Goal: Task Accomplishment & Management: Use online tool/utility

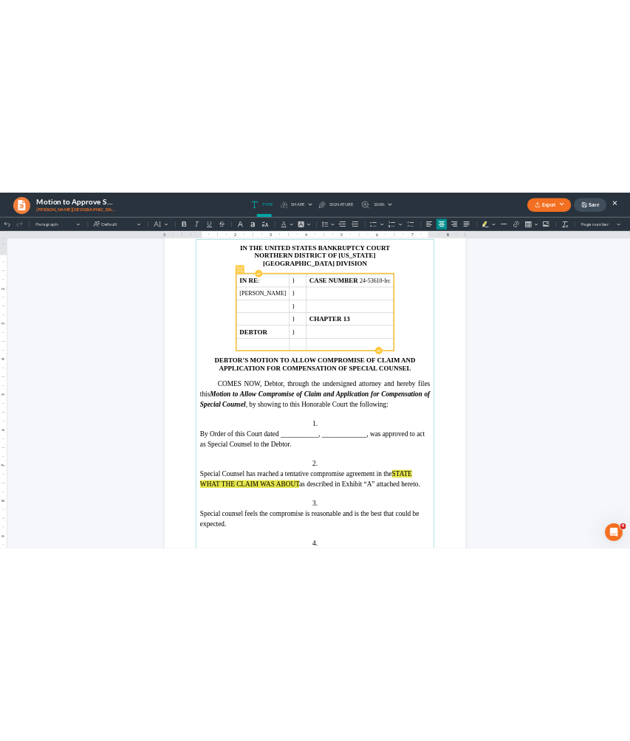
scroll to position [1737, 0]
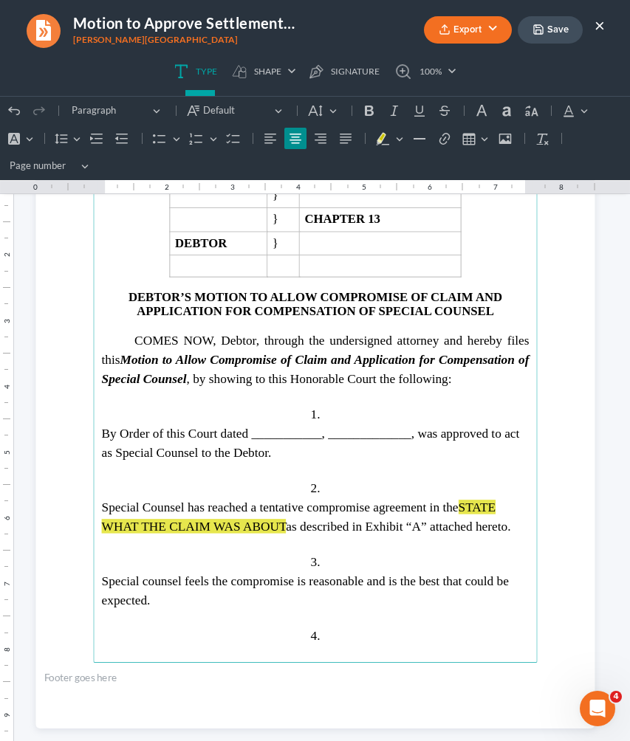
click at [280, 428] on span "By Order of this Court dated ___________, _____________, was approved to act as…" at bounding box center [310, 442] width 418 height 33
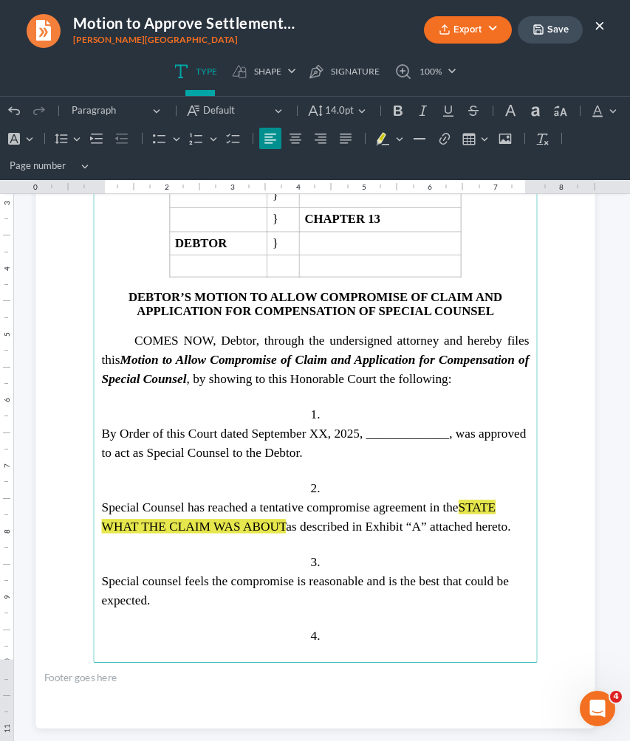
click at [402, 426] on span "By Order of this Court dated September XX, 2025, _____________, was approved to…" at bounding box center [313, 442] width 425 height 33
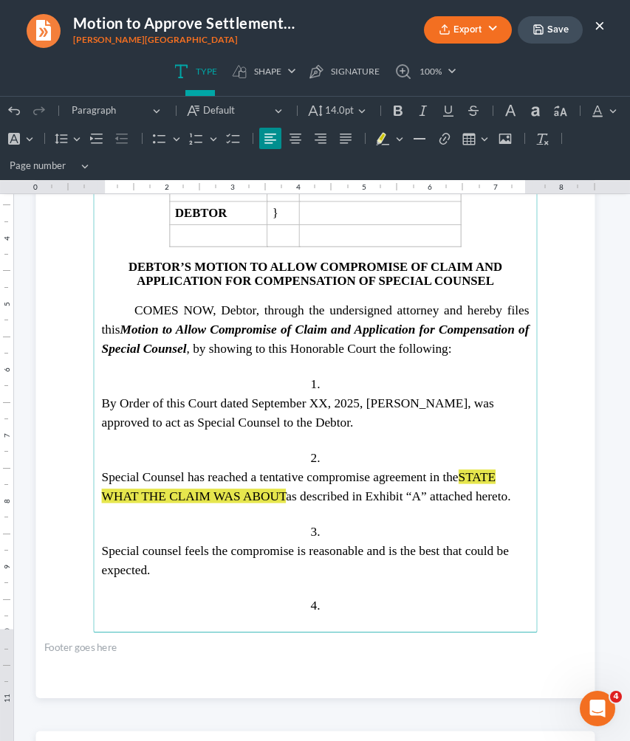
scroll to position [1769, 0]
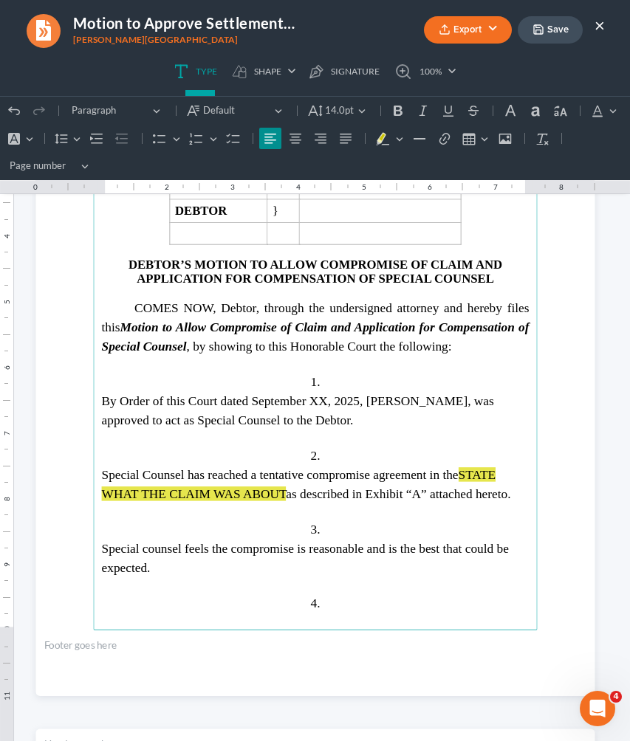
drag, startPoint x: 481, startPoint y: 468, endPoint x: 281, endPoint y: 490, distance: 202.1
click at [281, 490] on span "STATE WHAT THE CLAIM WAS ABOUT" at bounding box center [298, 483] width 394 height 33
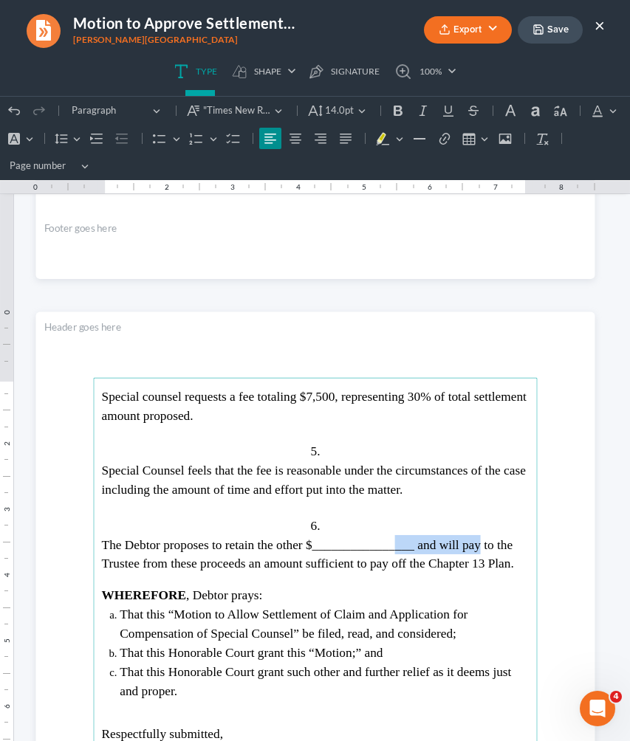
scroll to position [2190, 0]
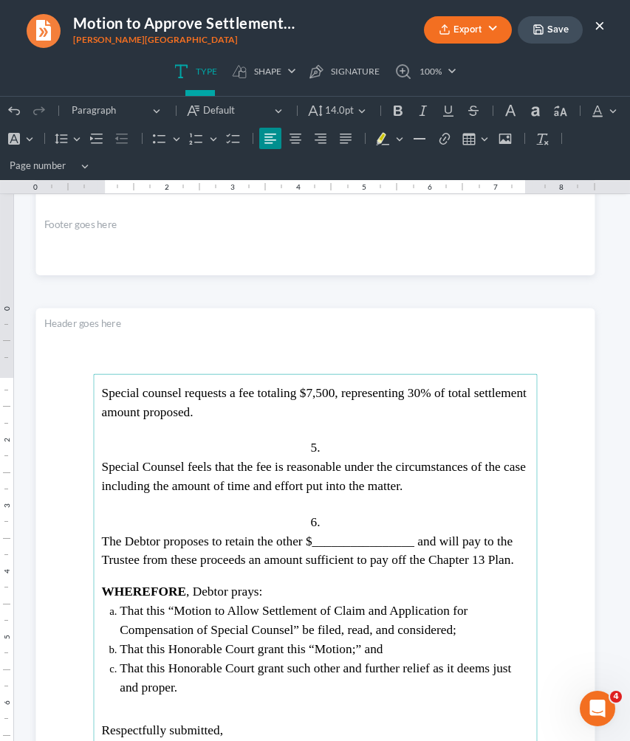
click at [357, 397] on span "Special counsel requests a fee totaling $7,500, representing 30% of total settl…" at bounding box center [313, 401] width 425 height 33
click at [361, 409] on p "Special counsel requests a fee totaling $7,500, representing 30% of total settl…" at bounding box center [315, 403] width 428 height 38
click at [323, 519] on p "6." at bounding box center [315, 522] width 428 height 19
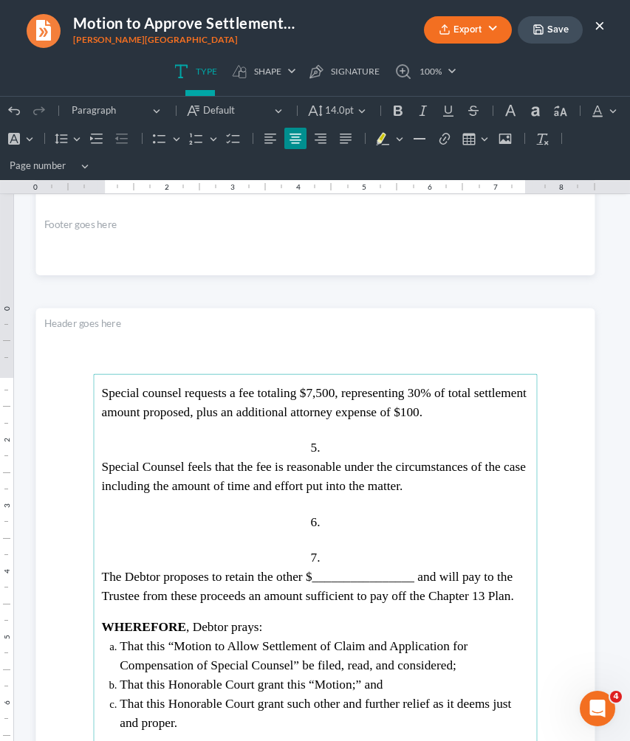
click at [329, 517] on p "6." at bounding box center [315, 522] width 428 height 19
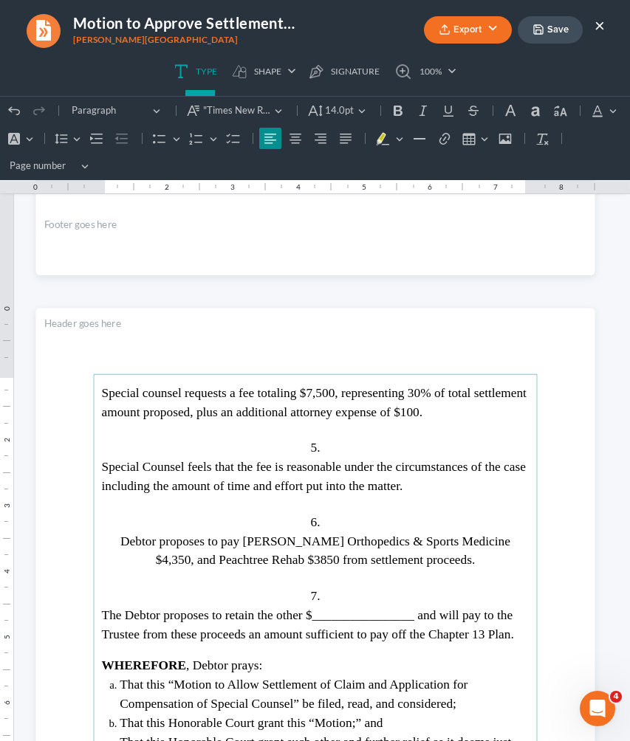
click at [397, 613] on span "The Debtor proposes to retain the other $________________ and will pay to the T…" at bounding box center [307, 624] width 412 height 33
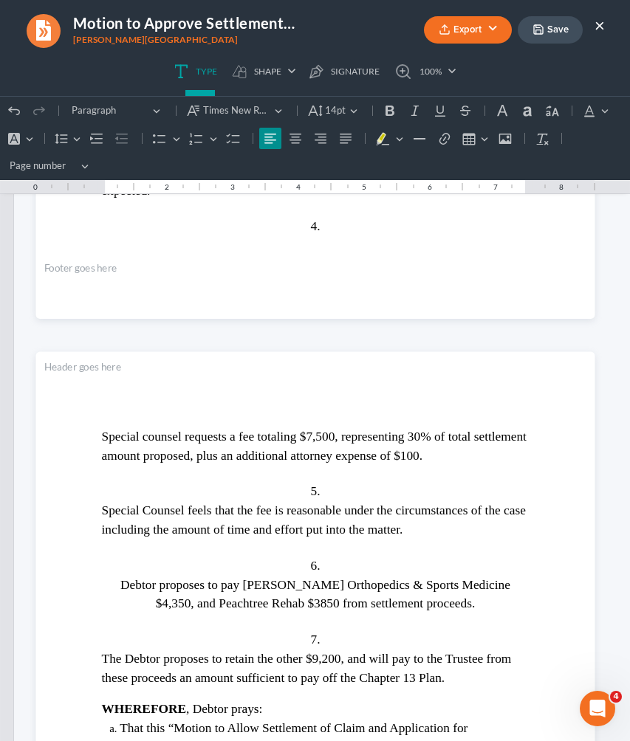
scroll to position [2139, 0]
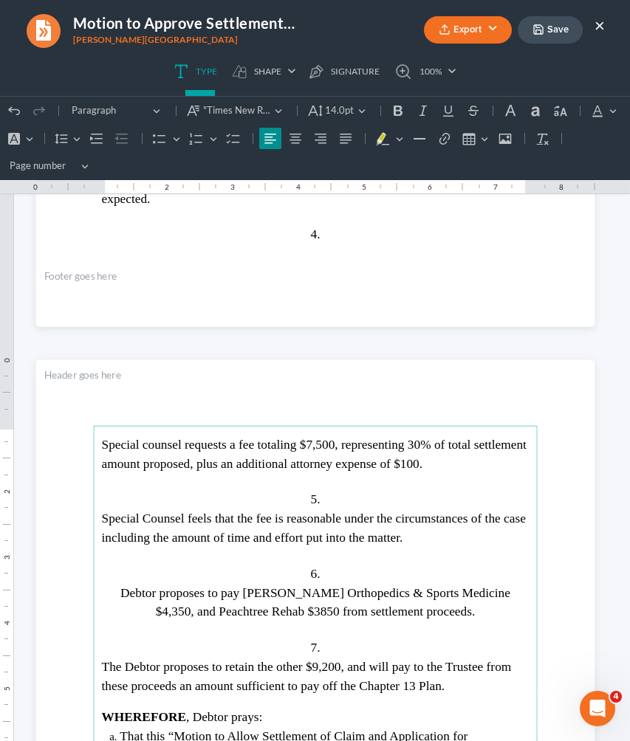
click at [541, 36] on button "Save" at bounding box center [550, 29] width 65 height 27
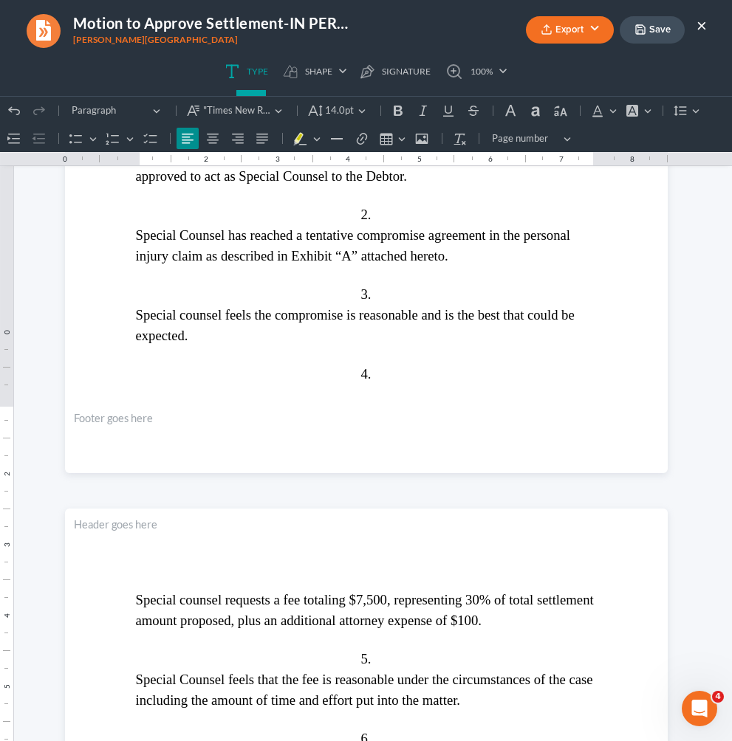
click at [648, 31] on button "Save" at bounding box center [652, 29] width 65 height 27
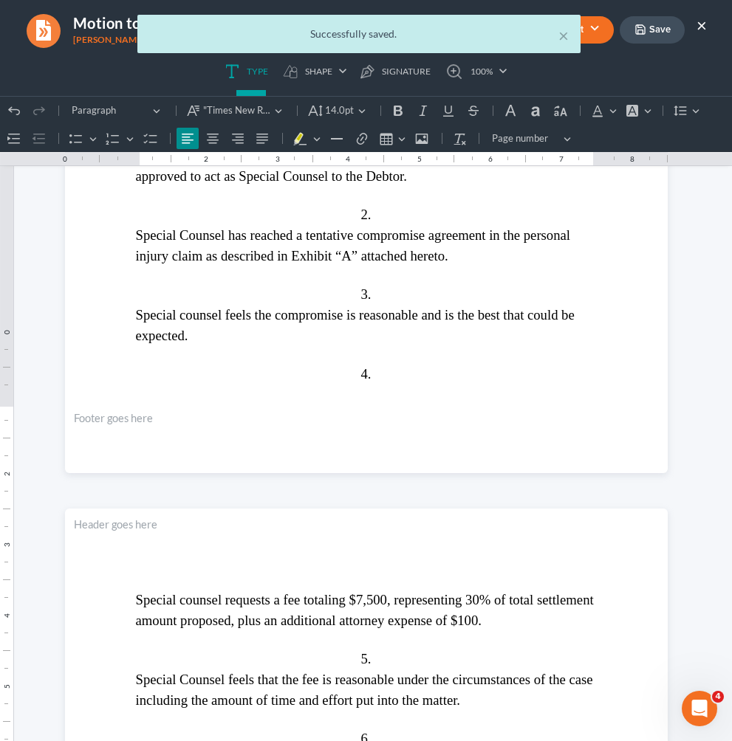
click at [558, 32] on button "Export" at bounding box center [570, 29] width 88 height 27
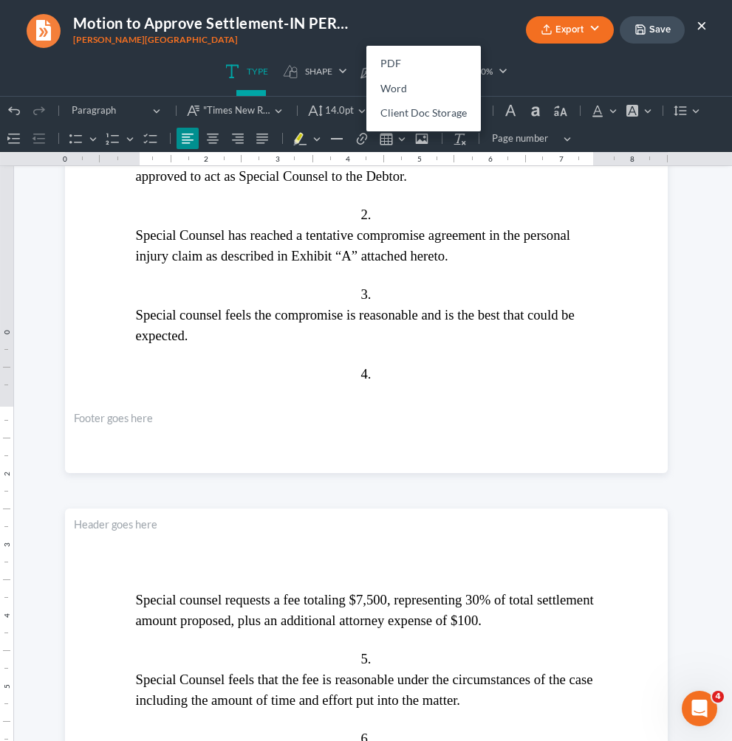
click at [698, 27] on button "×" at bounding box center [701, 25] width 10 height 18
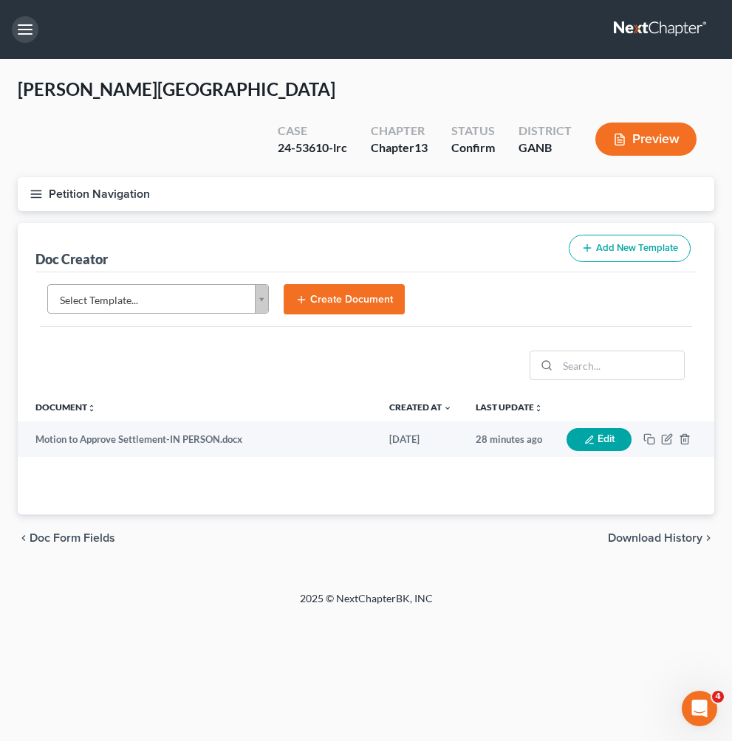
click at [30, 27] on button "button" at bounding box center [25, 29] width 27 height 27
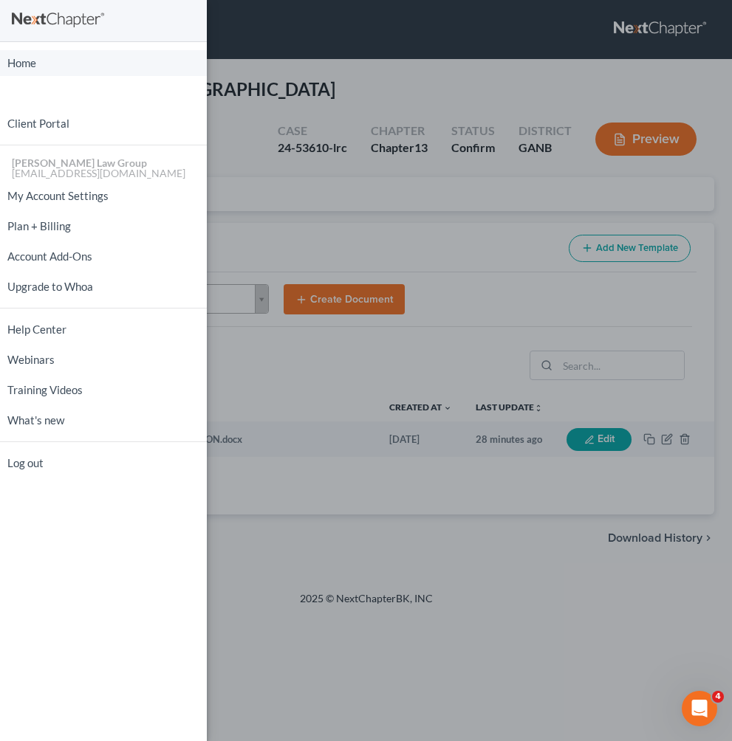
click at [43, 63] on link "Home" at bounding box center [103, 63] width 207 height 26
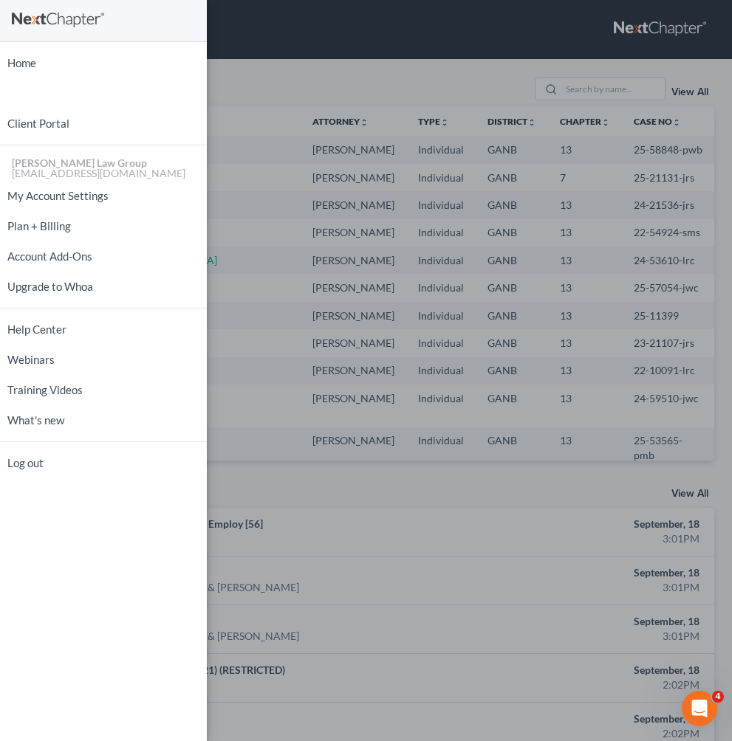
click at [218, 27] on div "Home New Case Client Portal [PERSON_NAME] Law Group [EMAIL_ADDRESS][DOMAIN_NAME…" at bounding box center [366, 370] width 732 height 741
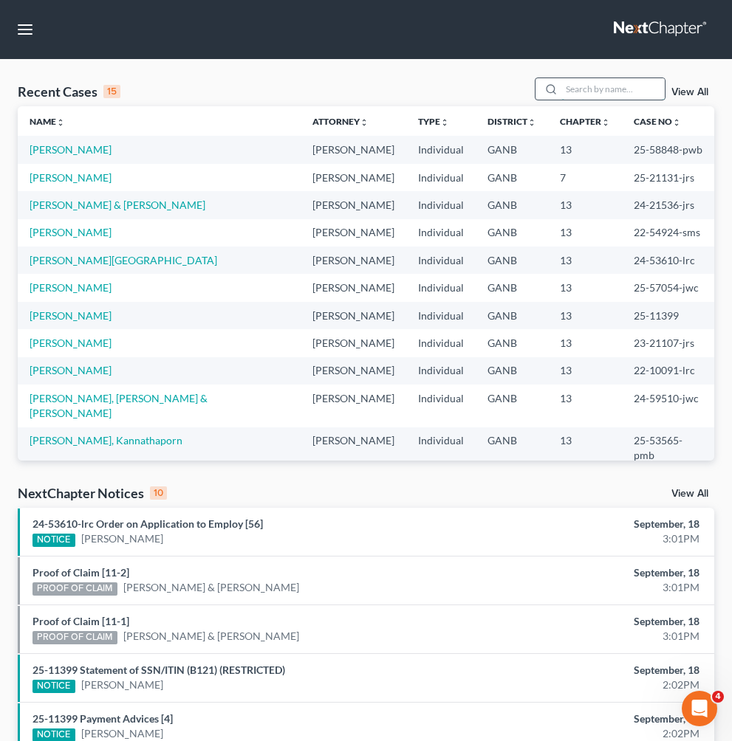
click at [623, 90] on input "search" at bounding box center [612, 88] width 103 height 21
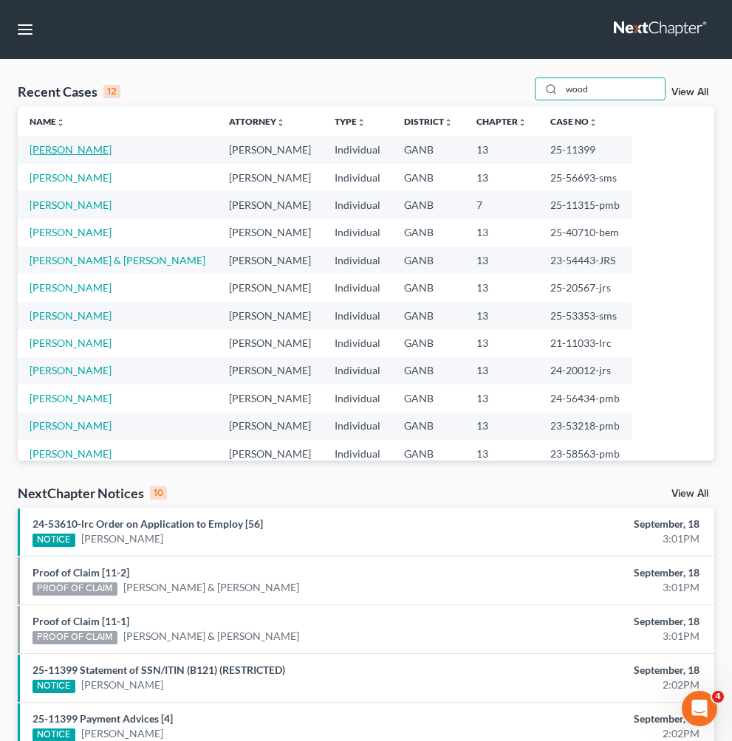
type input "wood"
click at [67, 145] on link "[PERSON_NAME]" at bounding box center [71, 149] width 82 height 13
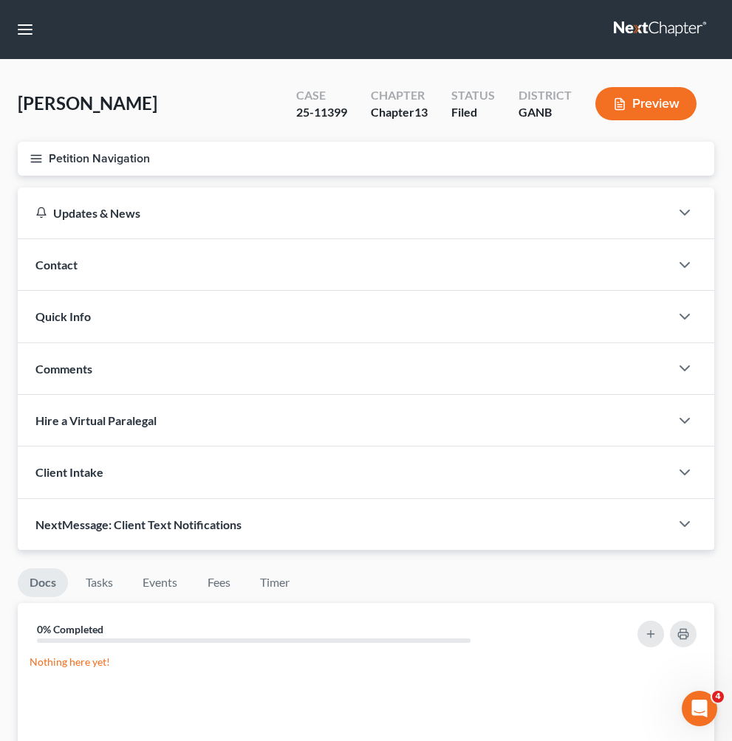
click at [65, 159] on button "Petition Navigation" at bounding box center [366, 159] width 696 height 34
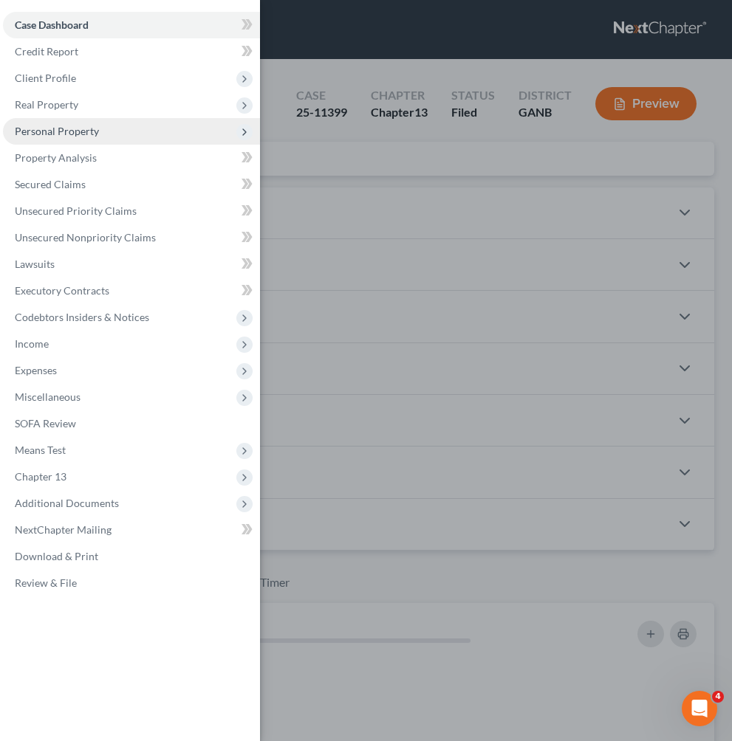
click at [74, 125] on span "Personal Property" at bounding box center [57, 131] width 84 height 13
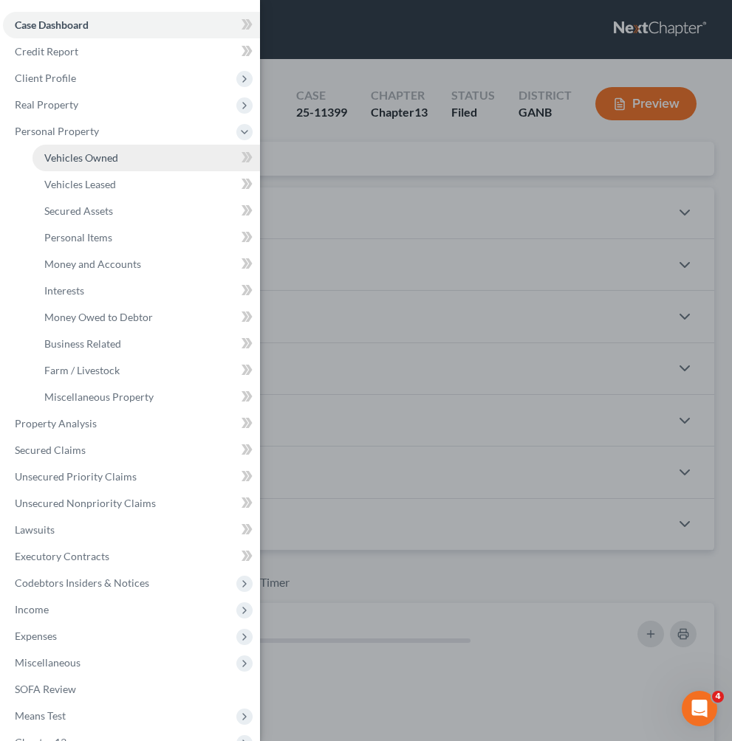
click at [76, 160] on span "Vehicles Owned" at bounding box center [81, 157] width 74 height 13
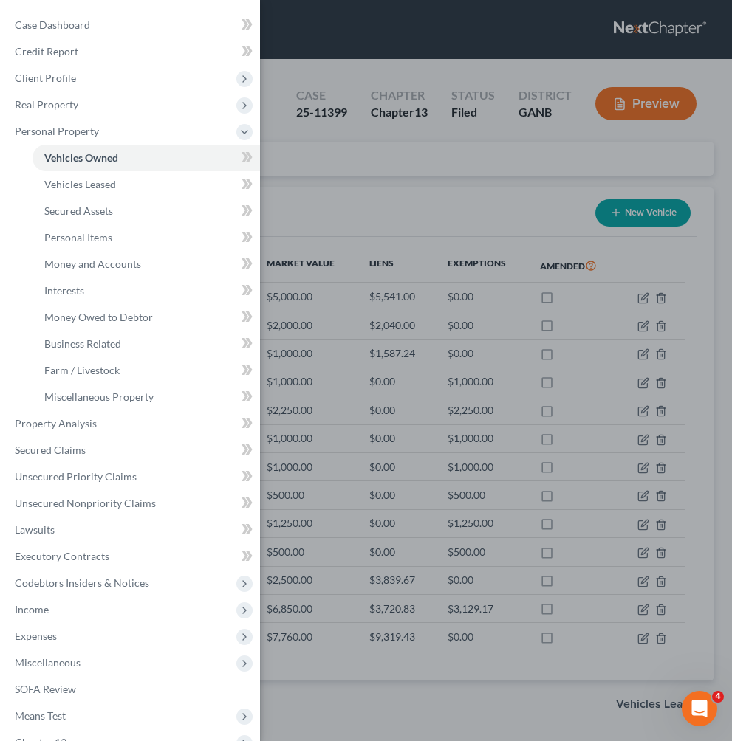
click at [352, 199] on div "Case Dashboard Payments Invoices Payments Payments Credit Report Client Profile" at bounding box center [366, 370] width 732 height 741
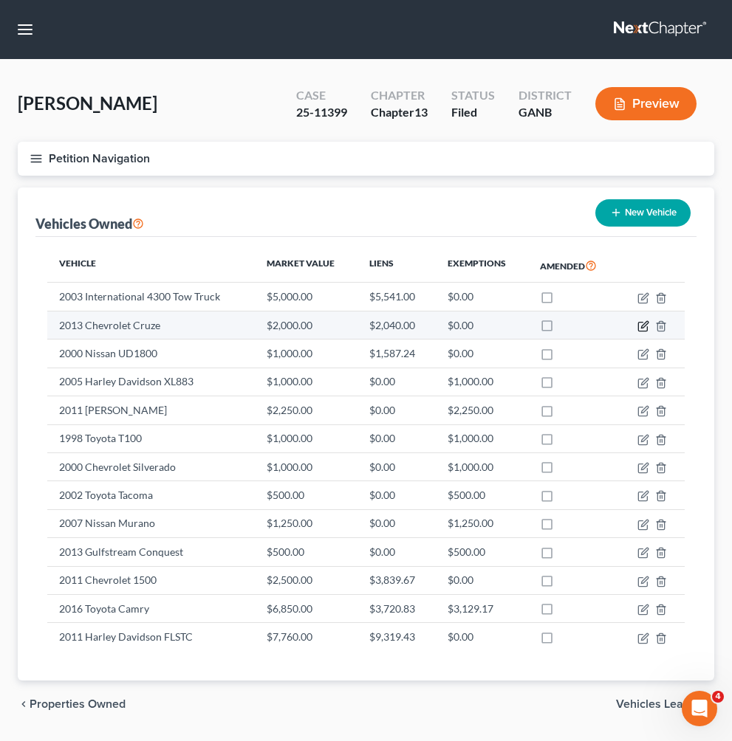
click at [642, 326] on icon "button" at bounding box center [643, 327] width 12 height 12
select select "0"
select select "13"
select select "0"
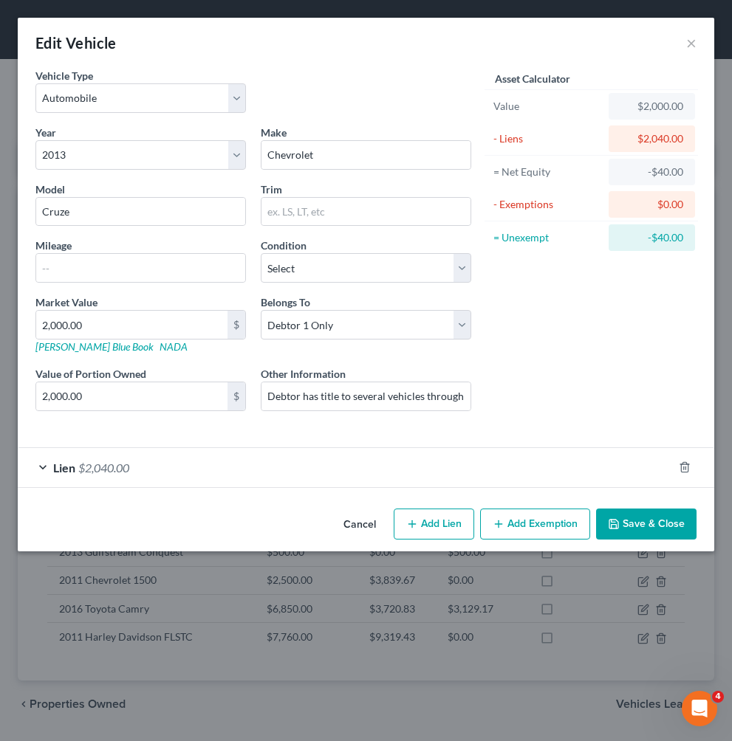
click at [387, 467] on div "Lien $2,040.00" at bounding box center [345, 467] width 655 height 39
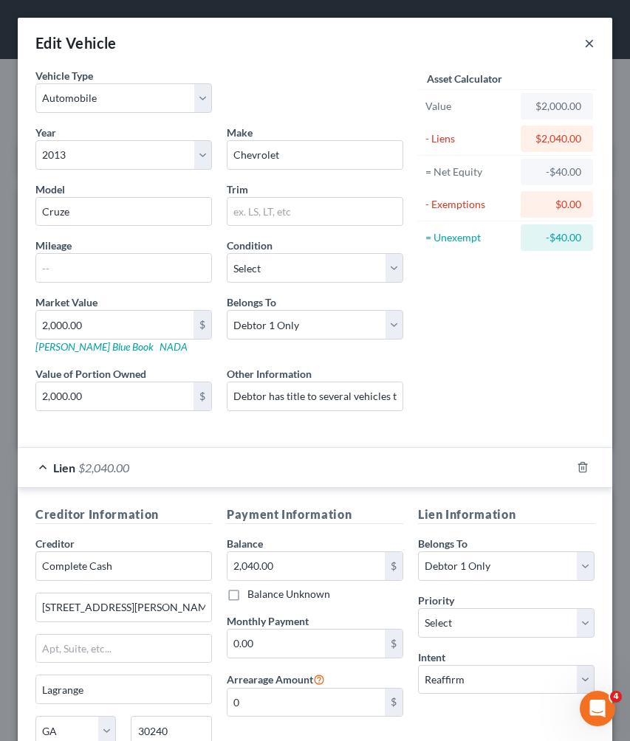
click at [590, 41] on button "×" at bounding box center [589, 43] width 10 height 18
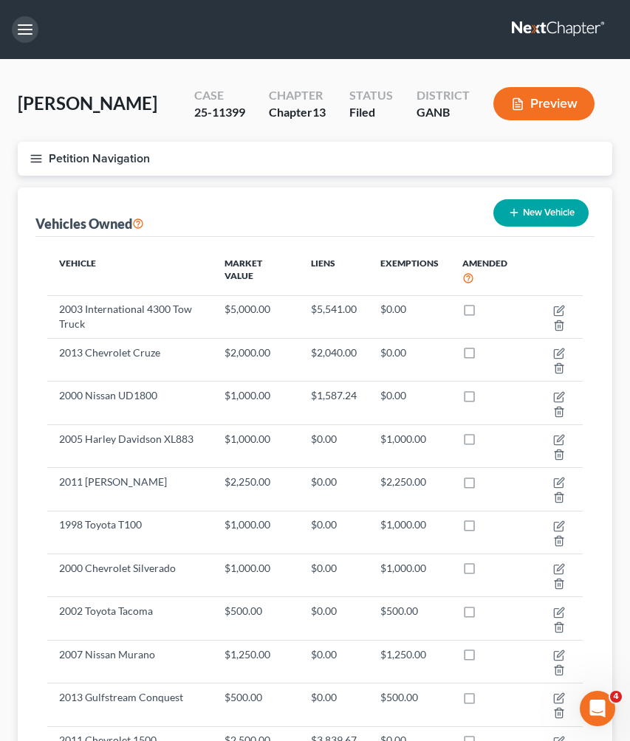
click at [30, 28] on button "button" at bounding box center [25, 29] width 27 height 27
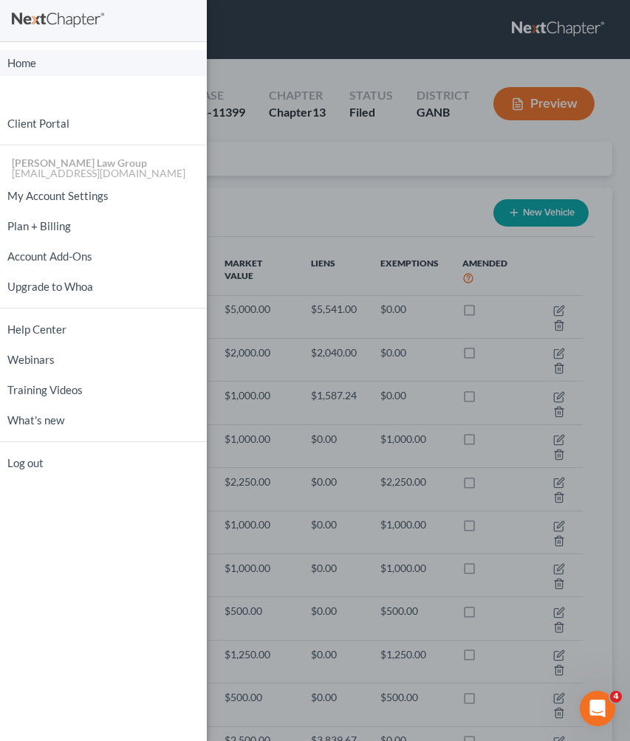
click at [33, 69] on link "Home" at bounding box center [103, 63] width 207 height 26
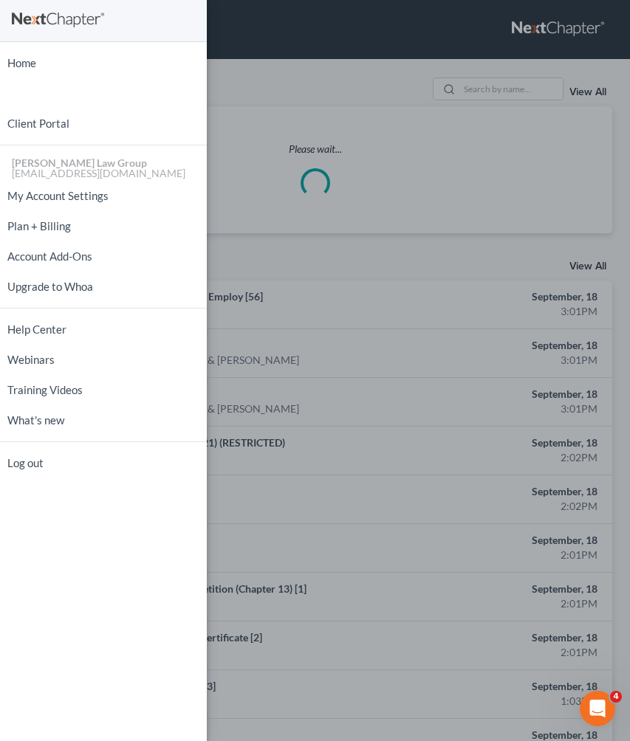
click at [493, 88] on div "Home New Case Client Portal [PERSON_NAME] Law Group [EMAIL_ADDRESS][DOMAIN_NAME…" at bounding box center [315, 370] width 630 height 741
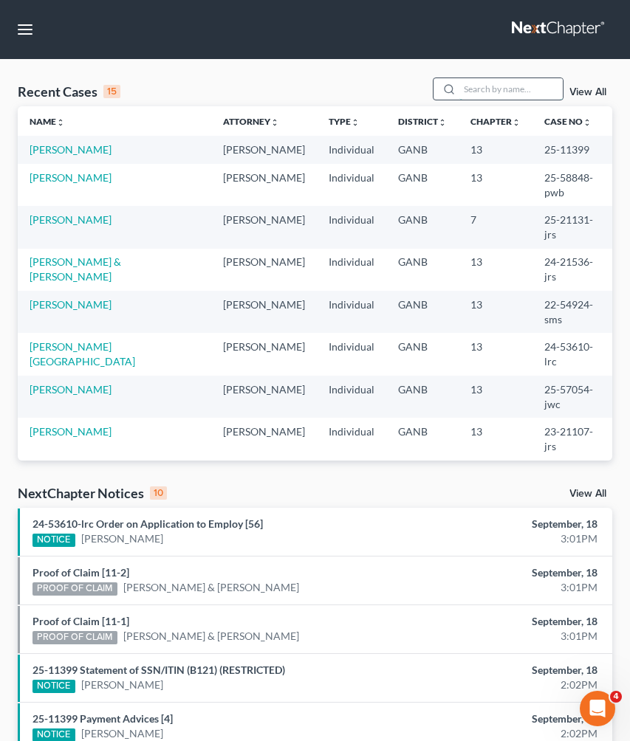
click at [488, 88] on input "search" at bounding box center [510, 88] width 103 height 21
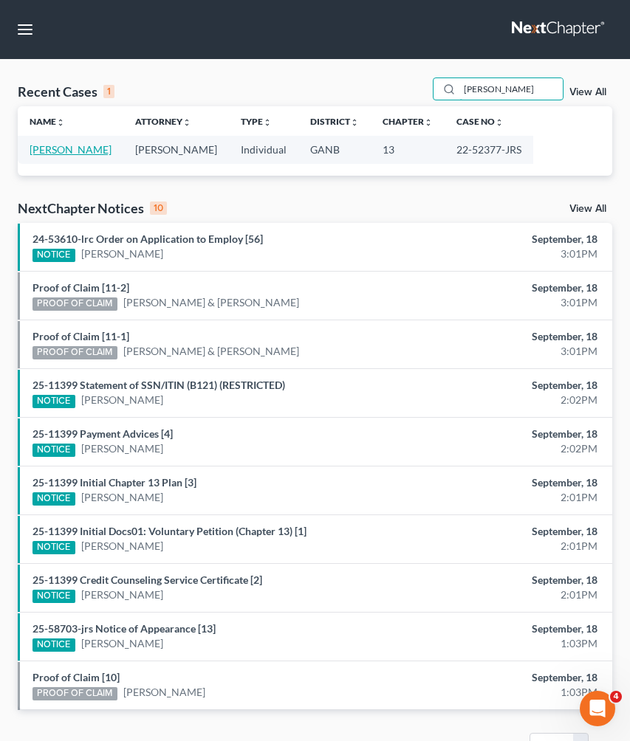
type input "[PERSON_NAME]"
click at [71, 148] on link "[PERSON_NAME]" at bounding box center [71, 149] width 82 height 13
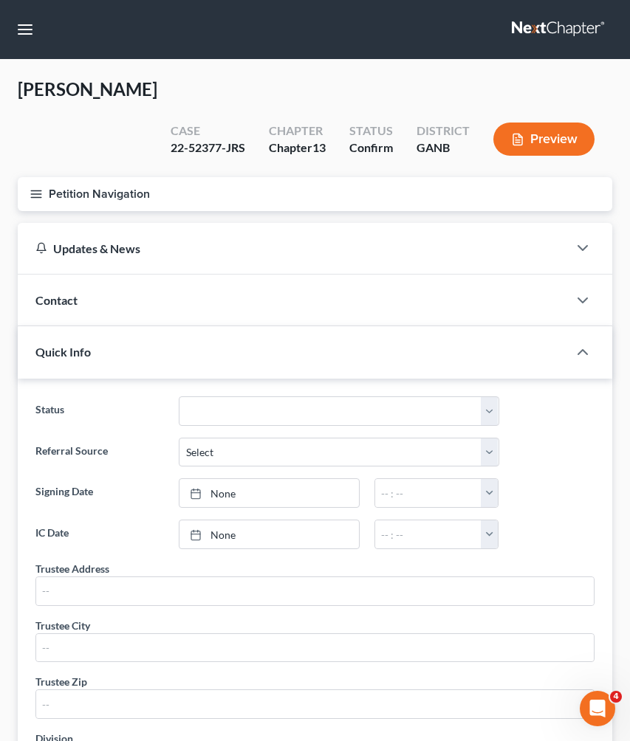
click at [69, 187] on button "Petition Navigation" at bounding box center [315, 194] width 594 height 34
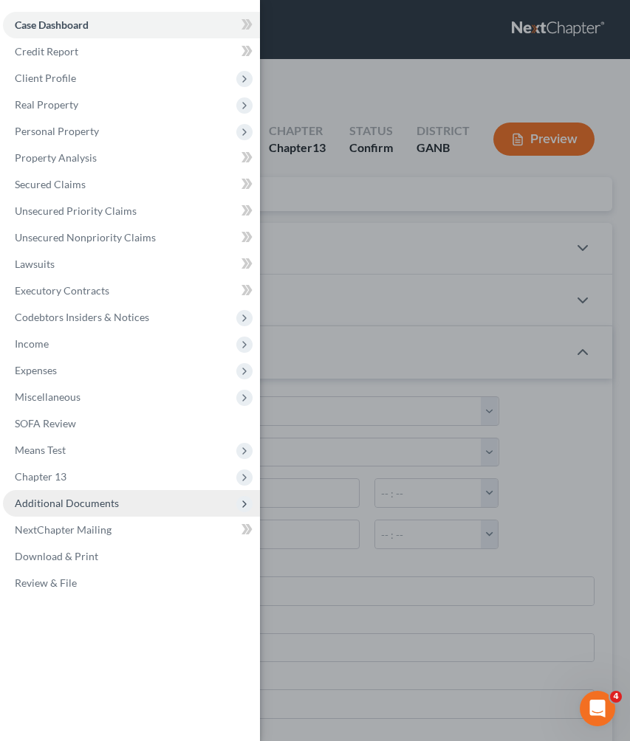
click at [137, 505] on span "Additional Documents" at bounding box center [131, 503] width 257 height 27
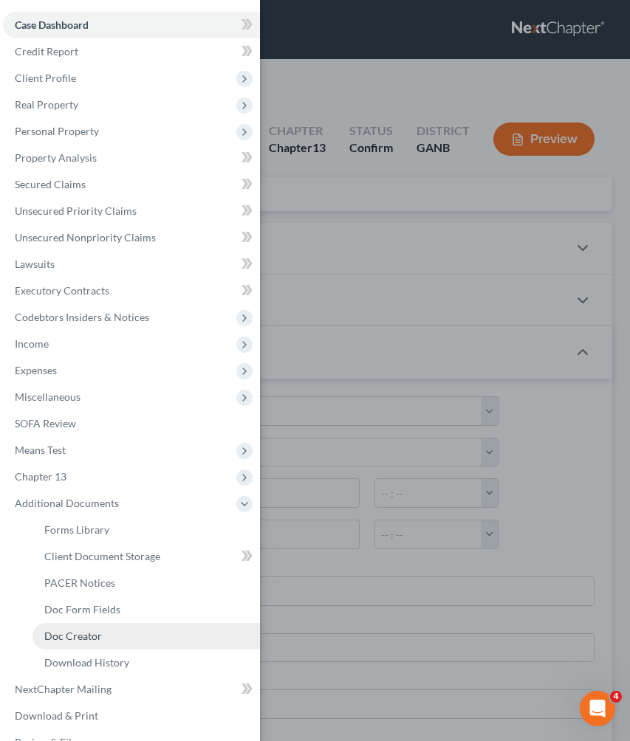
click at [95, 630] on span "Doc Creator" at bounding box center [73, 636] width 58 height 13
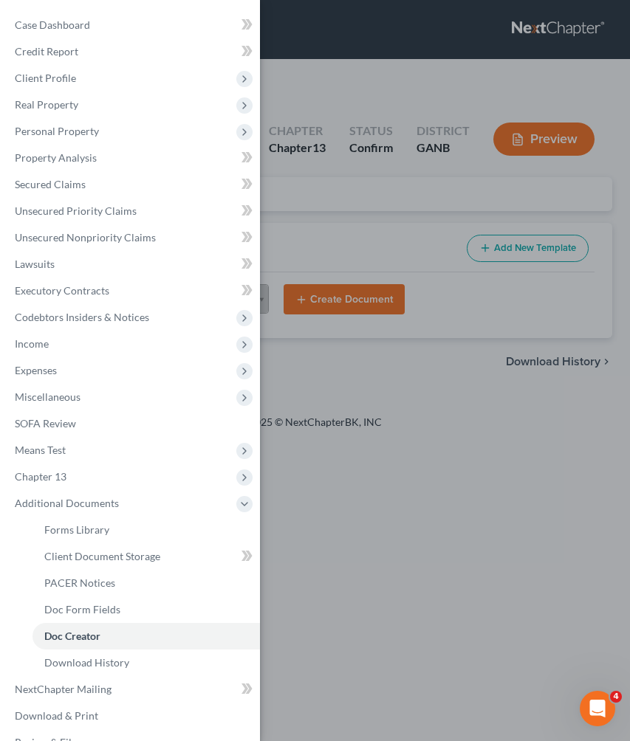
click at [434, 203] on div "Case Dashboard Payments Invoices Payments Payments Credit Report Client Profile" at bounding box center [315, 370] width 630 height 741
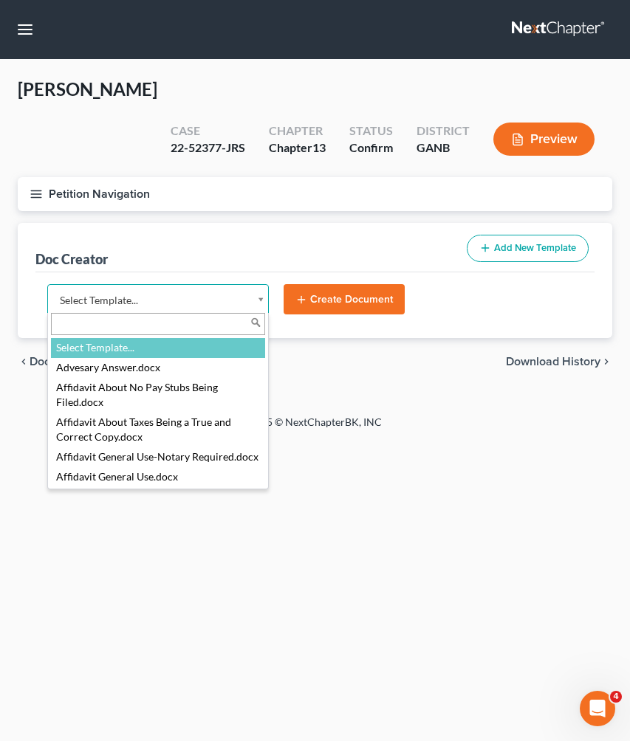
click at [169, 306] on body "Home New Case Client Portal [PERSON_NAME] Law Group [EMAIL_ADDRESS][DOMAIN_NAME…" at bounding box center [315, 370] width 630 height 741
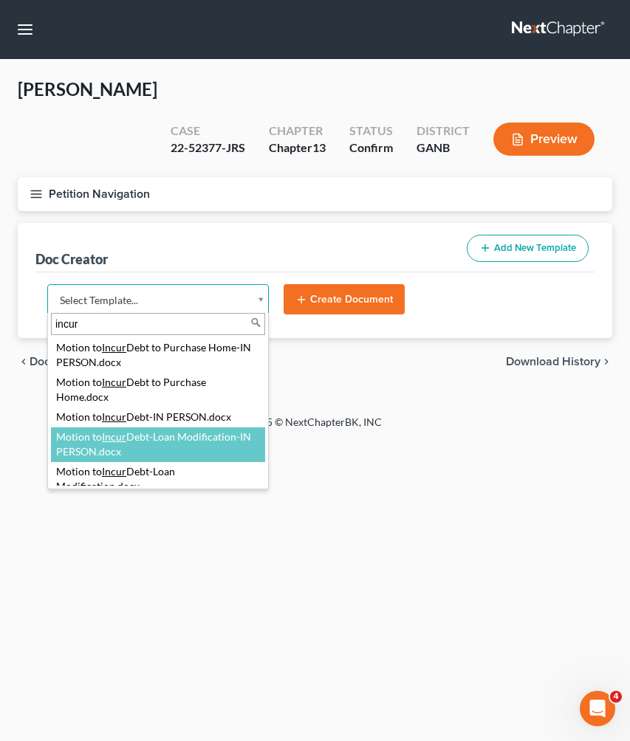
type input "incur"
select select "116634"
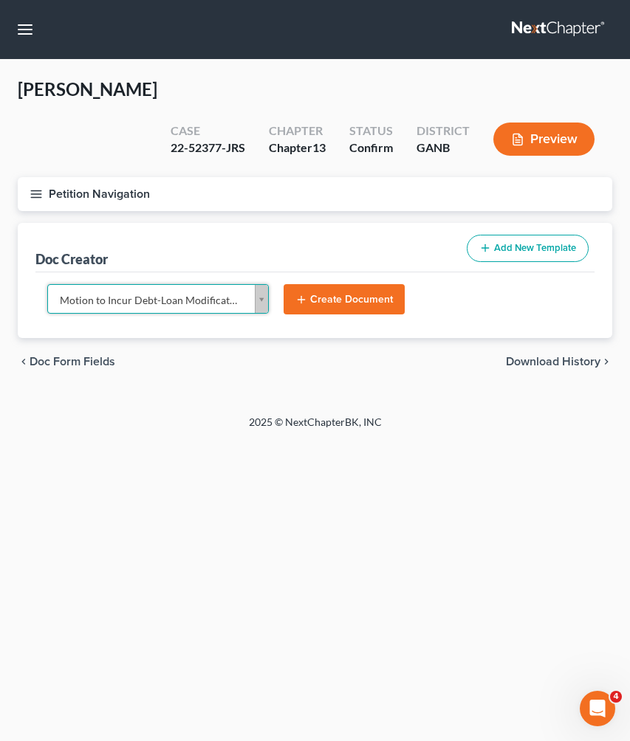
click at [316, 303] on button "Create Document" at bounding box center [344, 299] width 121 height 31
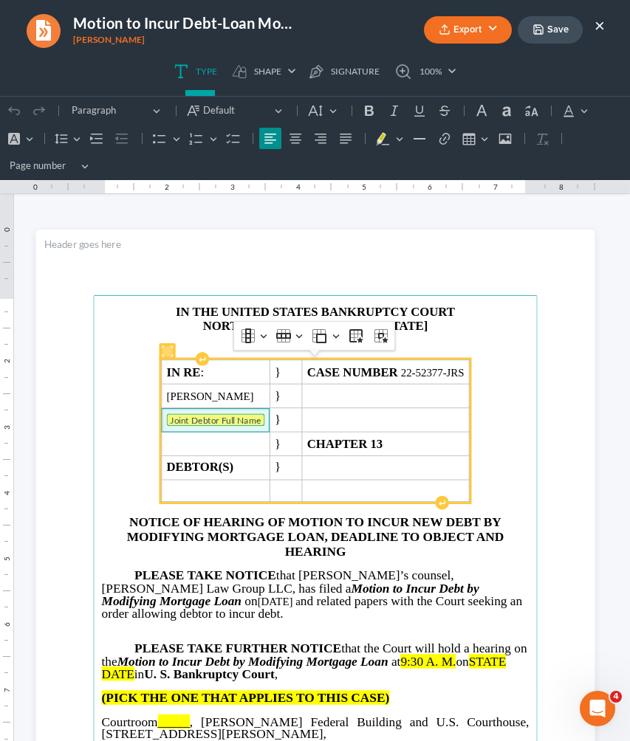
click at [205, 418] on tag "Joint Debtor Full Name" at bounding box center [215, 420] width 98 height 13
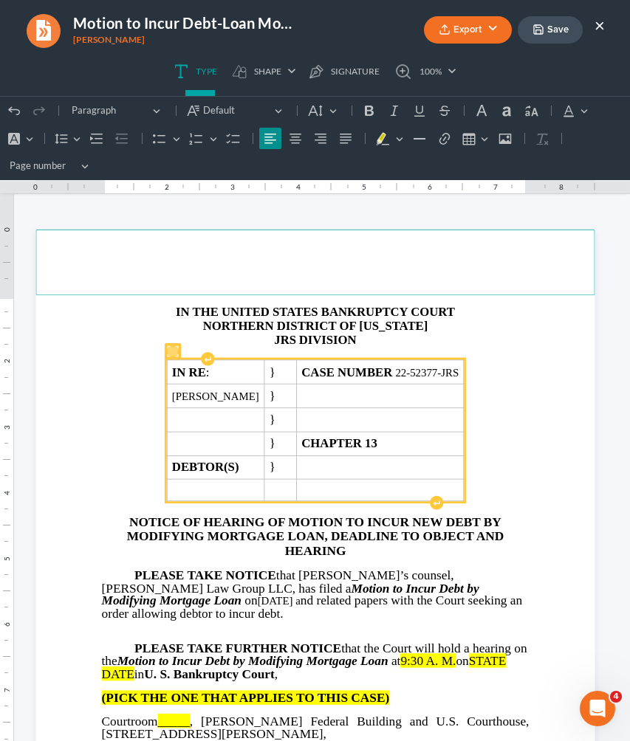
click at [475, 245] on p "Rich Text Editor, page-0-header" at bounding box center [315, 245] width 543 height 13
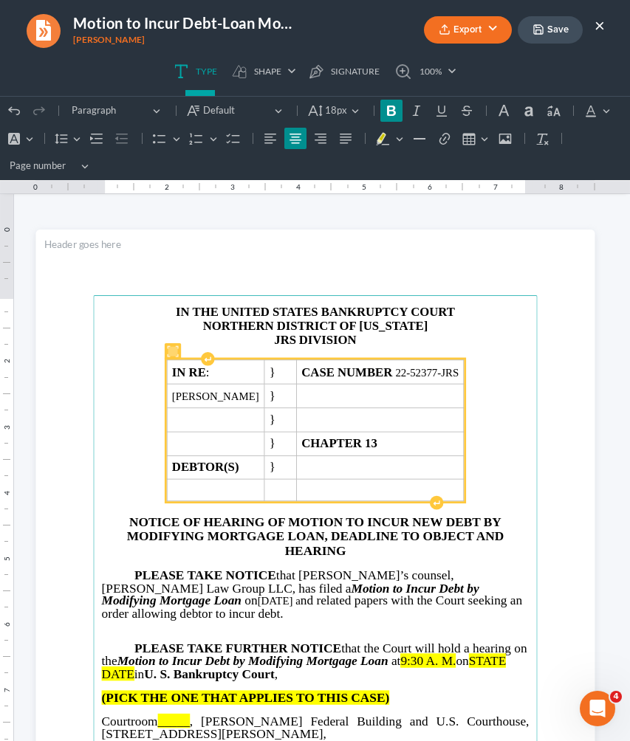
click at [287, 342] on strong "JRS" at bounding box center [285, 340] width 22 height 14
click at [281, 340] on p "ATLANTA DIVISION" at bounding box center [315, 340] width 428 height 14
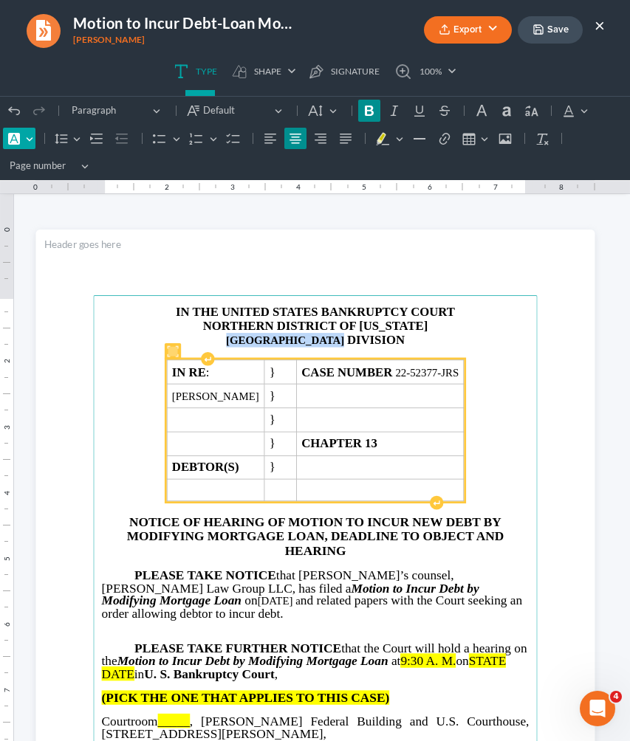
click at [28, 139] on button "Font Background Color Font Background Color" at bounding box center [19, 139] width 32 height 22
click at [341, 107] on button "Default" at bounding box center [323, 111] width 39 height 22
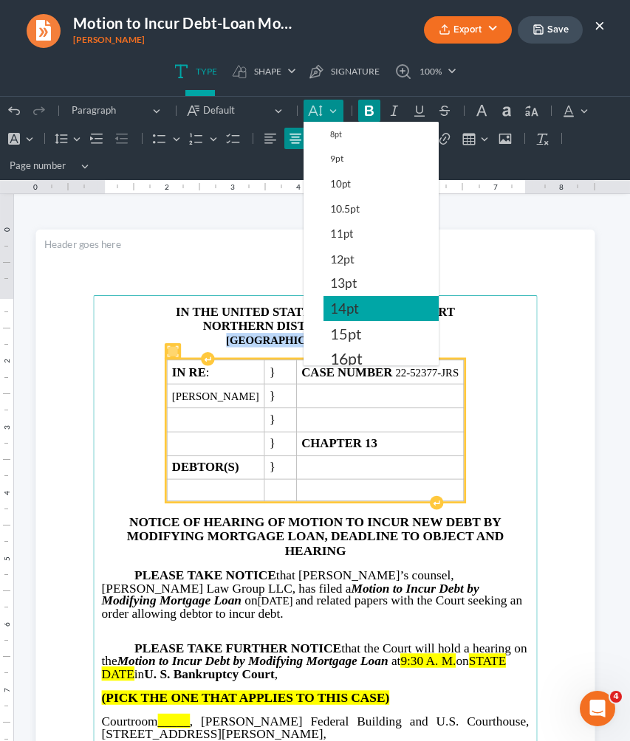
click at [365, 317] on button "14pt" at bounding box center [380, 308] width 115 height 25
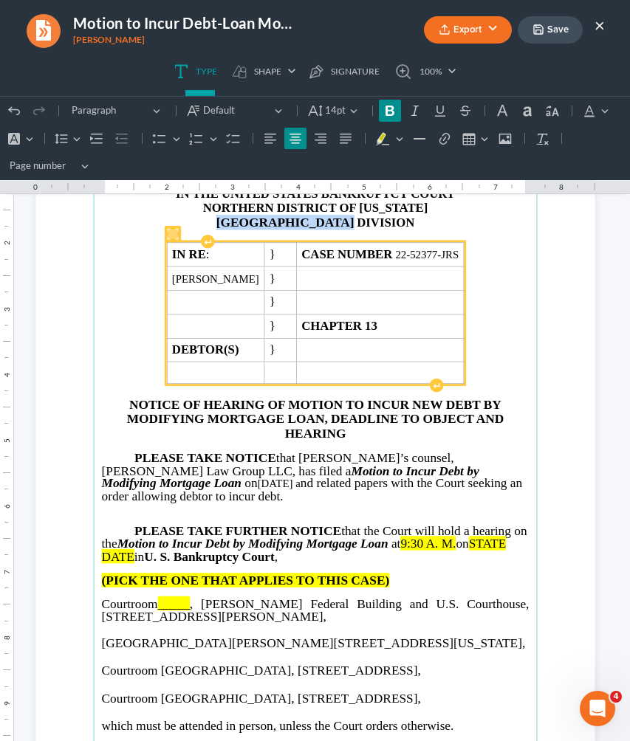
scroll to position [148, 0]
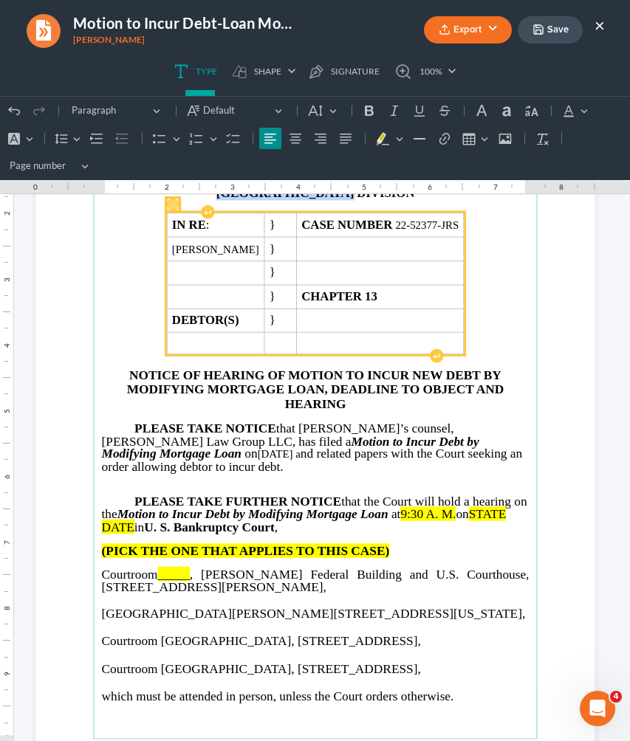
drag, startPoint x: 499, startPoint y: 436, endPoint x: 448, endPoint y: 436, distance: 51.0
click at [448, 436] on p "PLEASE TAKE NOTICE that [PERSON_NAME]’s counsel, [PERSON_NAME] Law Group LLC, h…" at bounding box center [315, 447] width 428 height 51
drag, startPoint x: 447, startPoint y: 437, endPoint x: 125, endPoint y: 449, distance: 322.2
click at [241, 449] on span "on [DATE]," at bounding box center [273, 454] width 64 height 14
copy span "[DATE]"
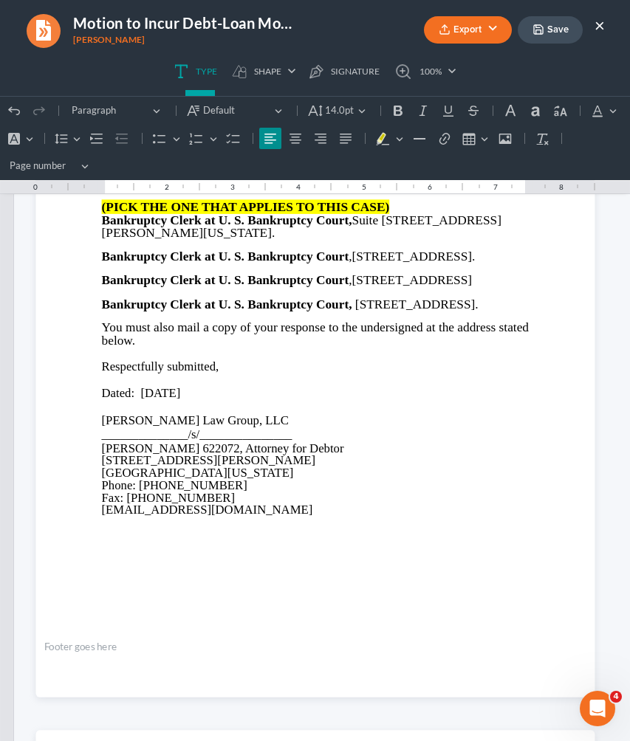
scroll to position [1034, 0]
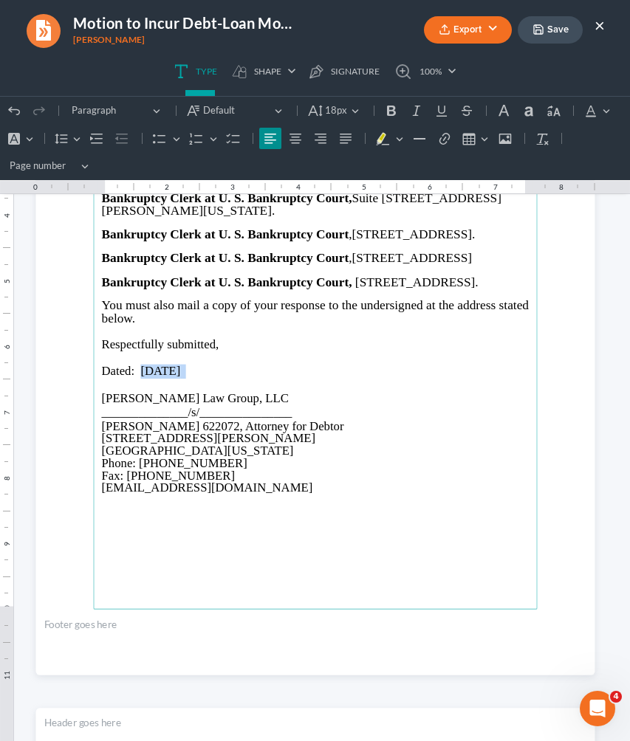
drag, startPoint x: 202, startPoint y: 400, endPoint x: 141, endPoint y: 400, distance: 60.6
click at [141, 379] on p "Dated: [DATE]" at bounding box center [315, 372] width 428 height 14
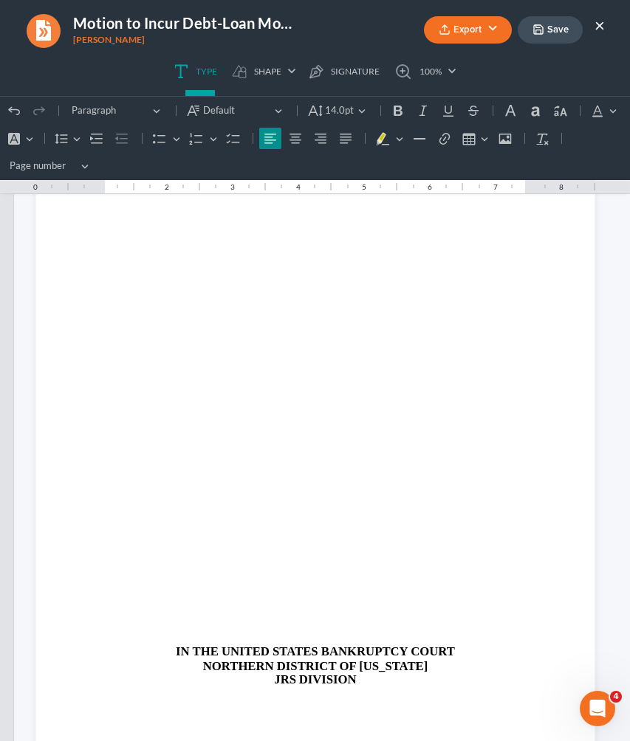
scroll to position [1679, 0]
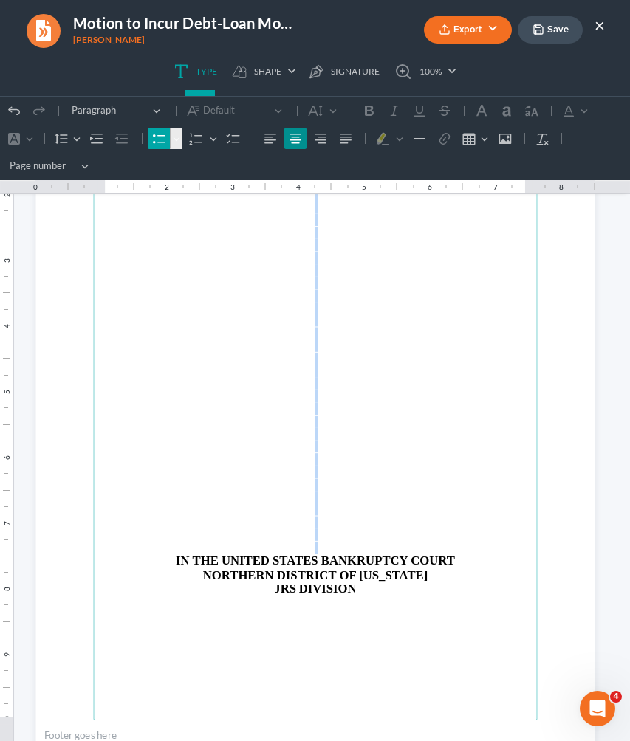
drag, startPoint x: 136, startPoint y: 542, endPoint x: 148, endPoint y: 135, distance: 407.1
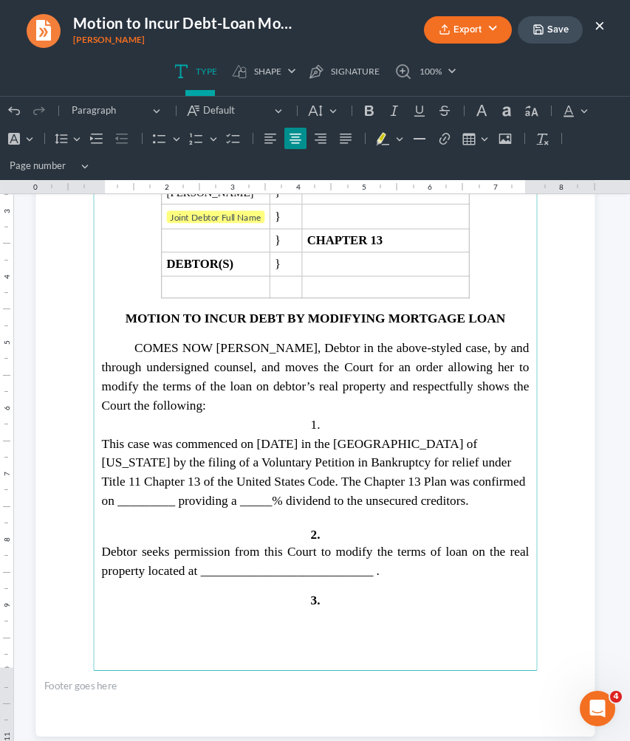
scroll to position [1730, 0]
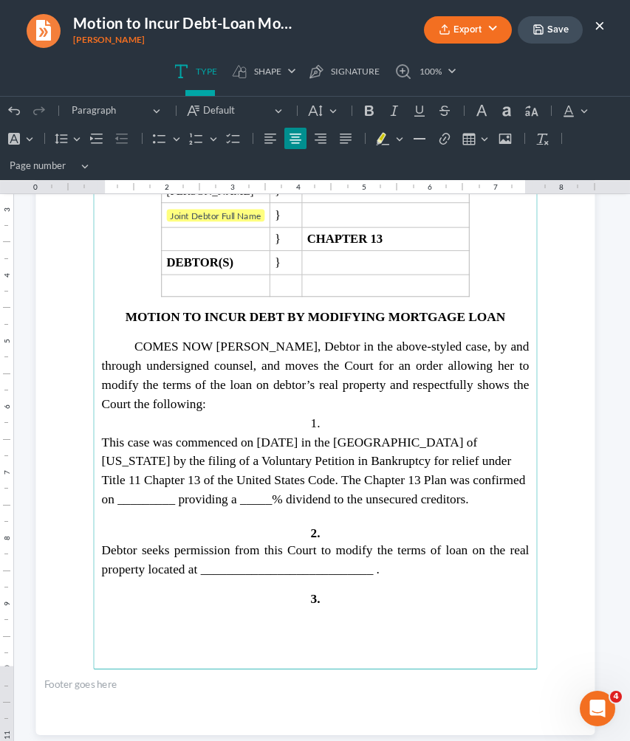
click at [321, 439] on span "This case was commenced on [DATE] in the [GEOGRAPHIC_DATA] of [US_STATE] by the…" at bounding box center [313, 471] width 424 height 72
click at [303, 435] on span "This case was commenced on 03/26, 2022 in the [GEOGRAPHIC_DATA] of [US_STATE] b…" at bounding box center [313, 471] width 424 height 72
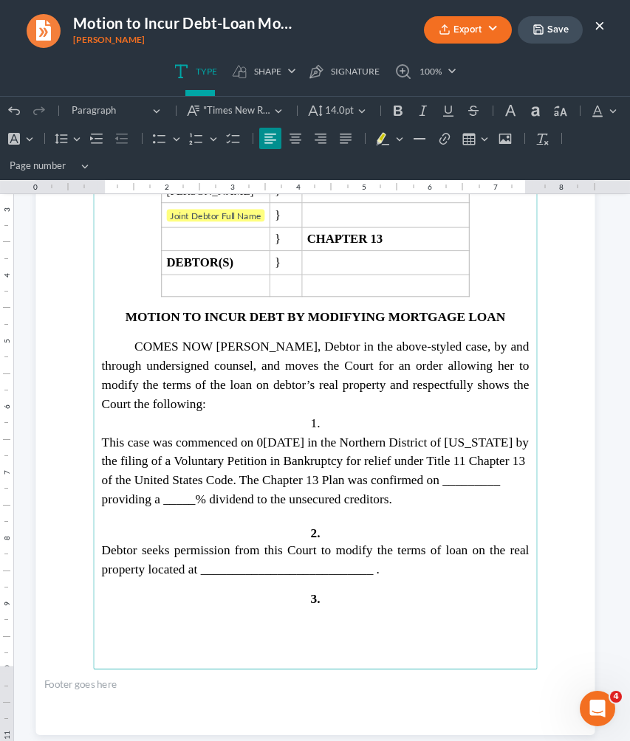
click at [295, 435] on span "This case was commenced on 0[DATE] in the Northern District of [US_STATE] by th…" at bounding box center [314, 471] width 427 height 72
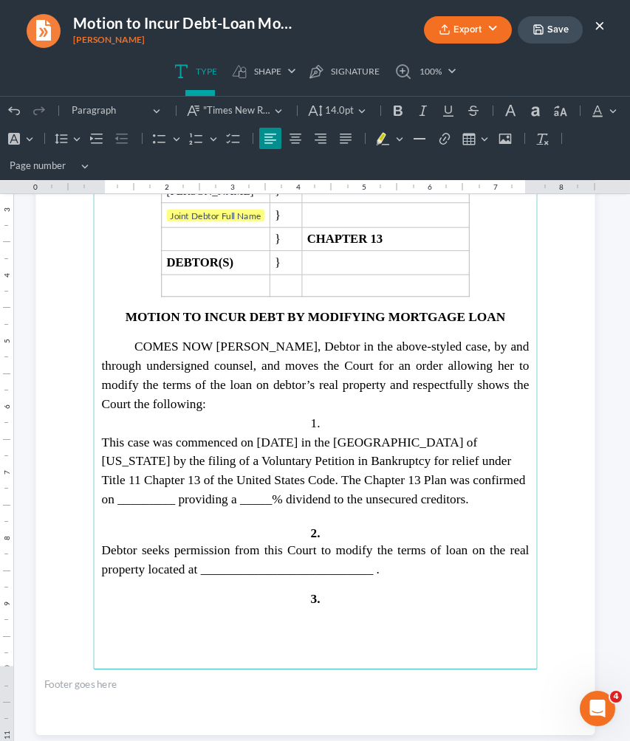
click at [370, 438] on span "This case was commenced on [DATE] in the [GEOGRAPHIC_DATA] of [US_STATE] by the…" at bounding box center [313, 471] width 424 height 72
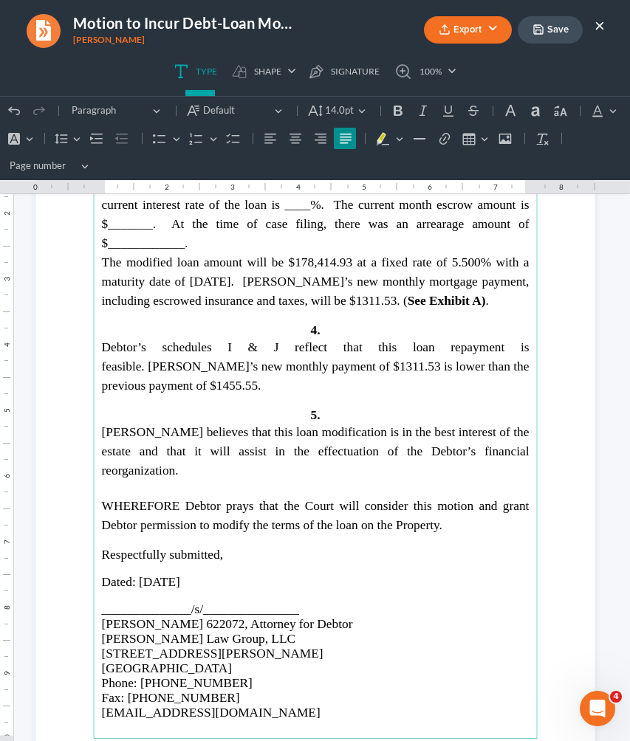
scroll to position [2425, 0]
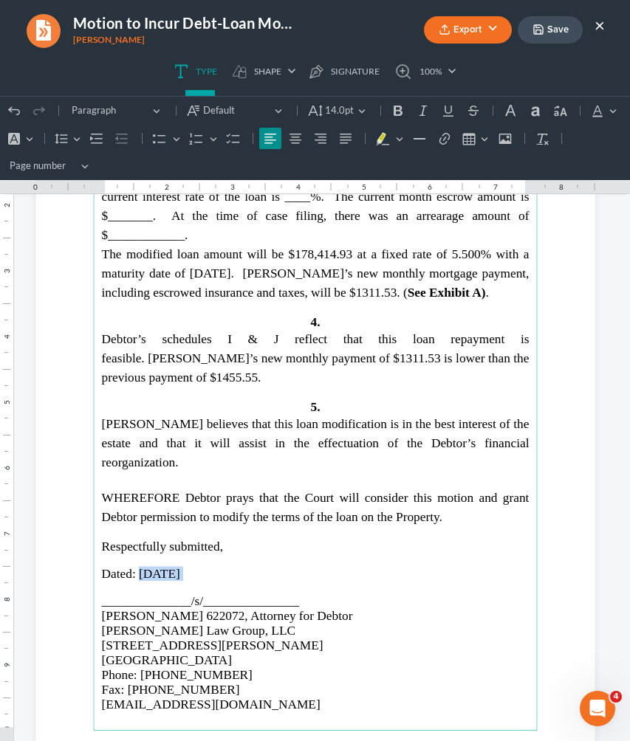
drag, startPoint x: 140, startPoint y: 525, endPoint x: 199, endPoint y: 522, distance: 59.9
click at [199, 566] on p "Dated: [DATE]" at bounding box center [315, 573] width 428 height 15
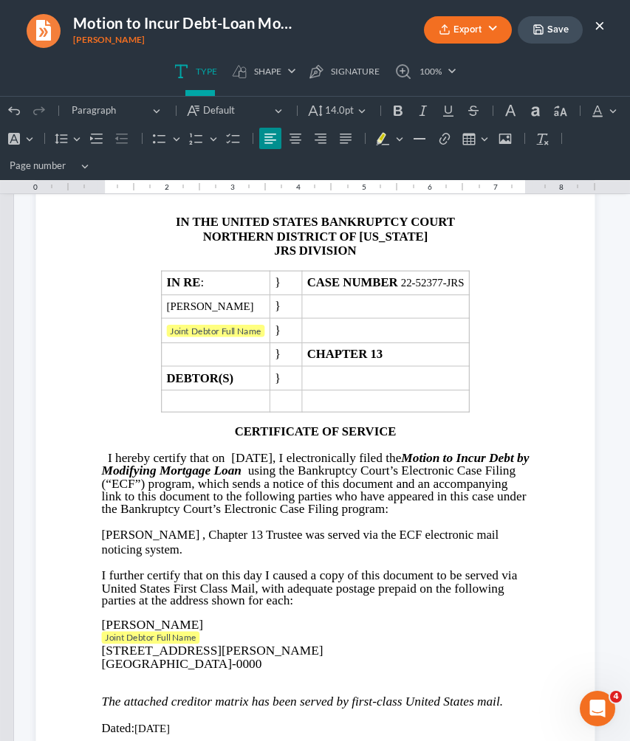
scroll to position [3132, 0]
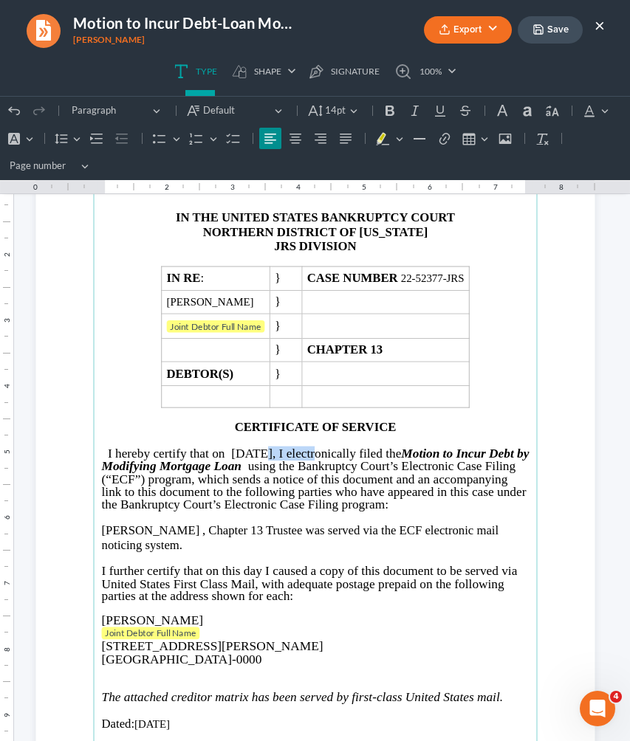
drag, startPoint x: 248, startPoint y: 450, endPoint x: 306, endPoint y: 448, distance: 57.6
click at [306, 448] on span "I hereby certify that on [DATE], I electronically filed the" at bounding box center [253, 453] width 293 height 14
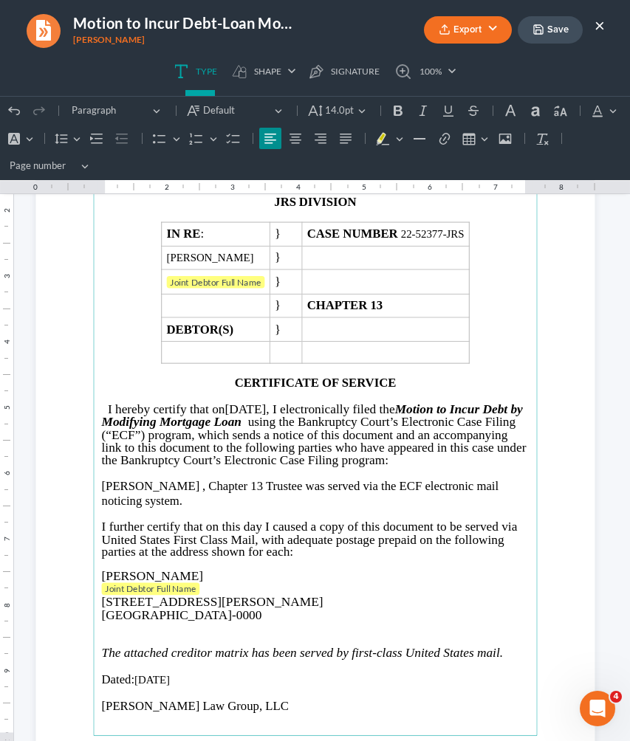
scroll to position [3180, 0]
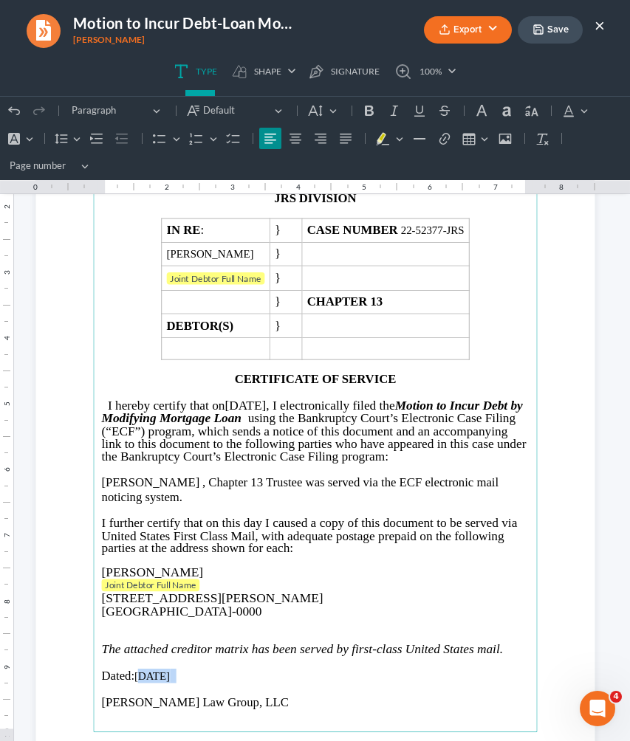
drag, startPoint x: 187, startPoint y: 677, endPoint x: 137, endPoint y: 679, distance: 50.2
click at [137, 679] on p "Dated: [DATE]" at bounding box center [315, 676] width 428 height 14
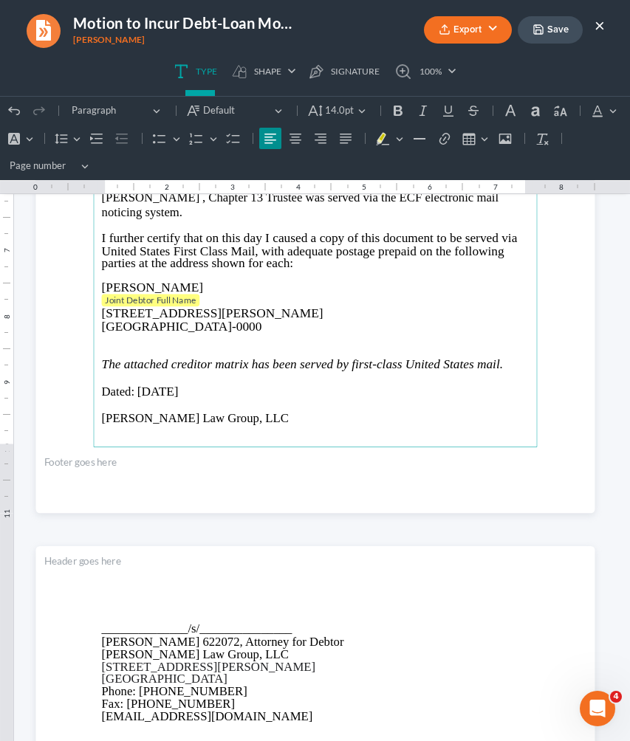
scroll to position [3387, 0]
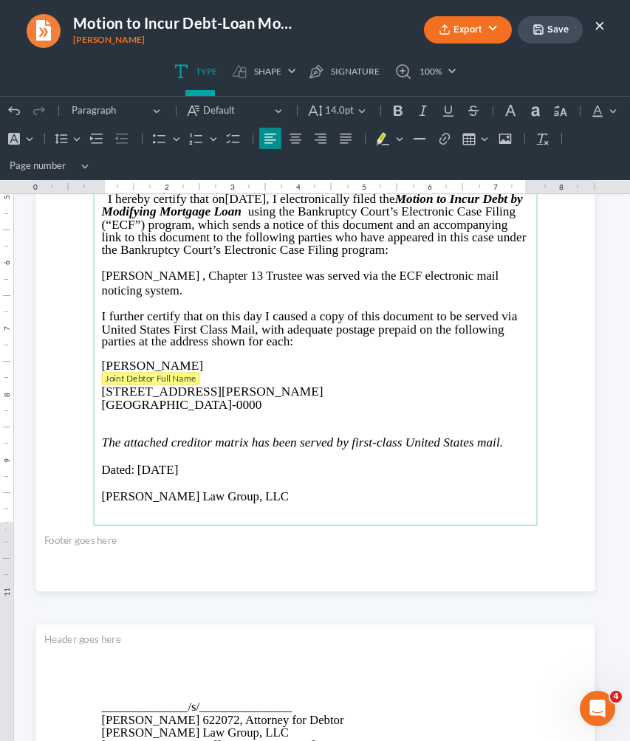
click at [157, 383] on span "Joint Debtor Full Name" at bounding box center [150, 378] width 91 height 11
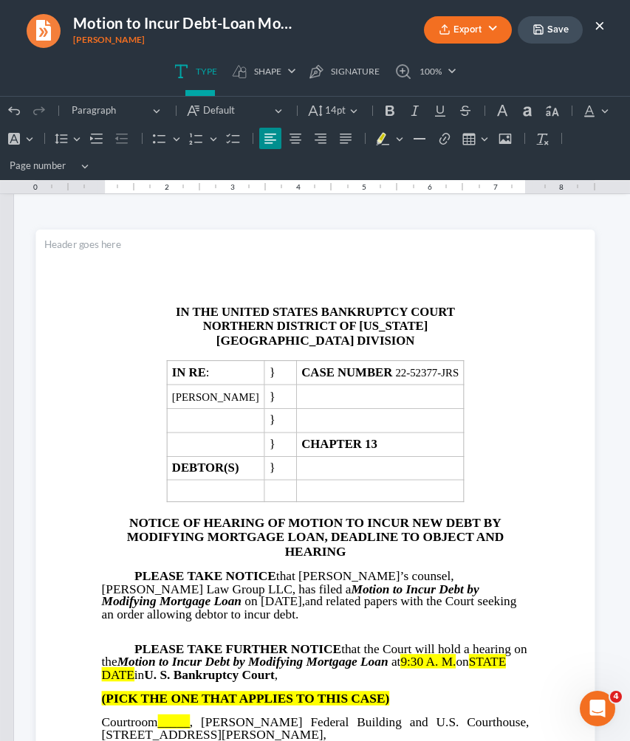
scroll to position [0, 0]
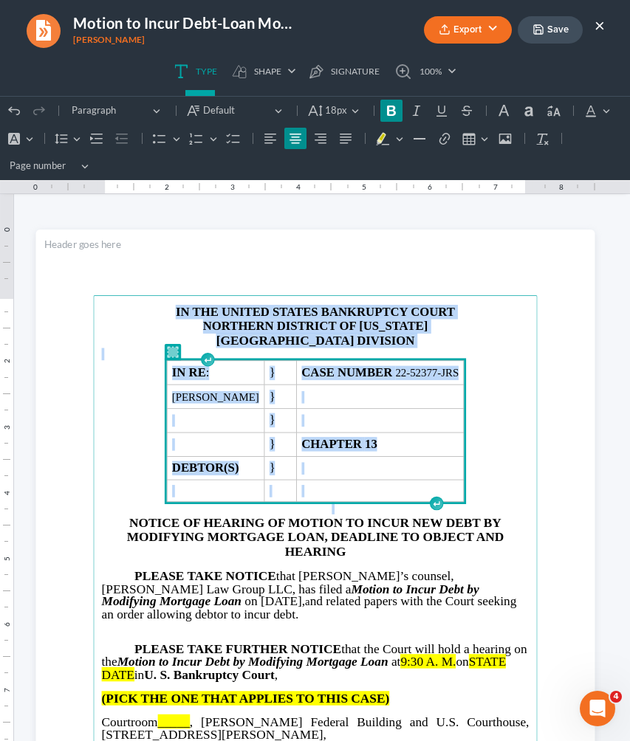
drag, startPoint x: 504, startPoint y: 490, endPoint x: 417, endPoint y: 301, distance: 208.2
click at [417, 301] on main "IN THE UNITED STATES BANKRUPTCY COURT NORTHERN DISTRICT OF [US_STATE] ATLANTA D…" at bounding box center [315, 591] width 444 height 592
click at [239, 470] on strong "DEBTOR(S)" at bounding box center [204, 469] width 67 height 14
drag, startPoint x: 503, startPoint y: 491, endPoint x: 126, endPoint y: 304, distance: 420.4
click at [127, 305] on main "IN THE UNITED STATES BANKRUPTCY COURT NORTHERN DISTRICT OF [US_STATE] ATLANTA D…" at bounding box center [315, 591] width 444 height 592
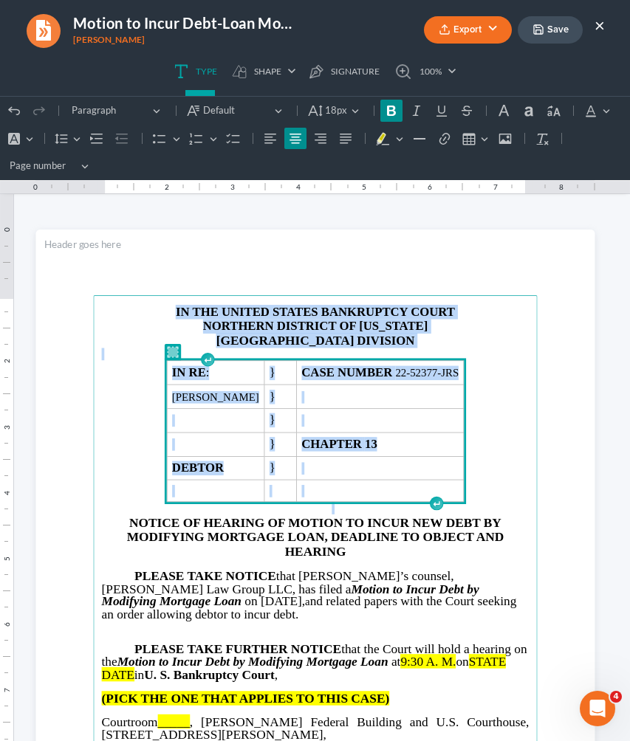
copy main "IN THE UNITED STATES BANKRUPTCY COURT NORTHERN DISTRICT OF [US_STATE] ATLANTA D…"
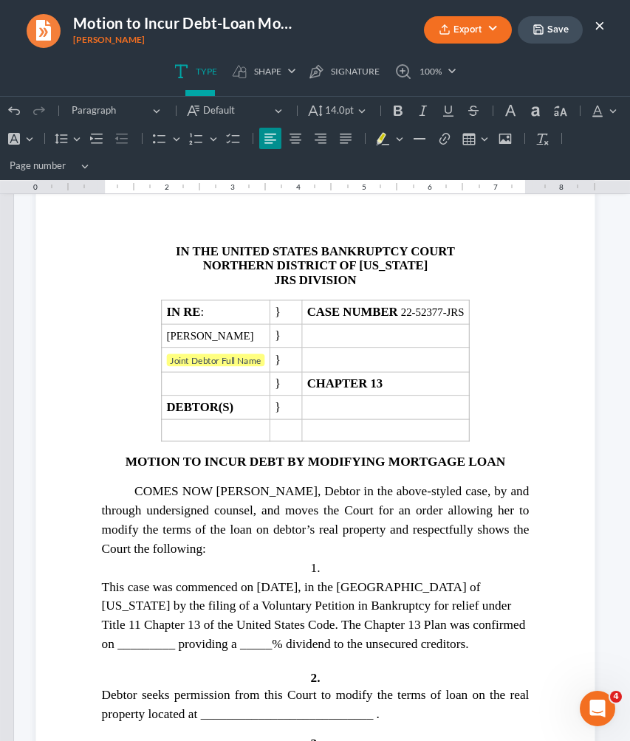
scroll to position [1618, 0]
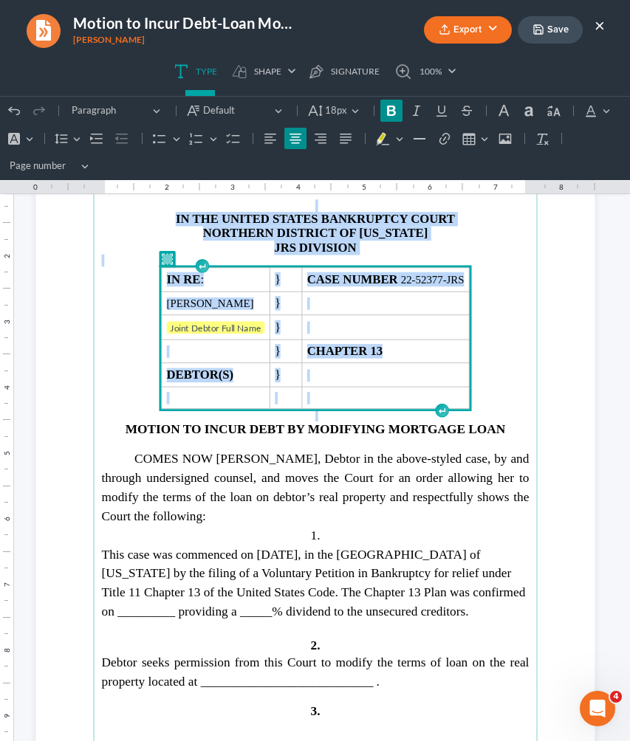
drag, startPoint x: 504, startPoint y: 394, endPoint x: 316, endPoint y: 199, distance: 271.1
click at [316, 199] on main "IN THE UNITED STATES BANKRUPTCY COURT NORTHERN DISTRICT OF [US_STATE] JRS DIVIS…" at bounding box center [315, 486] width 444 height 592
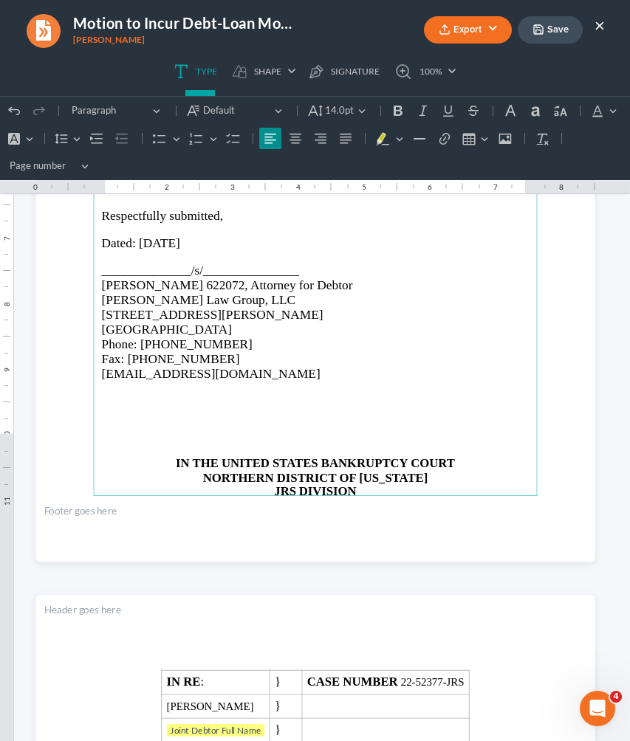
scroll to position [2732, 0]
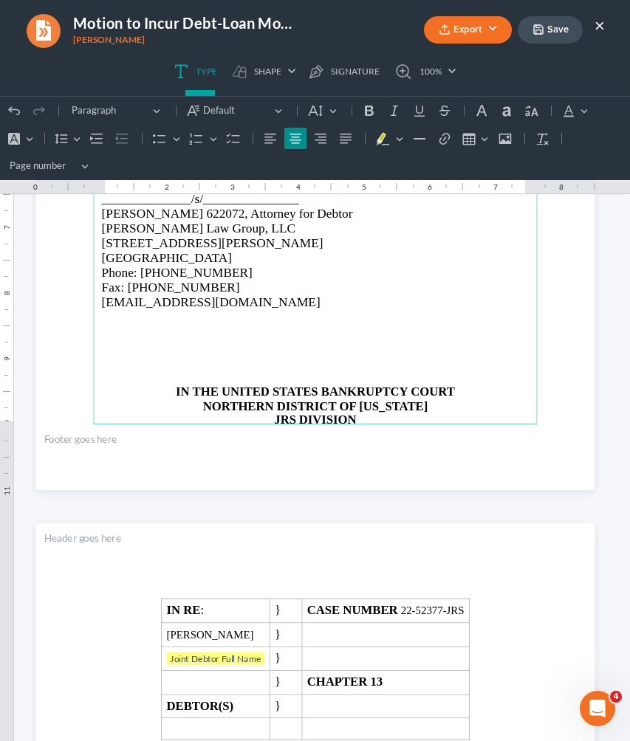
click at [323, 347] on p "Rich Text Editor, page-3-main" at bounding box center [315, 353] width 428 height 13
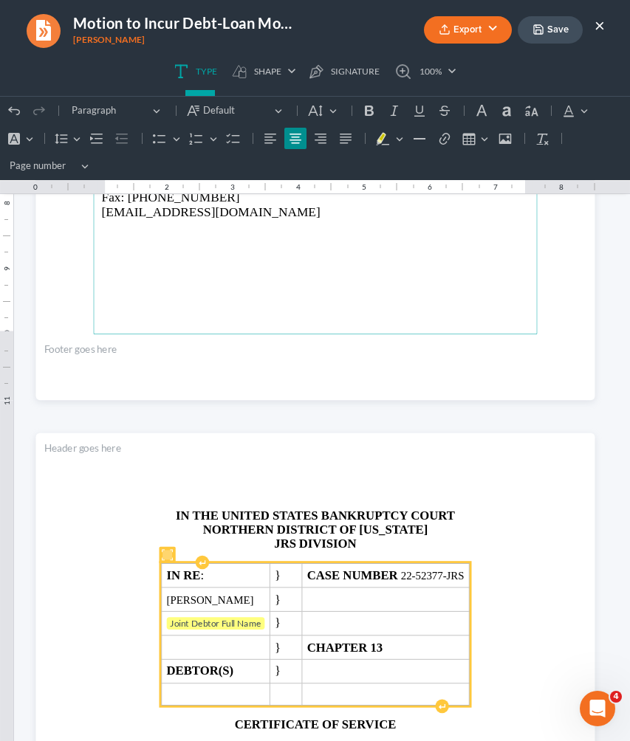
scroll to position [2823, 0]
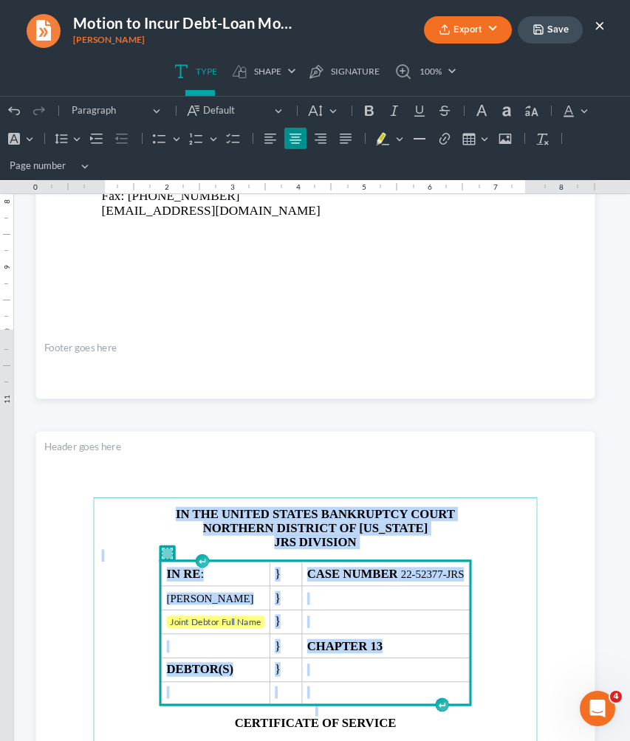
drag, startPoint x: 521, startPoint y: 685, endPoint x: 468, endPoint y: 468, distance: 222.8
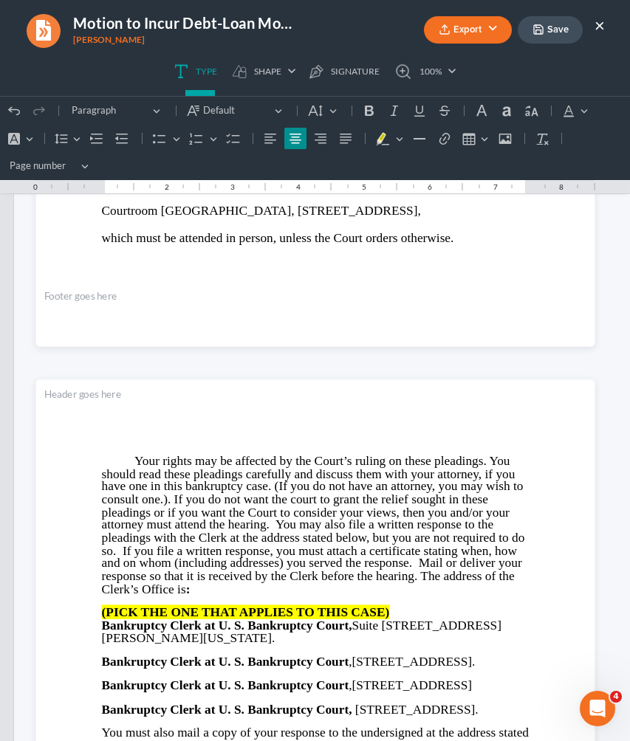
scroll to position [611, 0]
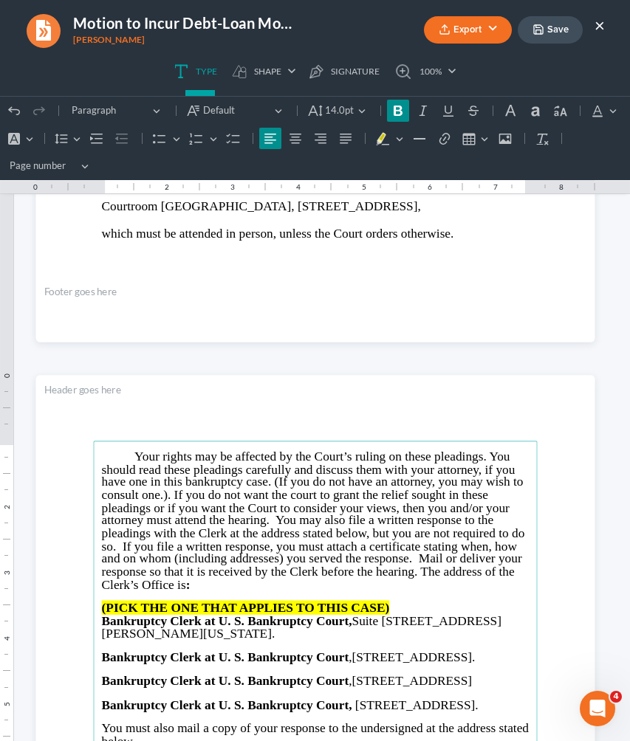
click at [355, 601] on strong "(PICK THE ONE THAT APPLIES TO THIS CASE)" at bounding box center [245, 608] width 288 height 14
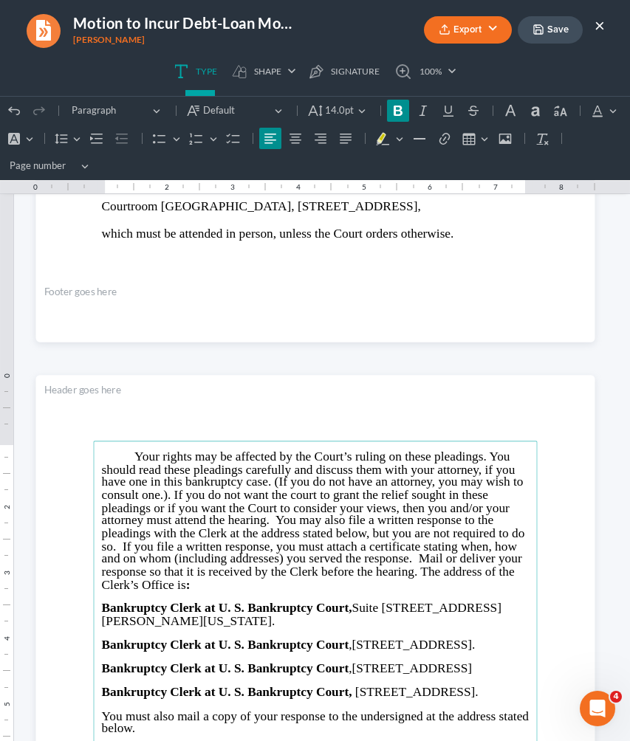
drag, startPoint x: 100, startPoint y: 634, endPoint x: 244, endPoint y: 726, distance: 170.0
click at [244, 713] on main "Your rights may be affected by the Court’s ruling on these pleadings. You shoul…" at bounding box center [315, 737] width 444 height 592
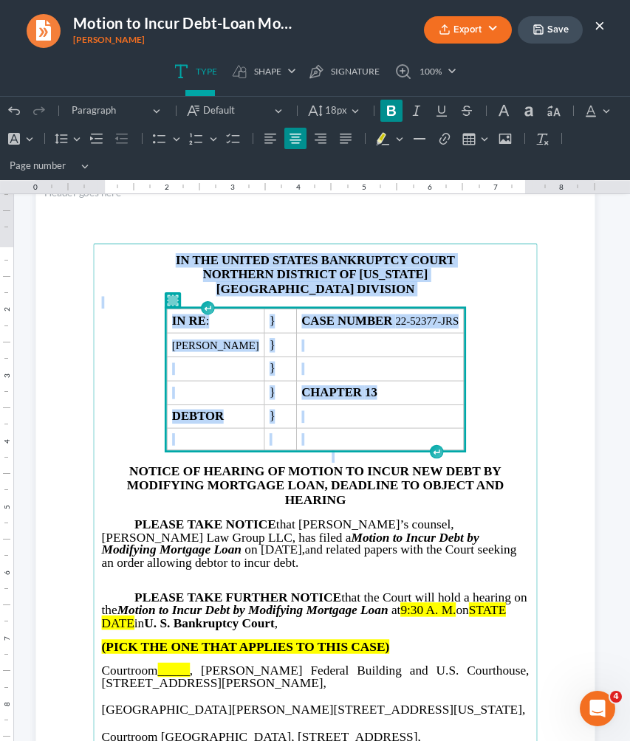
scroll to position [79, 0]
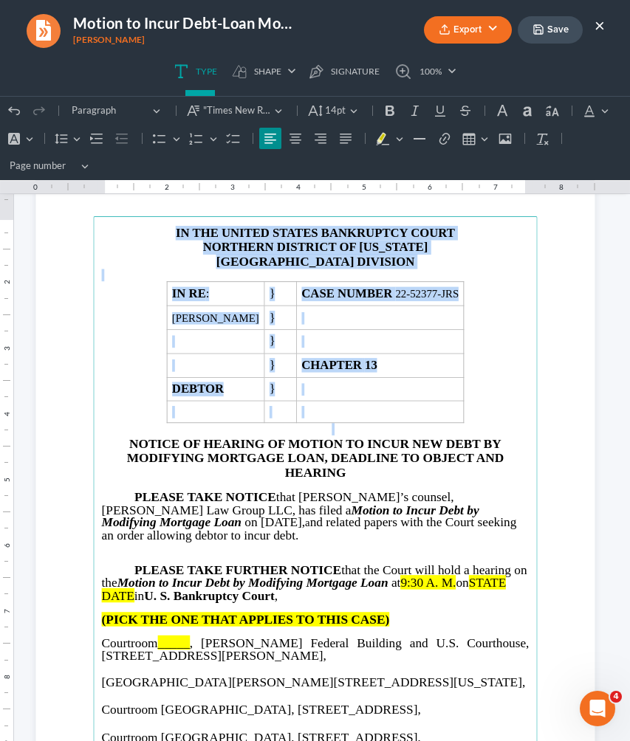
drag, startPoint x: 175, startPoint y: 591, endPoint x: 98, endPoint y: 592, distance: 76.8
click at [98, 592] on main "IN THE UNITED STATES BANKRUPTCY COURT NORTHERN DISTRICT OF [US_STATE] ATLANTA D…" at bounding box center [315, 512] width 444 height 592
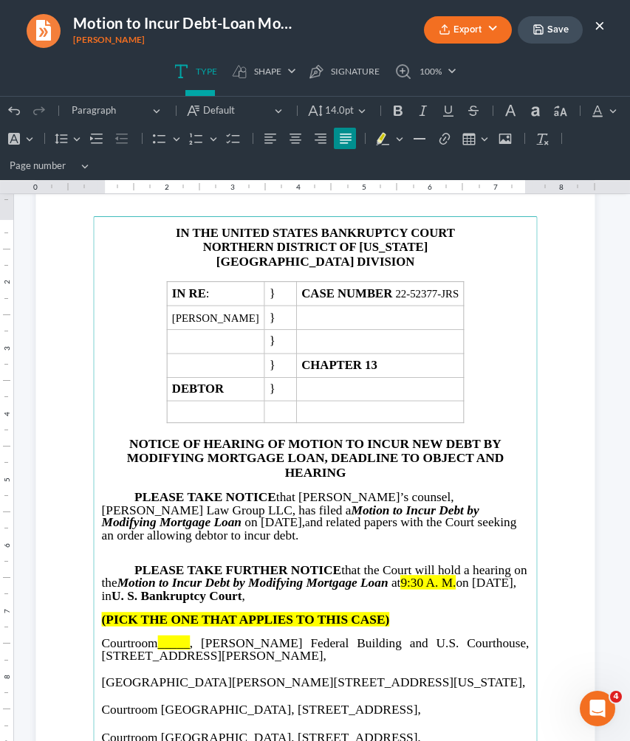
click at [182, 636] on span "_____" at bounding box center [173, 643] width 32 height 14
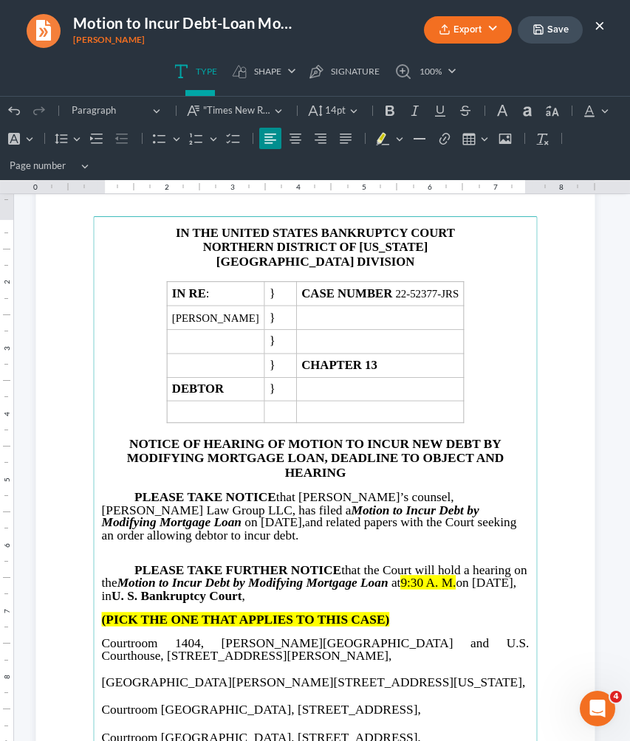
click at [433, 577] on span "9:30 A. M." at bounding box center [427, 582] width 55 height 14
drag, startPoint x: 422, startPoint y: 581, endPoint x: 479, endPoint y: 580, distance: 57.6
click at [479, 580] on p "PLEASE TAKE FURTHER NOTICE that the Court will hold a hearing on the Motion to …" at bounding box center [315, 583] width 428 height 38
click at [21, 135] on button "Font Background Color Font Background Color" at bounding box center [19, 139] width 32 height 22
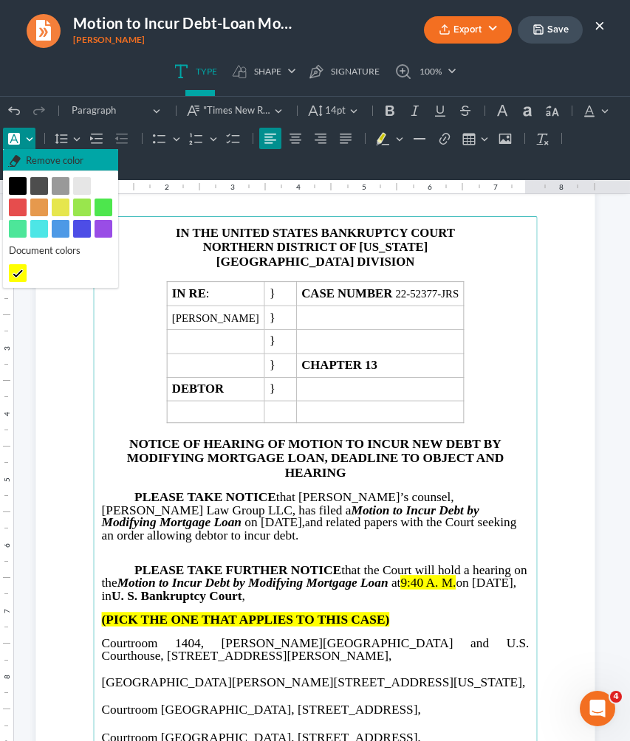
click at [41, 165] on span "Remove color" at bounding box center [55, 161] width 58 height 15
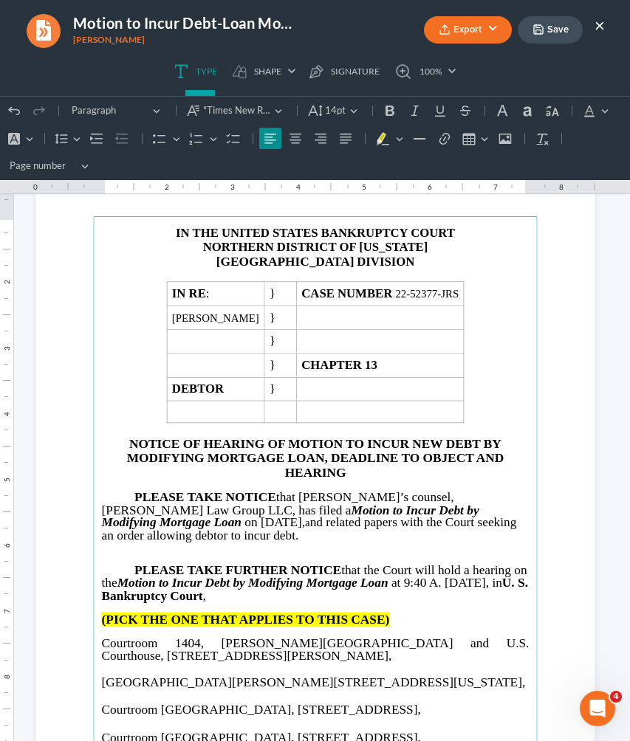
click at [168, 613] on strong "(PICK THE ONE THAT APPLIES TO THIS CASE)" at bounding box center [245, 619] width 288 height 14
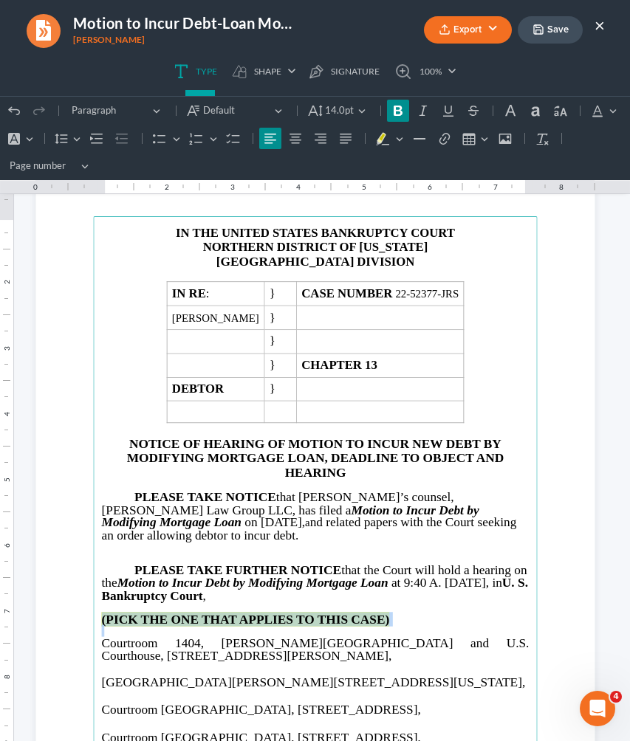
click at [168, 613] on strong "(PICK THE ONE THAT APPLIES TO THIS CASE)" at bounding box center [245, 619] width 288 height 14
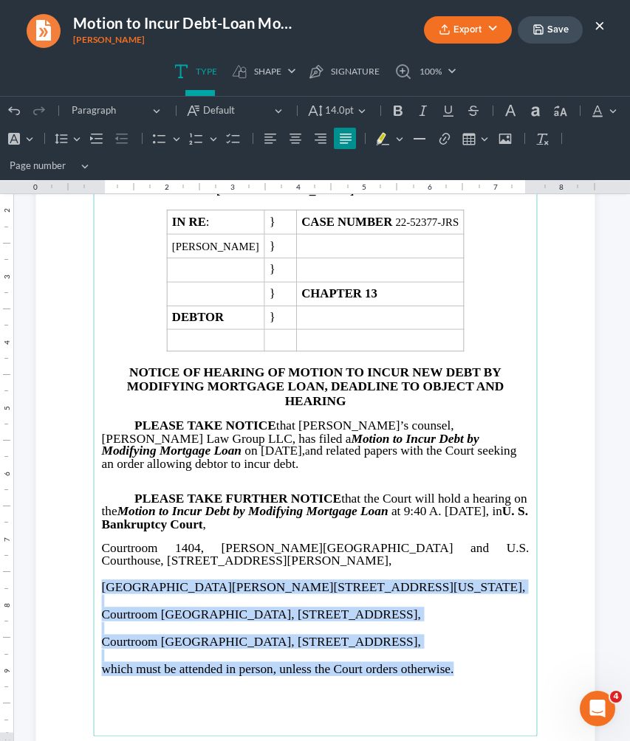
scroll to position [165, 0]
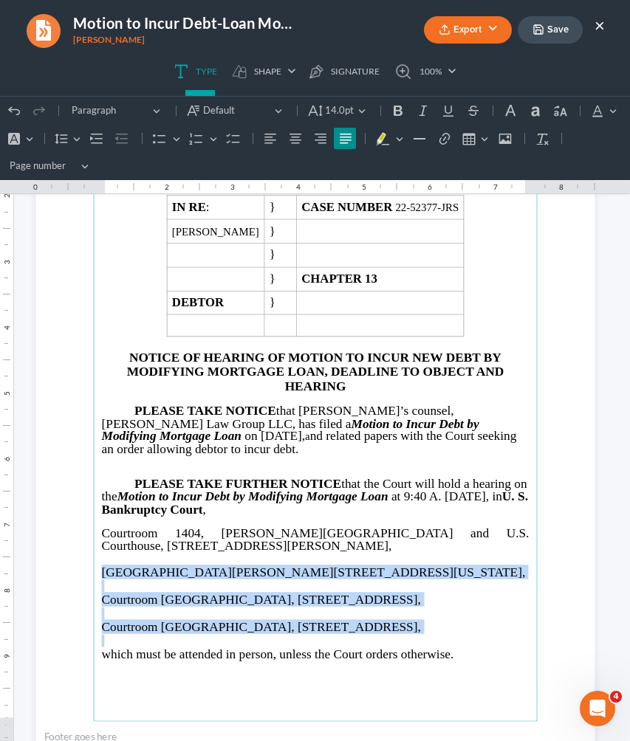
drag, startPoint x: 100, startPoint y: 652, endPoint x: 483, endPoint y: 640, distance: 382.7
click at [483, 640] on main "IN THE UNITED STATES BANKRUPTCY COURT NORTHERN DISTRICT OF [US_STATE] ATLANTA D…" at bounding box center [315, 426] width 444 height 592
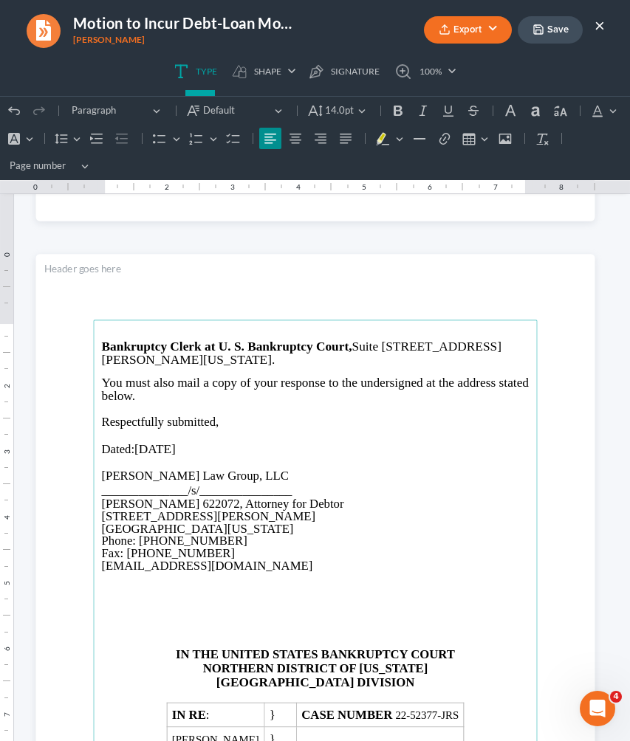
scroll to position [851, 0]
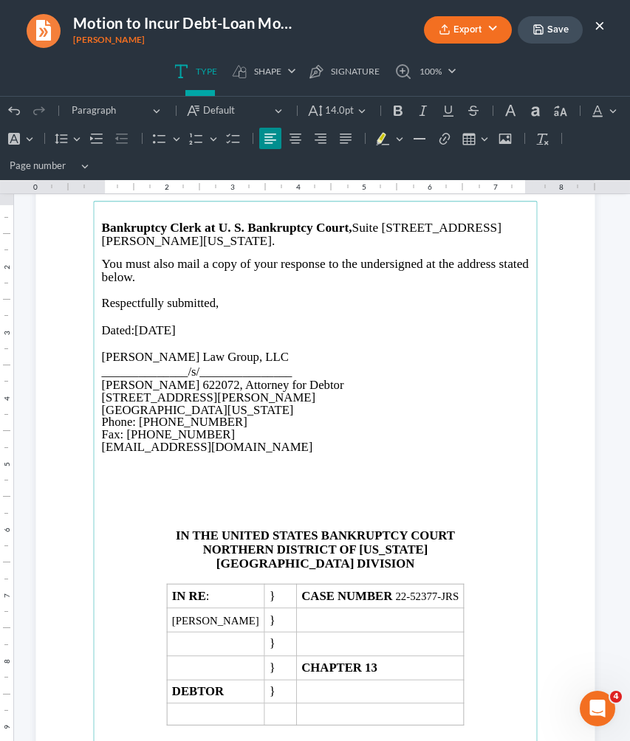
click at [340, 504] on p "Rich Text Editor, page-1-main" at bounding box center [315, 510] width 428 height 13
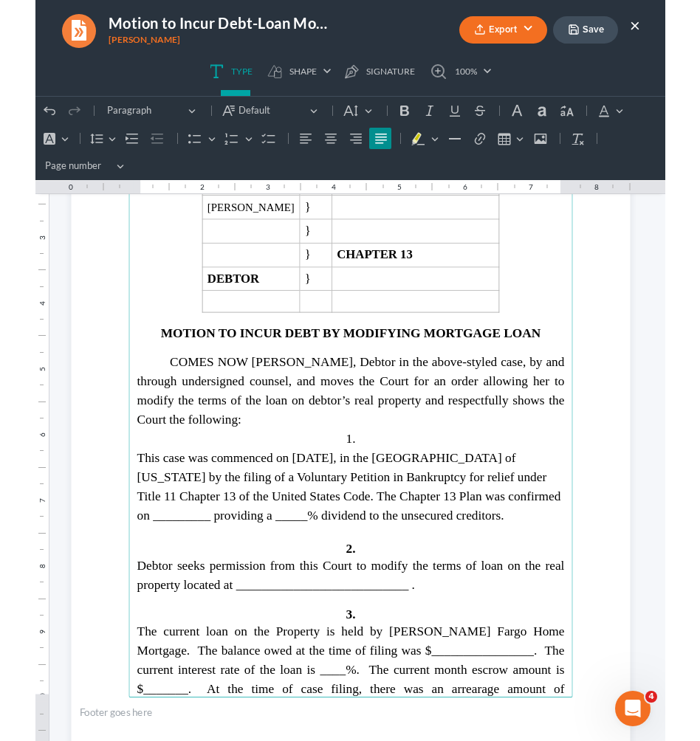
scroll to position [1598, 0]
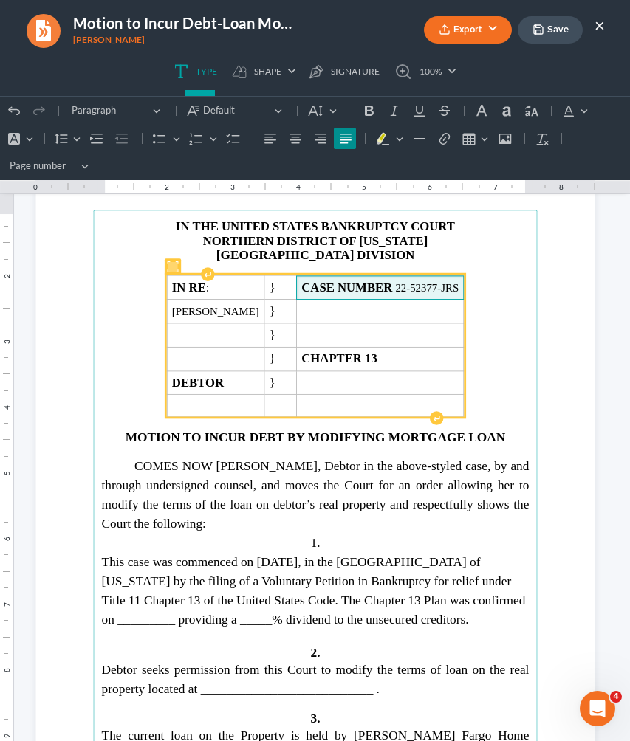
click at [445, 287] on span "CASE NUMBER 22-52377-JRS" at bounding box center [379, 288] width 157 height 14
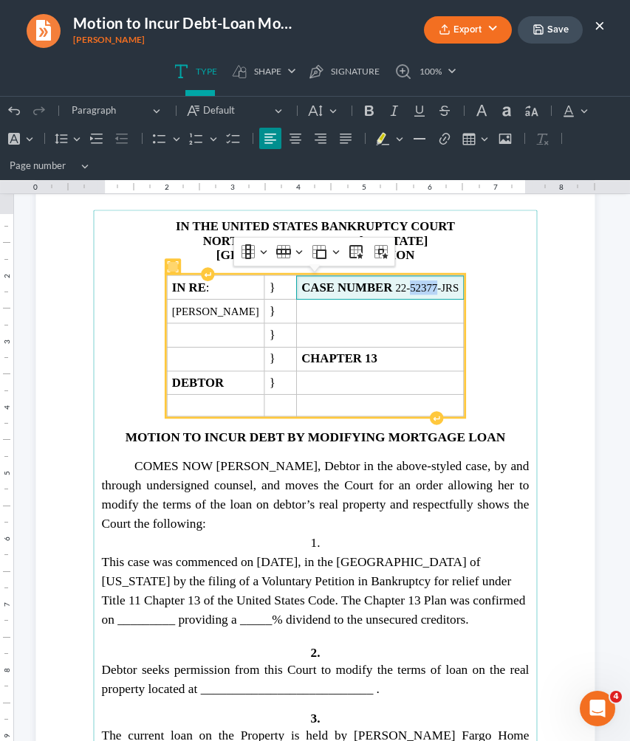
click at [445, 287] on span "CASE NUMBER 22-52377-JRS" at bounding box center [379, 288] width 157 height 14
copy span "52377"
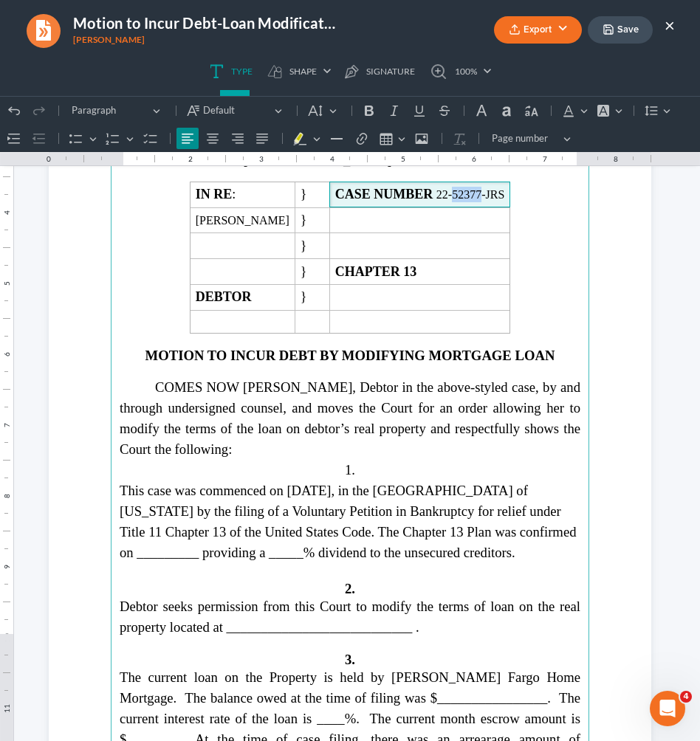
scroll to position [1800, 0]
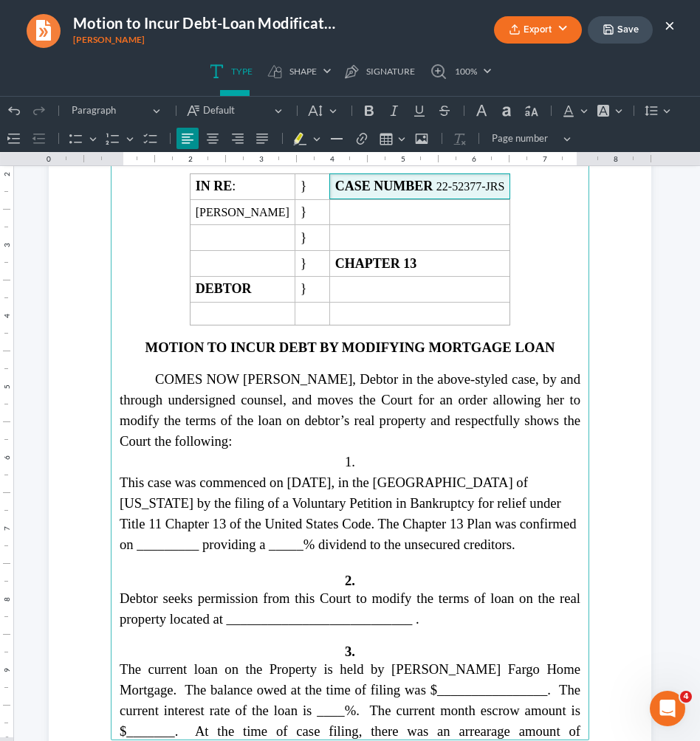
click at [171, 537] on span "This case was commenced on [DATE], in the [GEOGRAPHIC_DATA] of [US_STATE] by th…" at bounding box center [348, 514] width 457 height 78
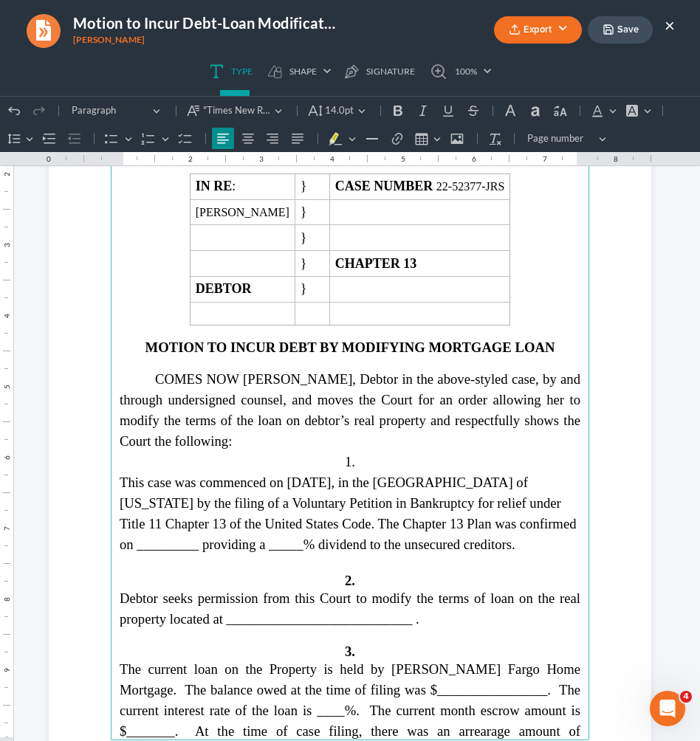
click at [171, 537] on span "This case was commenced on [DATE], in the [GEOGRAPHIC_DATA] of [US_STATE] by th…" at bounding box center [348, 514] width 457 height 78
click at [122, 538] on span "This case was commenced on [DATE], in the [GEOGRAPHIC_DATA] of [US_STATE] by th…" at bounding box center [348, 514] width 457 height 78
click at [316, 541] on span "This case was commenced on [DATE], in the [GEOGRAPHIC_DATA] of [US_STATE] by th…" at bounding box center [348, 514] width 457 height 78
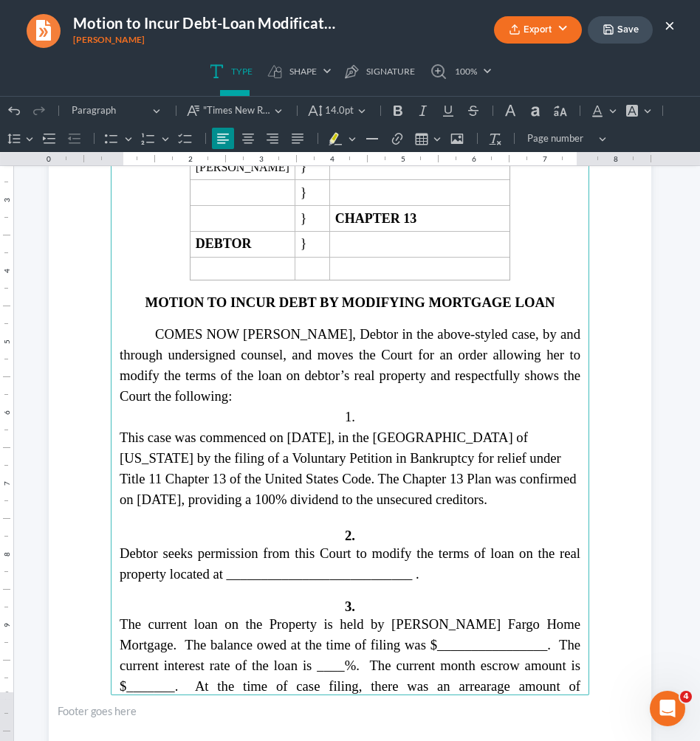
scroll to position [1851, 0]
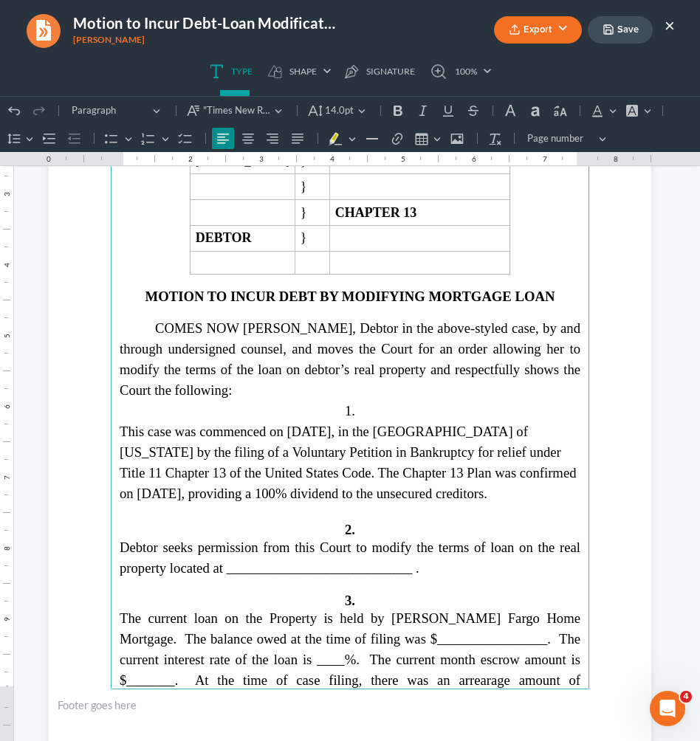
click at [325, 560] on span "Debtor seeks permission from this Court to modify the terms of loan on the real…" at bounding box center [350, 558] width 461 height 36
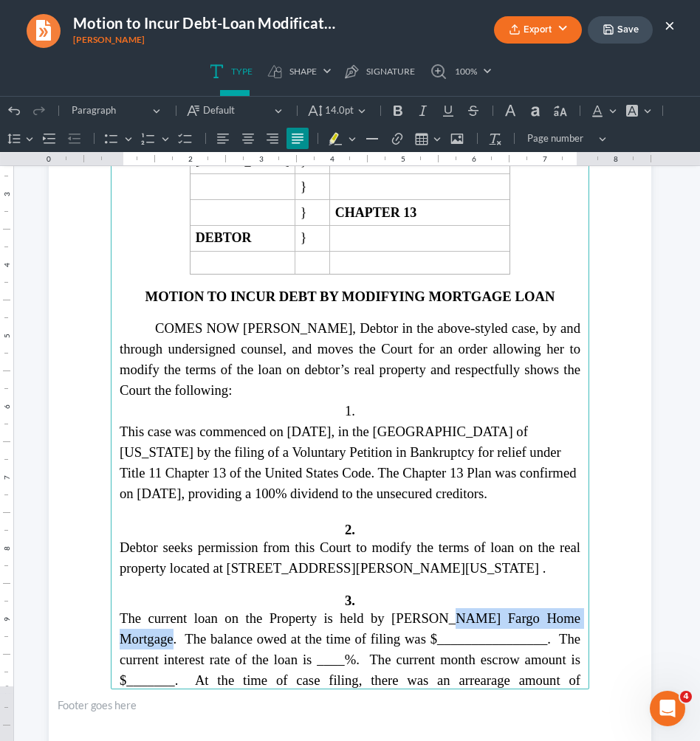
drag, startPoint x: 391, startPoint y: 607, endPoint x: 546, endPoint y: 608, distance: 155.8
click at [546, 611] on span "The current loan on the Property is held by [PERSON_NAME] Fargo Home Mortgage. …" at bounding box center [350, 660] width 461 height 98
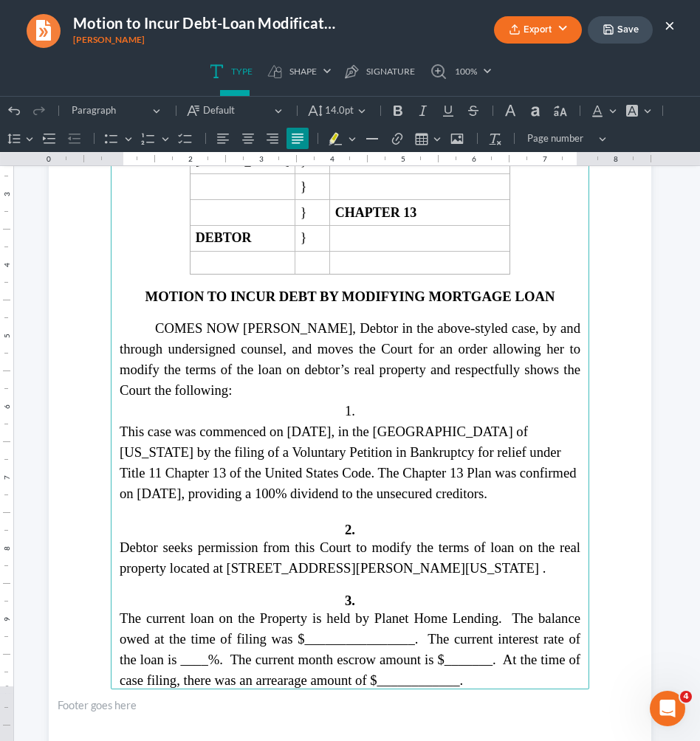
click at [238, 649] on span "The current loan on the Property is held by Planet Home Lending. The balance ow…" at bounding box center [350, 650] width 461 height 78
click at [605, 37] on button "Save" at bounding box center [620, 29] width 65 height 27
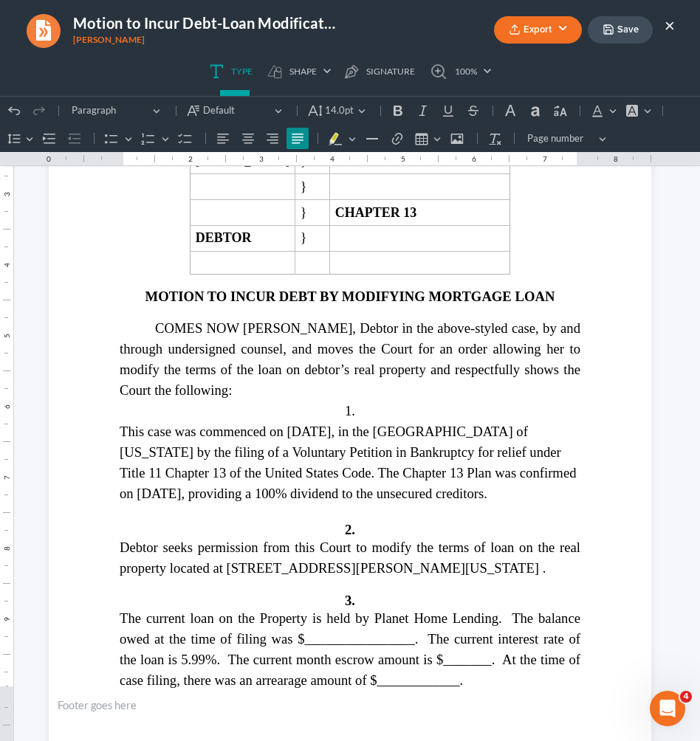
click at [669, 25] on button "×" at bounding box center [670, 25] width 10 height 18
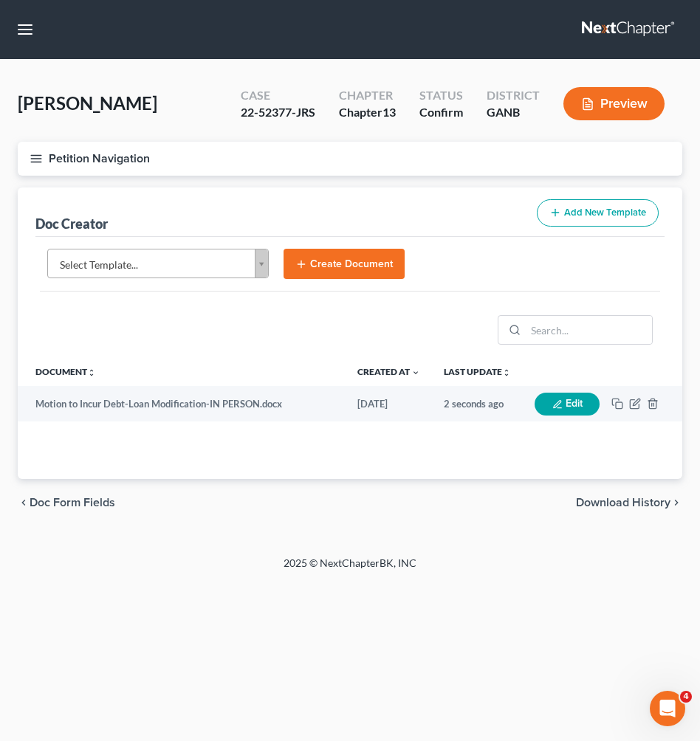
click at [202, 258] on body "Home New Case Client Portal [PERSON_NAME] Law Group [EMAIL_ADDRESS][DOMAIN_NAME…" at bounding box center [350, 370] width 700 height 741
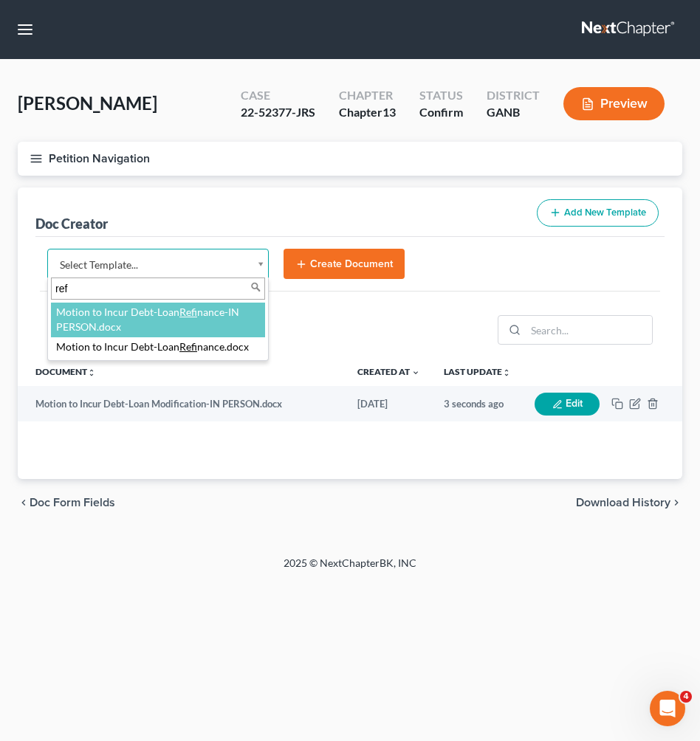
type input "ref"
select select "116635"
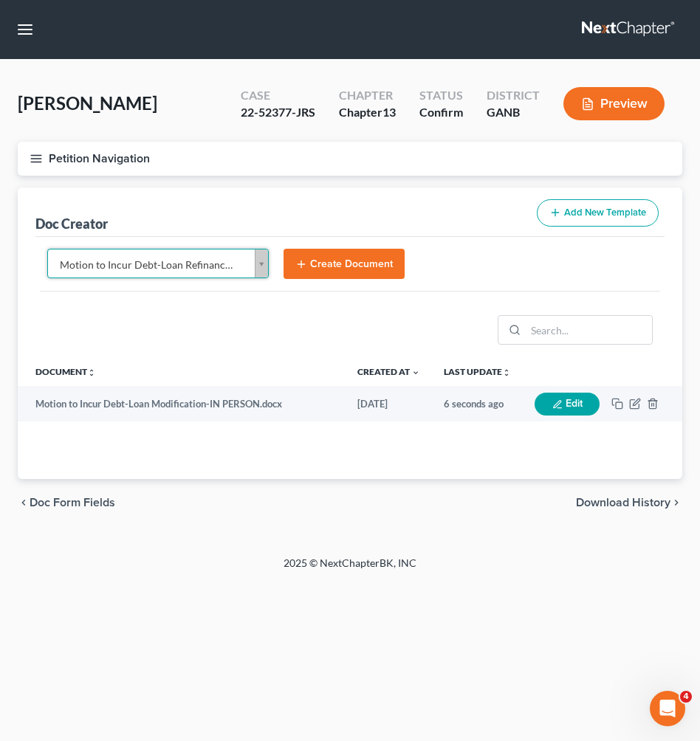
click at [340, 258] on button "Create Document" at bounding box center [344, 264] width 121 height 31
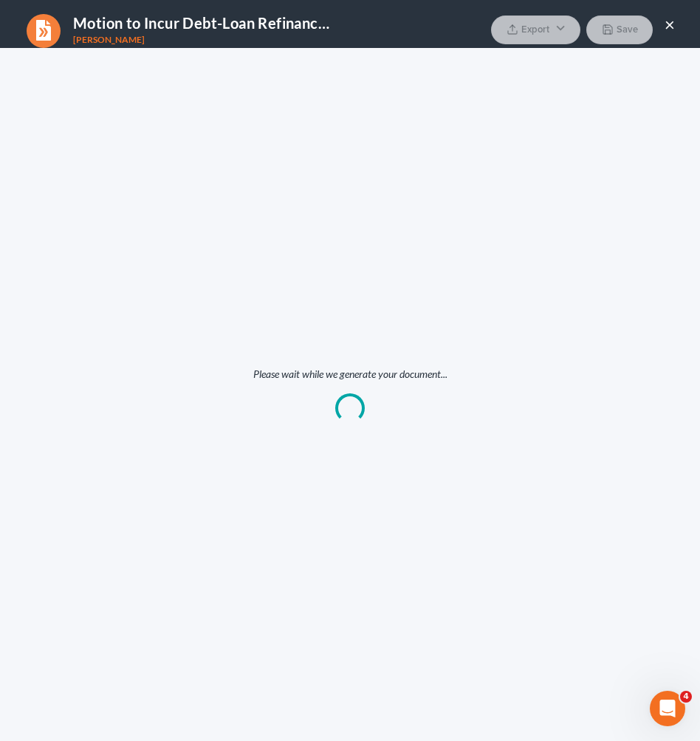
scroll to position [0, 0]
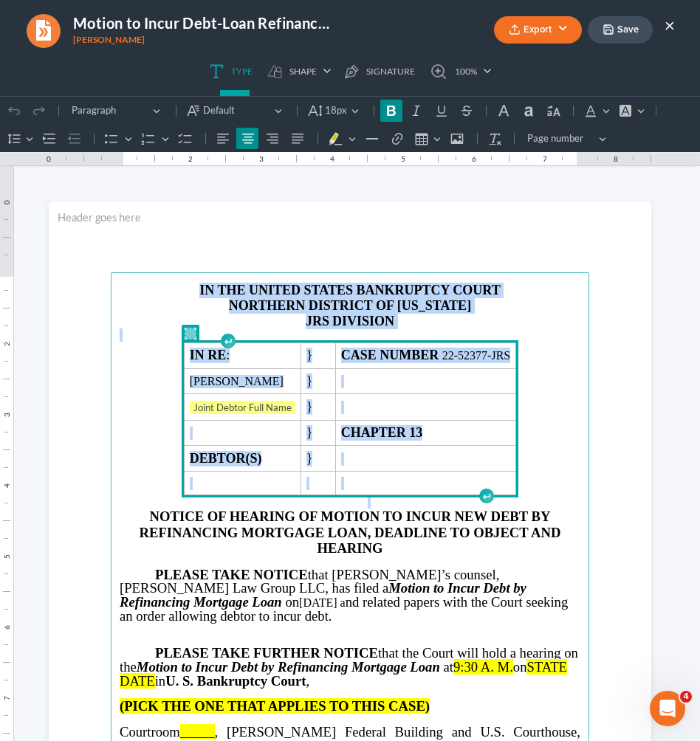
drag, startPoint x: 555, startPoint y: 480, endPoint x: 426, endPoint y: 256, distance: 258.7
click at [426, 256] on section "IN THE UNITED STATES BANKRUPTCY COURT NORTHERN DISTRICT OF [US_STATE] JRS DIVIS…" at bounding box center [350, 592] width 603 height 780
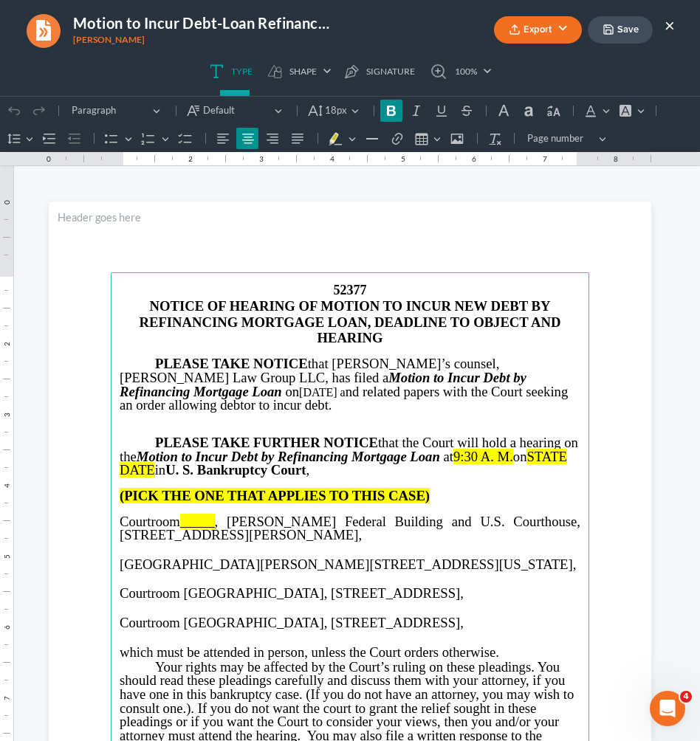
click at [671, 29] on button "×" at bounding box center [670, 25] width 10 height 18
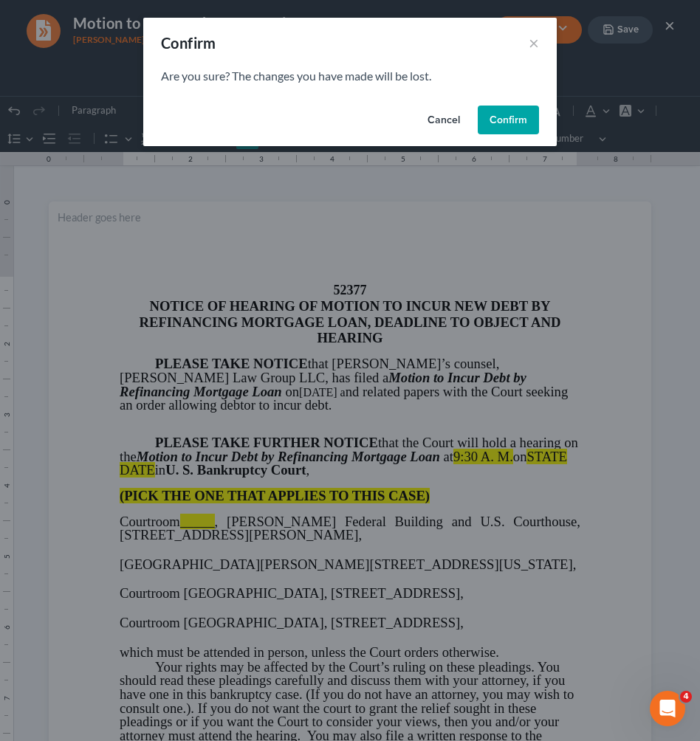
click at [508, 128] on button "Confirm" at bounding box center [508, 121] width 61 height 30
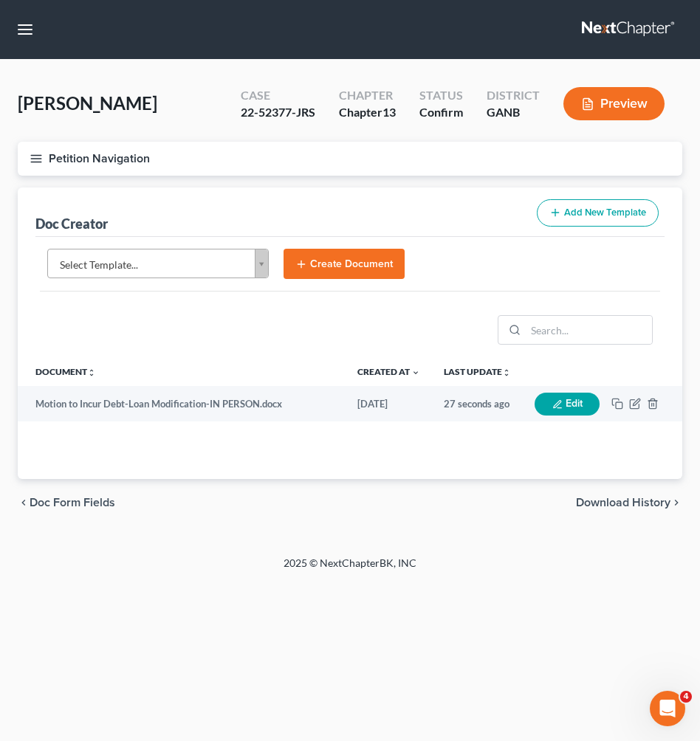
click at [247, 244] on div "Select Template... Select Template... Advesary Answer.docx Affidavit About No P…" at bounding box center [349, 270] width 629 height 67
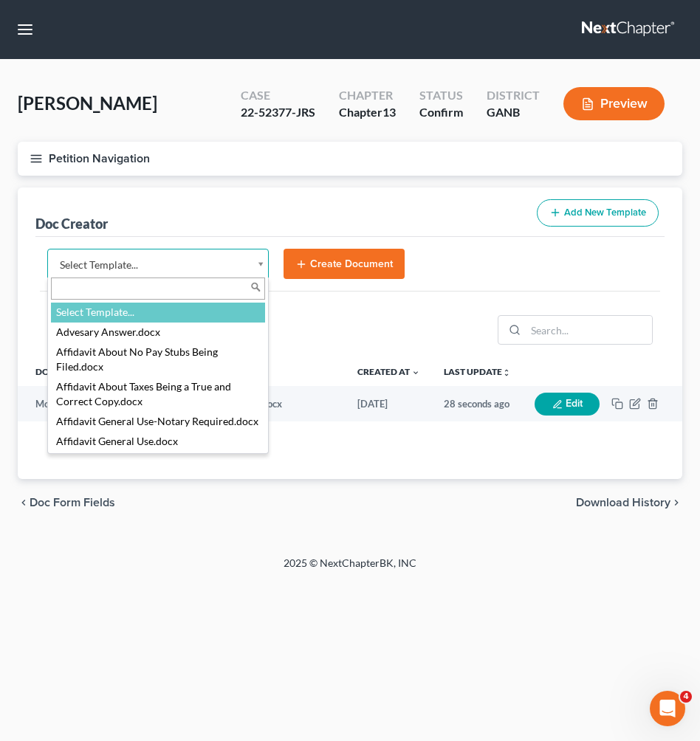
click at [246, 264] on body "Home New Case Client Portal [PERSON_NAME] Law Group [EMAIL_ADDRESS][DOMAIN_NAME…" at bounding box center [350, 370] width 700 height 741
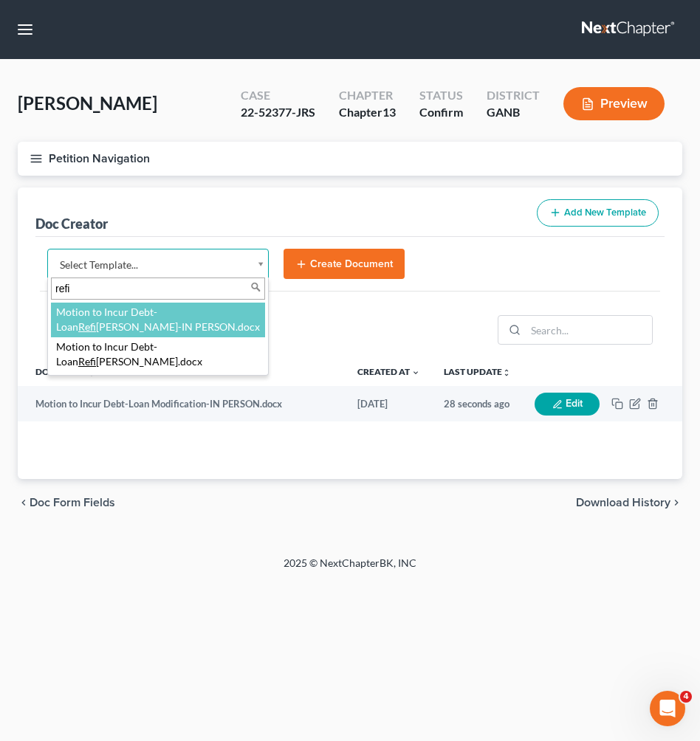
type input "refi"
select select "116635"
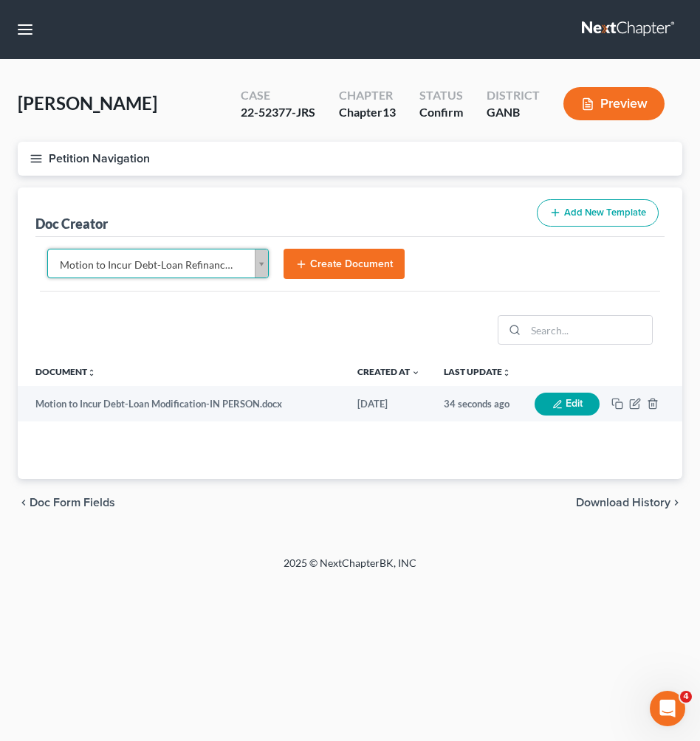
click at [358, 261] on button "Create Document" at bounding box center [344, 264] width 121 height 31
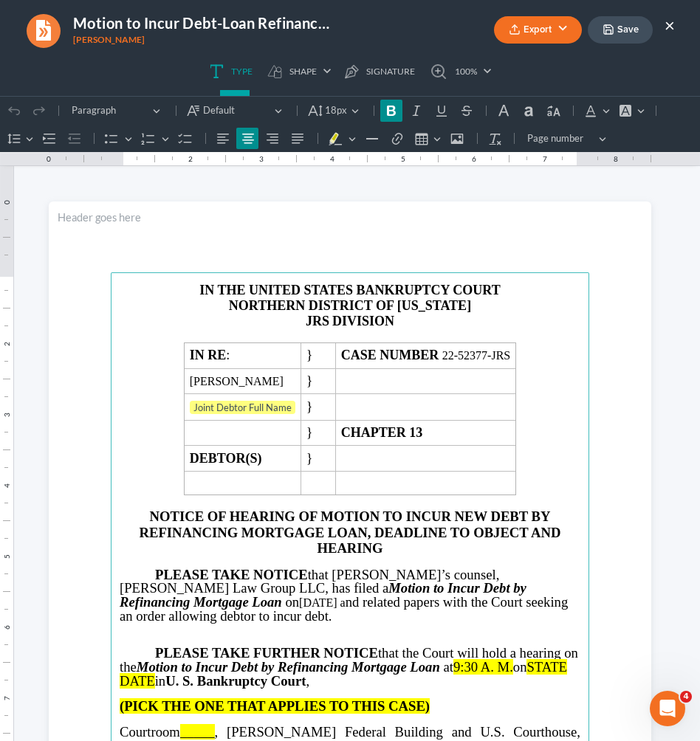
click at [319, 317] on strong "JRS" at bounding box center [318, 321] width 24 height 15
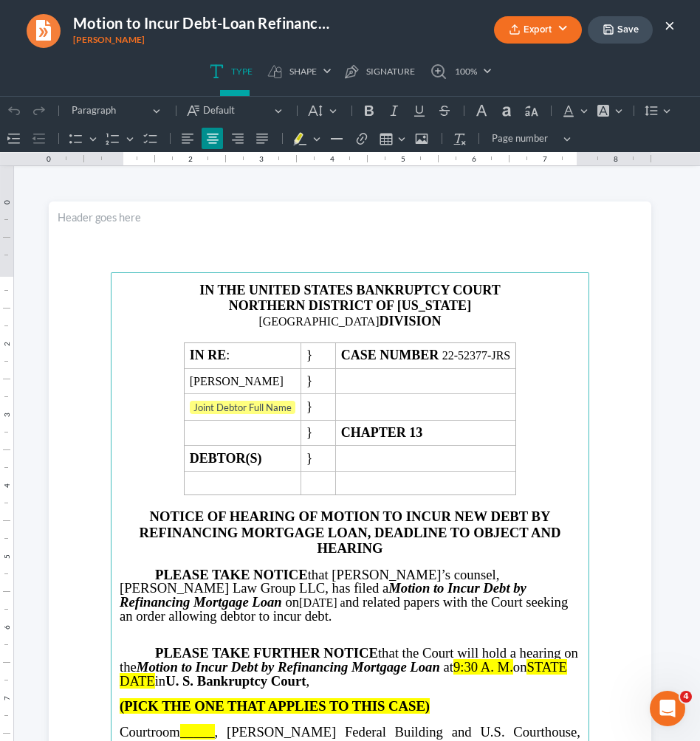
click at [310, 315] on p "ATLANTA DIVISION" at bounding box center [350, 322] width 461 height 16
click at [321, 114] on icon "Editor toolbar" at bounding box center [315, 110] width 15 height 15
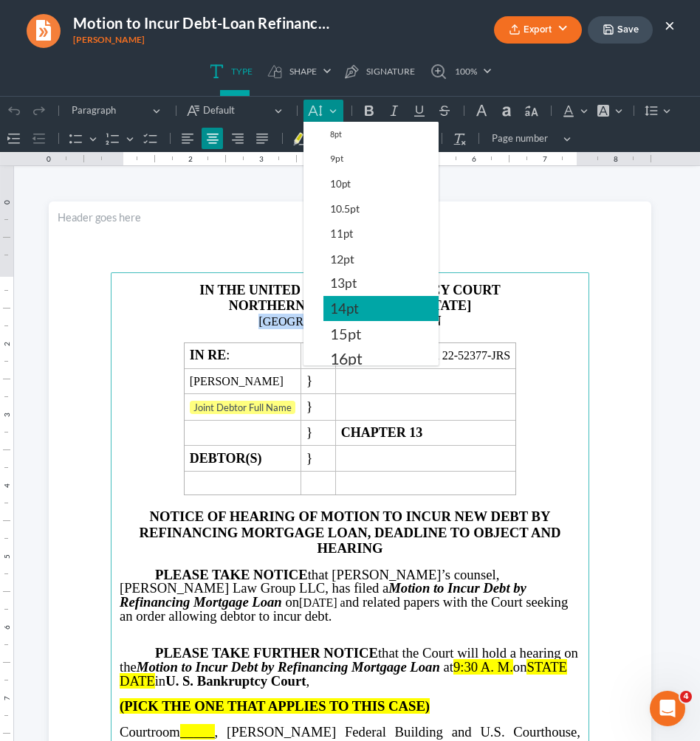
click at [355, 310] on span "14pt" at bounding box center [344, 309] width 29 height 18
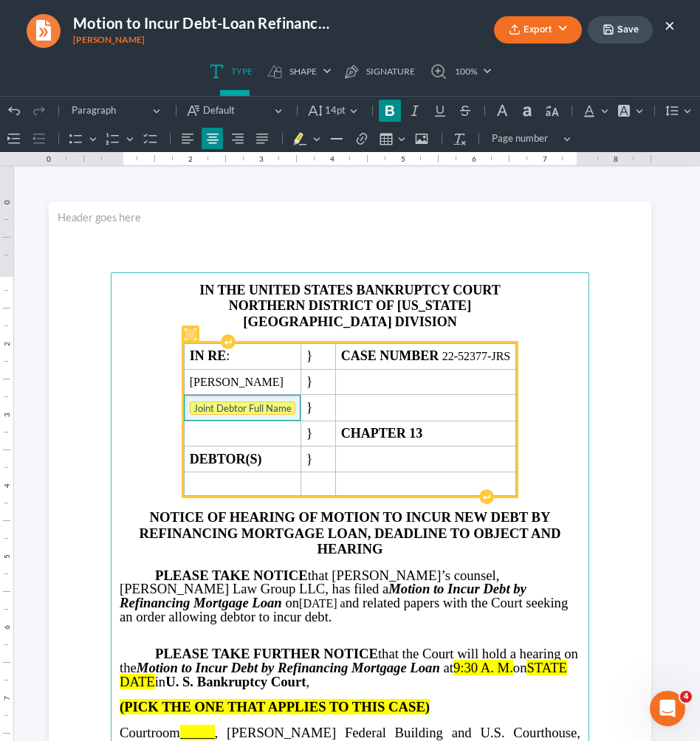
click at [258, 405] on tag "Joint Debtor Full Name" at bounding box center [243, 408] width 106 height 13
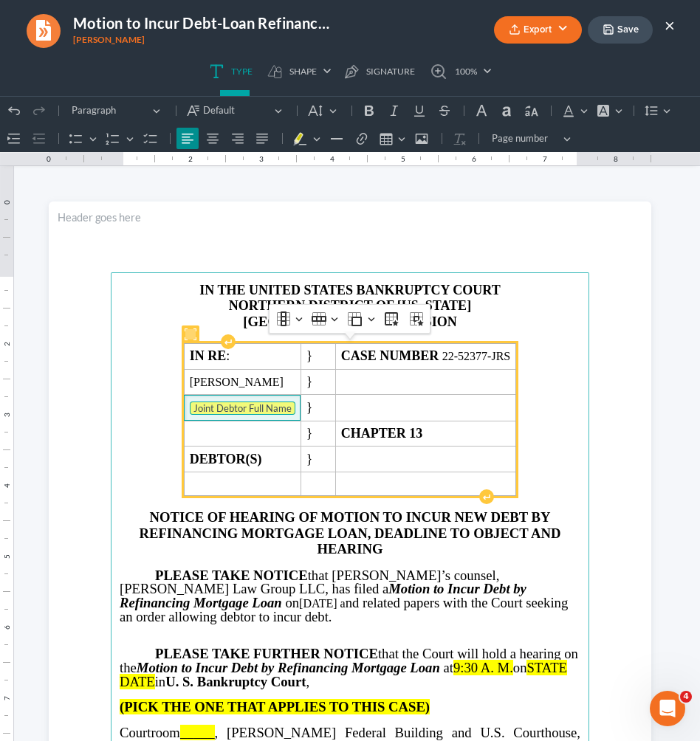
click at [258, 405] on tag "Joint Debtor Full Name" at bounding box center [243, 408] width 106 height 13
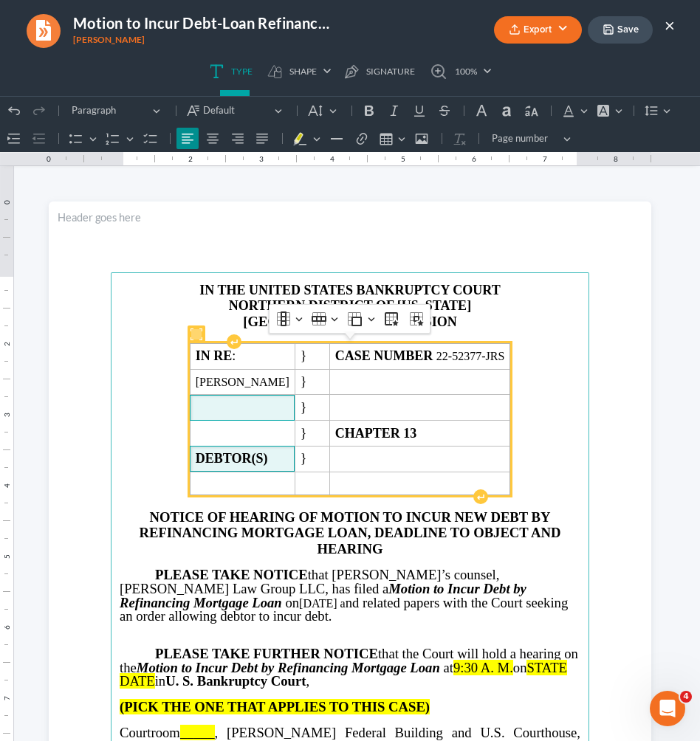
click at [295, 461] on td "DEBTOR(S)" at bounding box center [242, 459] width 105 height 26
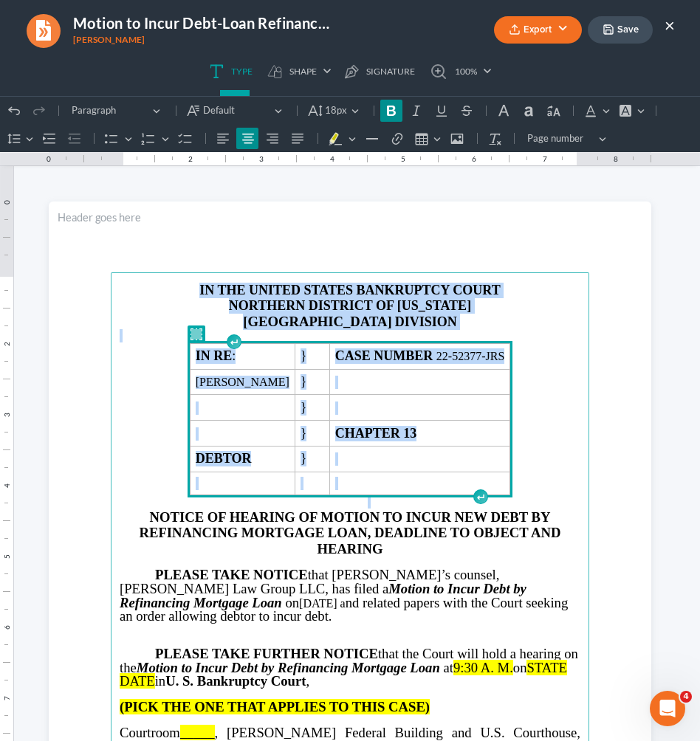
drag, startPoint x: 554, startPoint y: 489, endPoint x: 422, endPoint y: 277, distance: 249.8
click at [422, 277] on main "IN THE UNITED STATES BANKRUPTCY COURT NORTHERN DISTRICT OF [US_STATE] ATLANTA D…" at bounding box center [350, 591] width 479 height 638
copy main "IN THE UNITED STATES BANKRUPTCY COURT NORTHERN DISTRICT OF [US_STATE] ATLANTA D…"
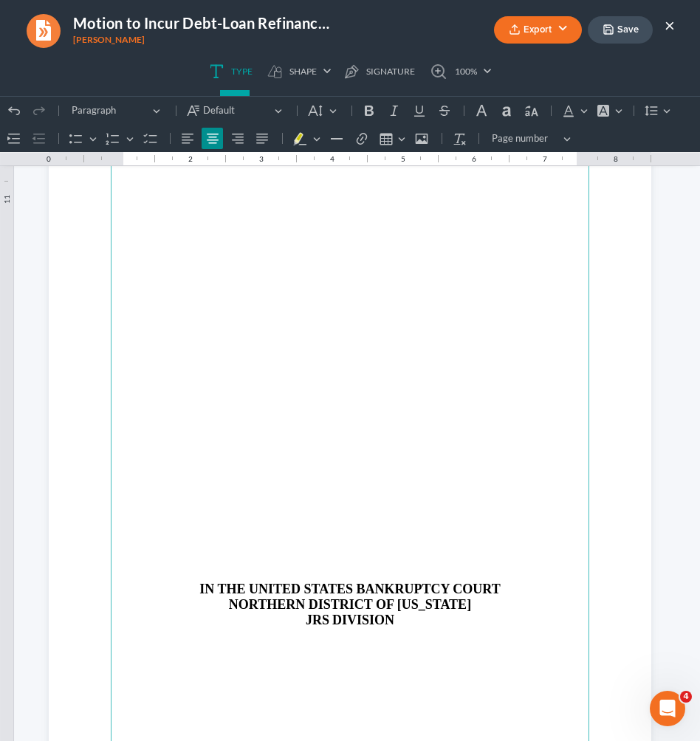
scroll to position [1782, 0]
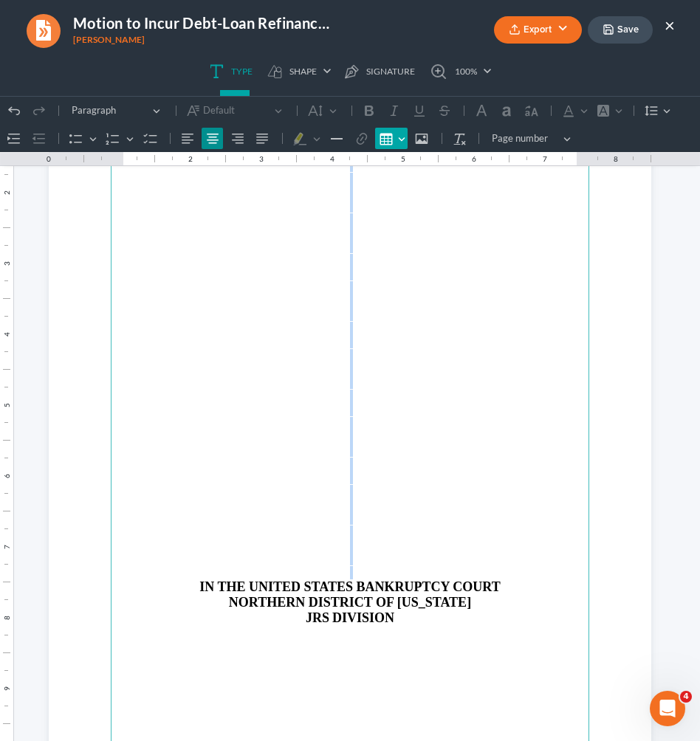
drag, startPoint x: 369, startPoint y: 563, endPoint x: 395, endPoint y: 148, distance: 415.1
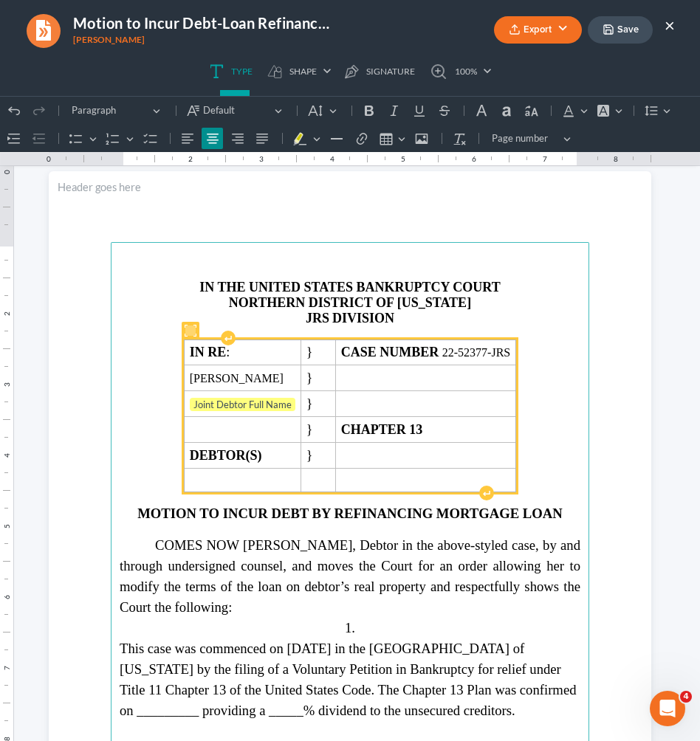
scroll to position [1656, 0]
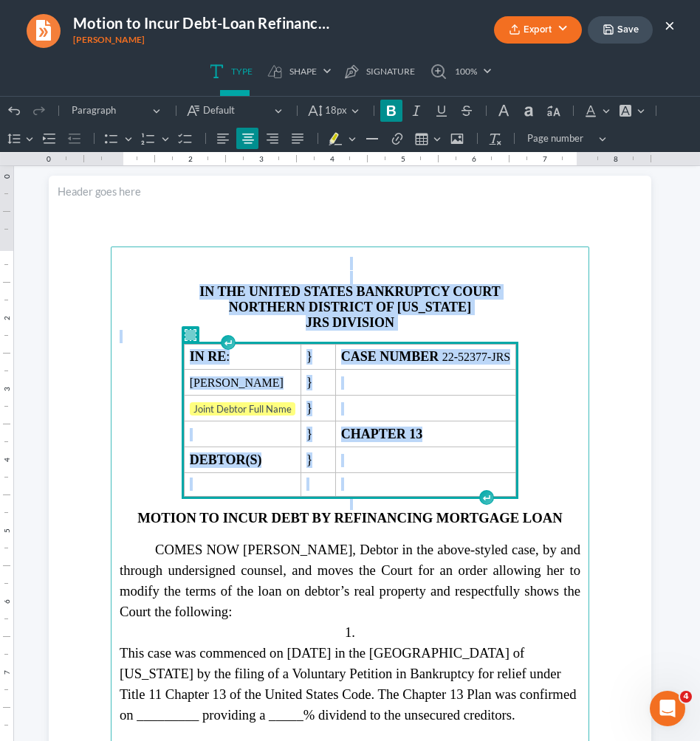
drag, startPoint x: 559, startPoint y: 482, endPoint x: 540, endPoint y: 189, distance: 293.8
click at [540, 189] on section "IN THE UNITED STATES BANKRUPTCY COURT NORTHERN DISTRICT OF [US_STATE] JRS DIVIS…" at bounding box center [350, 566] width 603 height 780
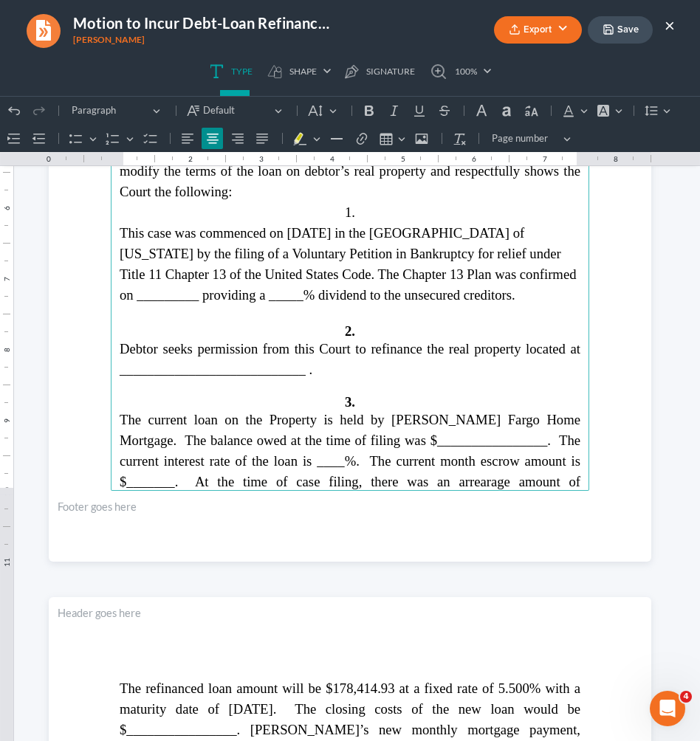
scroll to position [2046, 0]
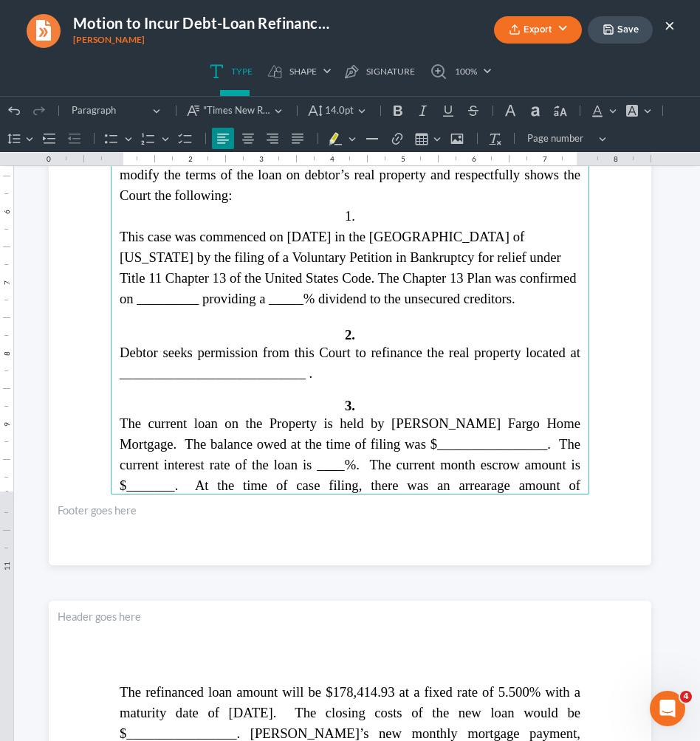
click at [208, 289] on span "This case was commenced on [DATE] in the [GEOGRAPHIC_DATA] of [US_STATE] by the…" at bounding box center [348, 268] width 457 height 78
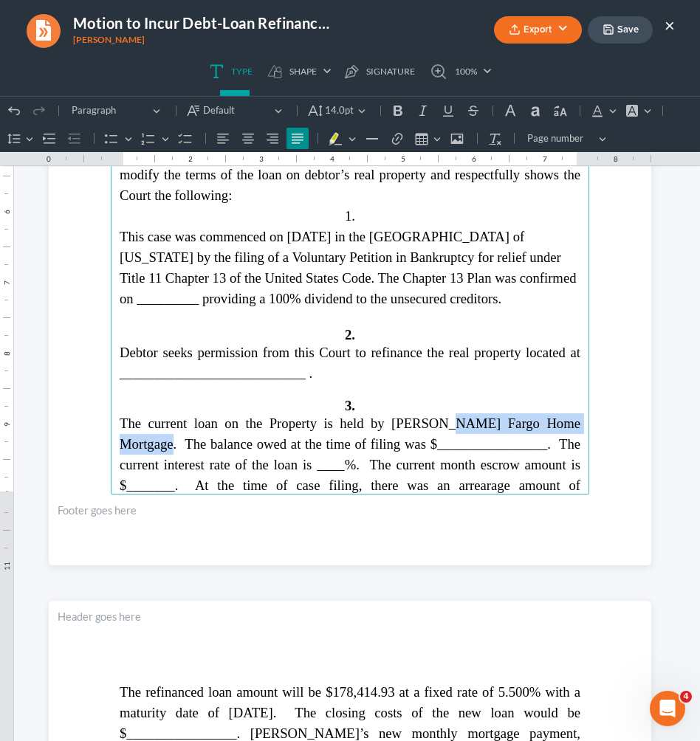
drag, startPoint x: 391, startPoint y: 408, endPoint x: 546, endPoint y: 419, distance: 155.5
click at [546, 419] on span "The current loan on the Property is held by [PERSON_NAME] Fargo Home Mortgage. …" at bounding box center [350, 465] width 461 height 98
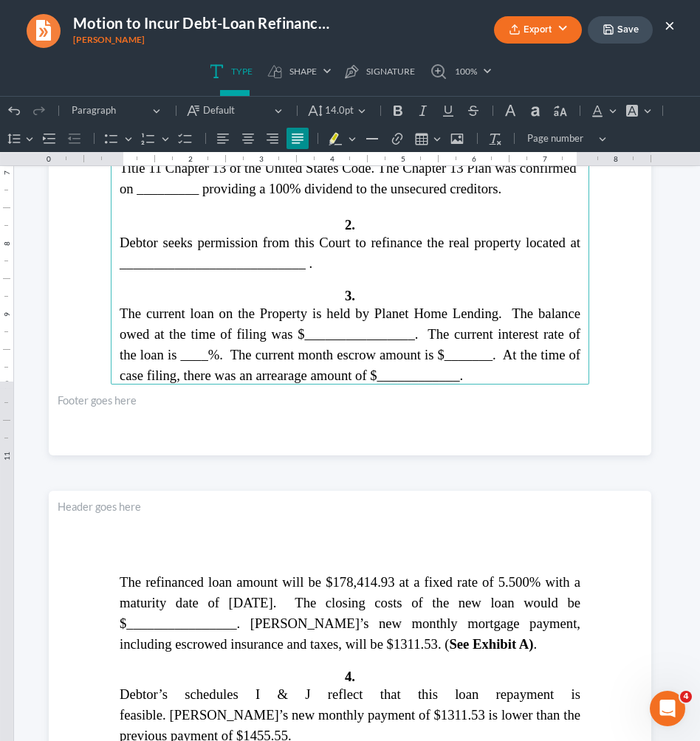
scroll to position [2162, 0]
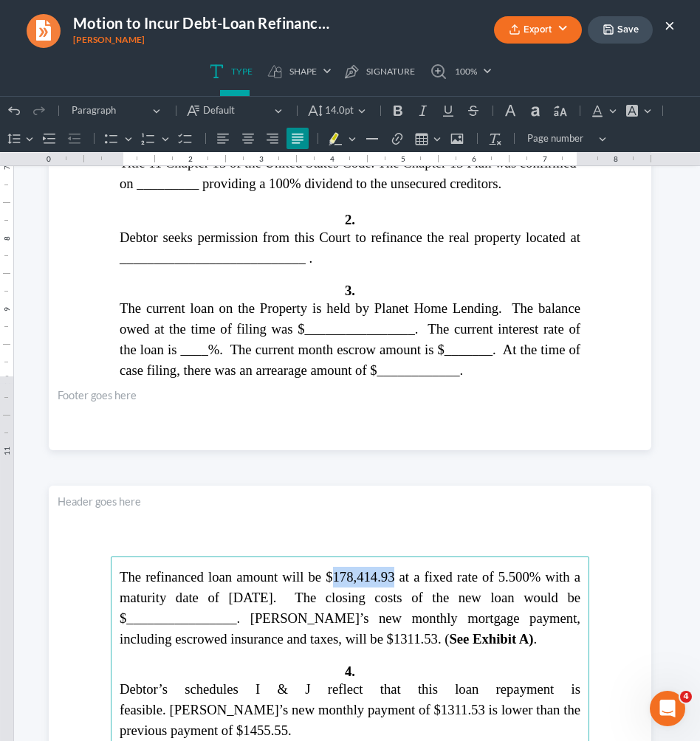
drag, startPoint x: 332, startPoint y: 577, endPoint x: 389, endPoint y: 577, distance: 57.6
click at [389, 577] on span "The refinanced loan amount will be $178,414.93 at a fixed rate of 5.500% with a…" at bounding box center [350, 608] width 461 height 78
click at [523, 580] on span "The refinanced loan amount will be $385,0003 at a fixed rate of 5.500% with a m…" at bounding box center [350, 608] width 461 height 78
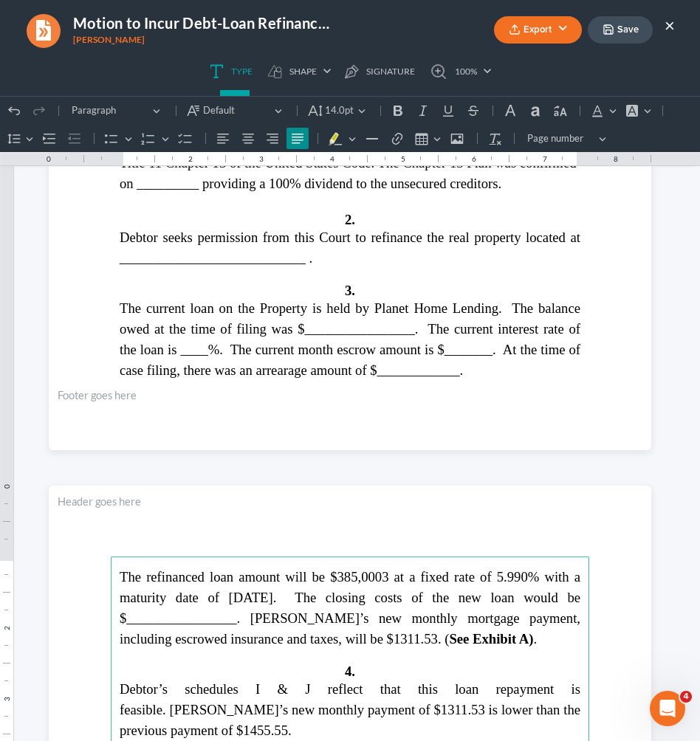
click at [611, 24] on icon "button" at bounding box center [609, 30] width 12 height 12
click at [670, 25] on button "×" at bounding box center [670, 25] width 10 height 18
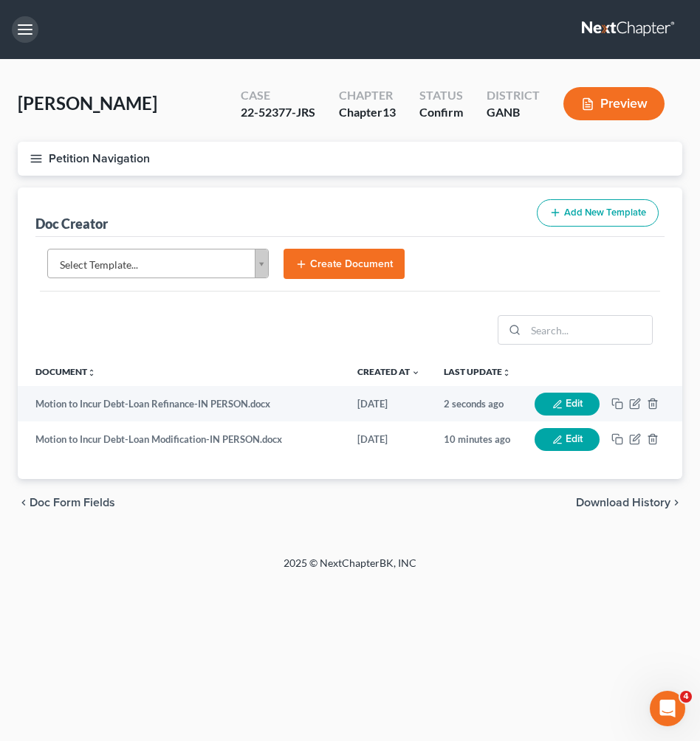
click at [29, 31] on button "button" at bounding box center [25, 29] width 27 height 27
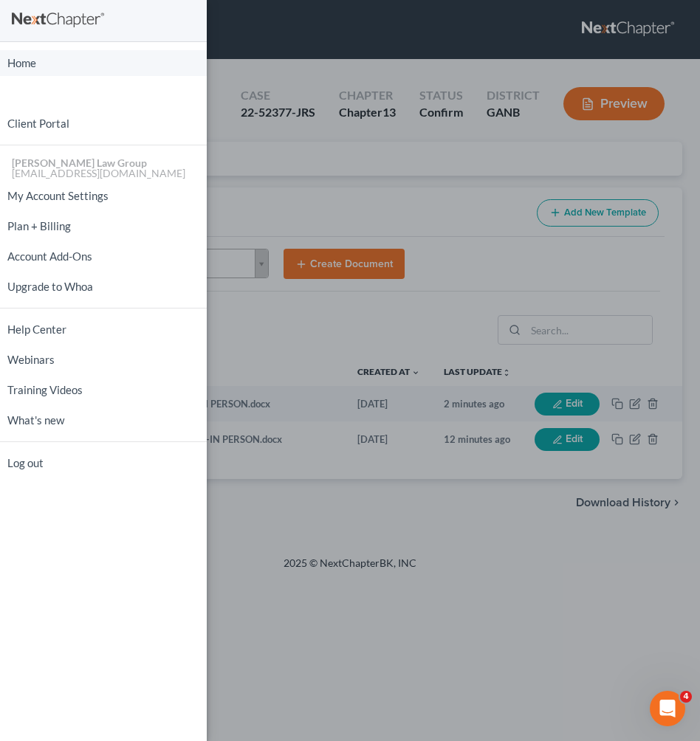
click at [35, 67] on link "Home" at bounding box center [103, 63] width 207 height 26
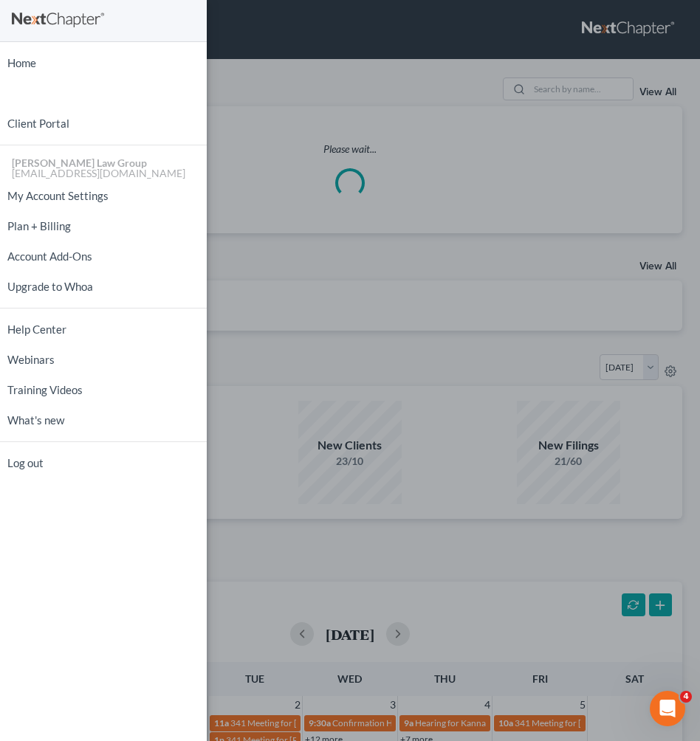
click at [565, 93] on div "Home New Case Client Portal [PERSON_NAME] Law Group [EMAIL_ADDRESS][DOMAIN_NAME…" at bounding box center [350, 370] width 700 height 741
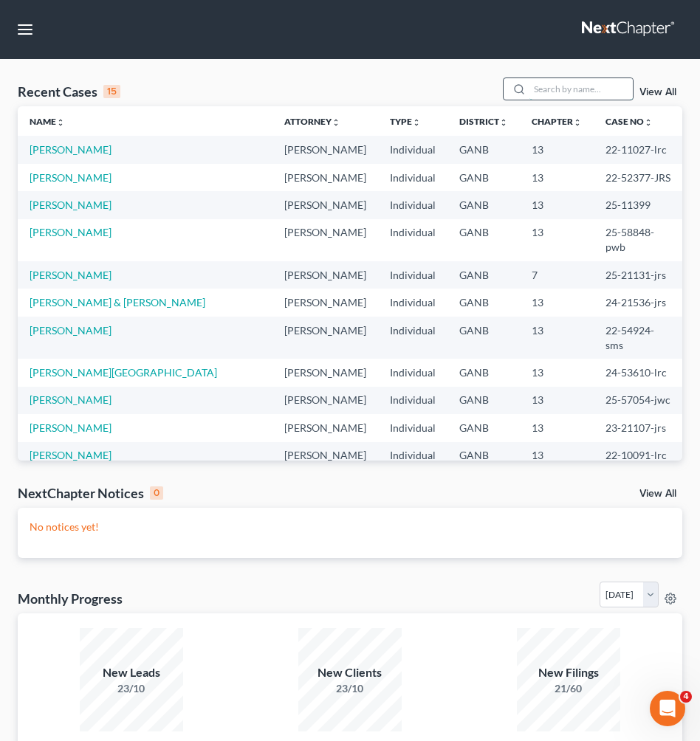
click at [561, 91] on input "search" at bounding box center [580, 88] width 103 height 21
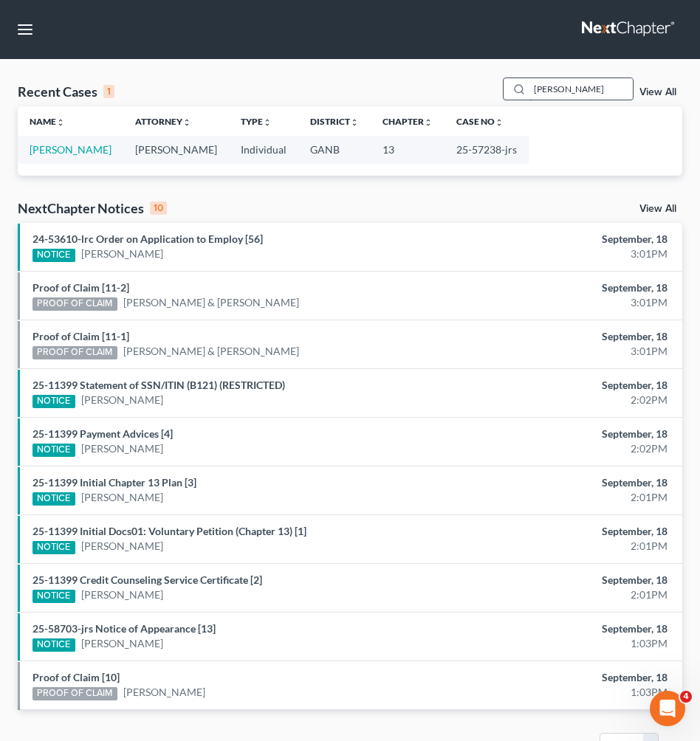
type input "[PERSON_NAME]"
drag, startPoint x: 561, startPoint y: 91, endPoint x: 81, endPoint y: 150, distance: 483.6
click at [81, 150] on link "[PERSON_NAME]" at bounding box center [71, 149] width 82 height 13
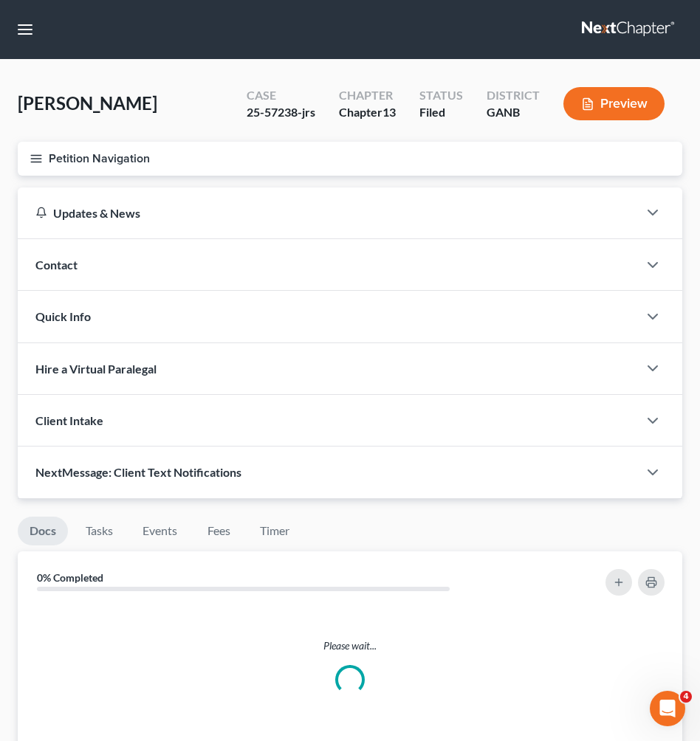
click at [81, 150] on button "Petition Navigation" at bounding box center [350, 159] width 665 height 34
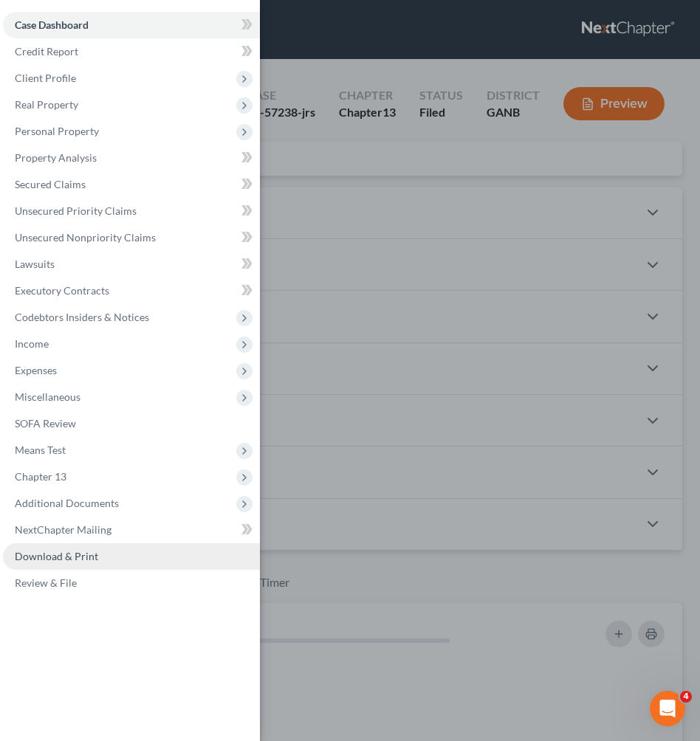
click at [76, 555] on span "Download & Print" at bounding box center [56, 556] width 83 height 13
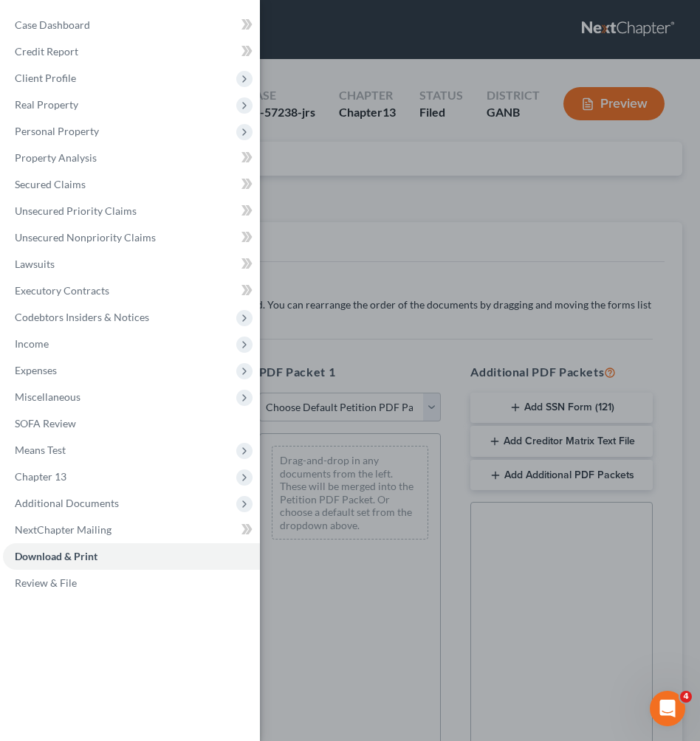
click at [393, 301] on div "Case Dashboard Payments Invoices Payments Payments Credit Report Client Profile" at bounding box center [350, 370] width 700 height 741
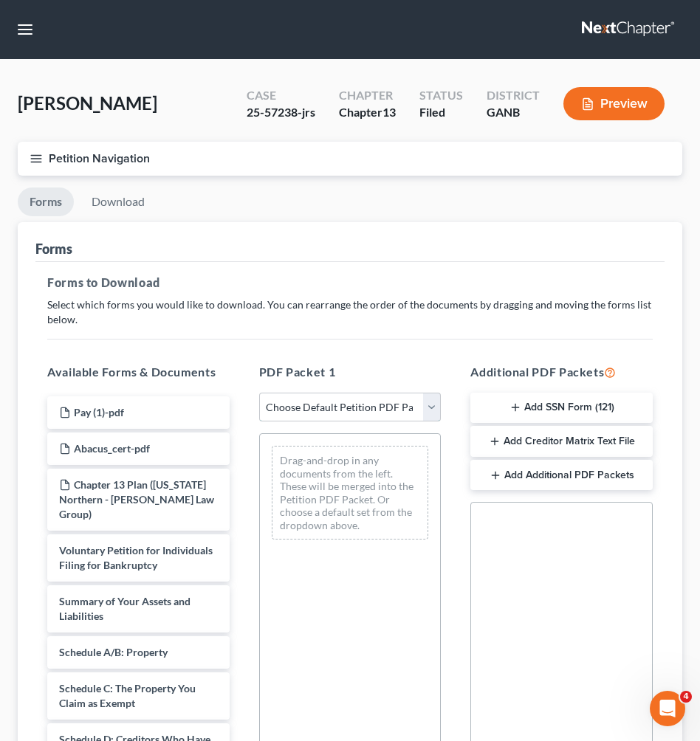
select select "2"
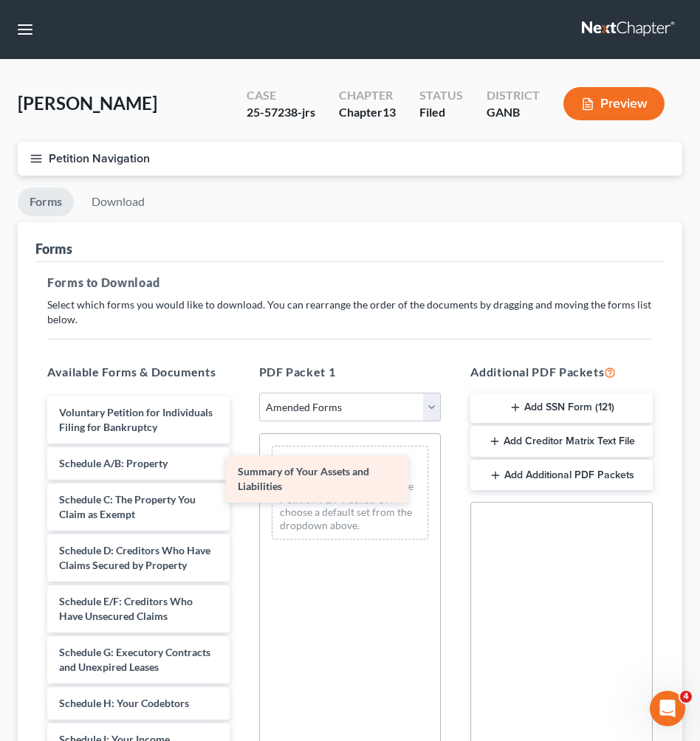
drag, startPoint x: 142, startPoint y: 459, endPoint x: 341, endPoint y: 470, distance: 199.7
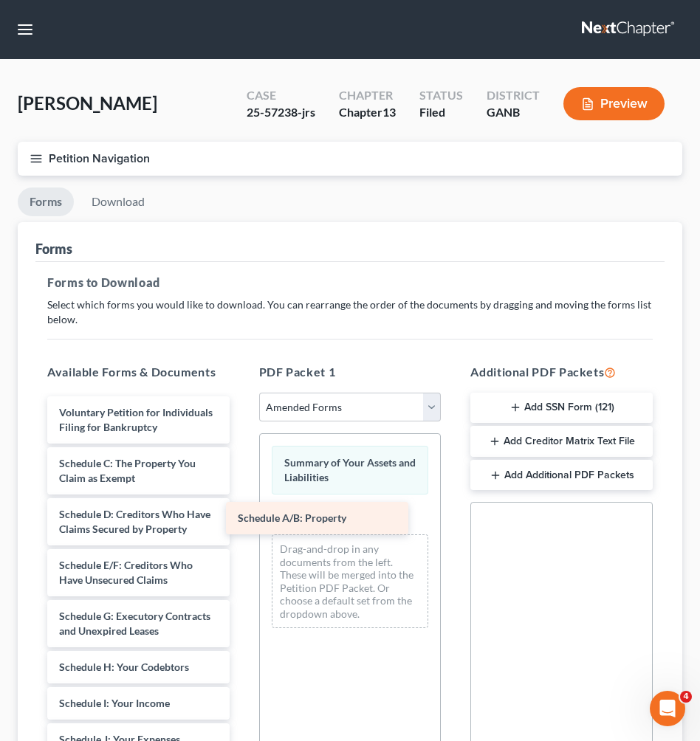
drag, startPoint x: 160, startPoint y: 456, endPoint x: 339, endPoint y: 513, distance: 188.0
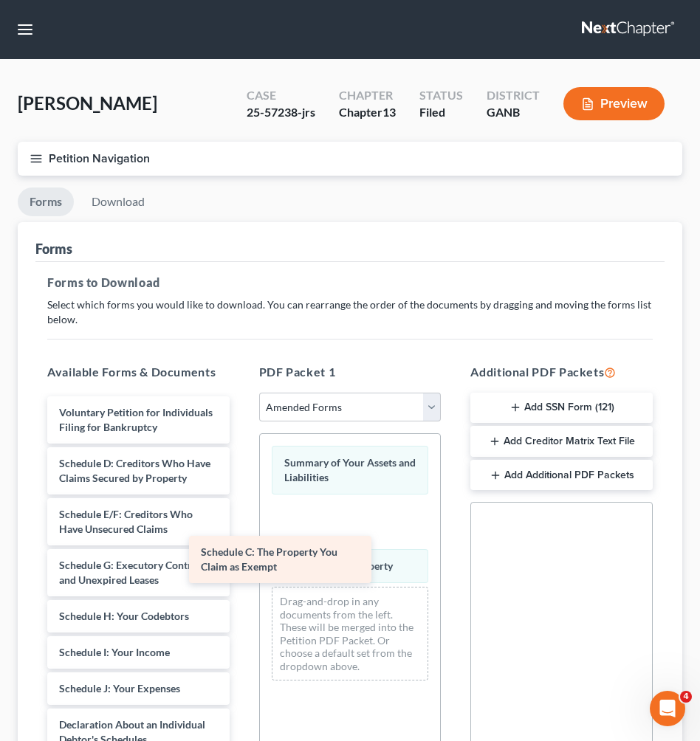
drag, startPoint x: 183, startPoint y: 464, endPoint x: 363, endPoint y: 563, distance: 204.9
click at [241, 563] on div "Schedule C: The Property You Claim as Exempt Voluntary Petition for Individuals…" at bounding box center [138, 755] width 206 height 716
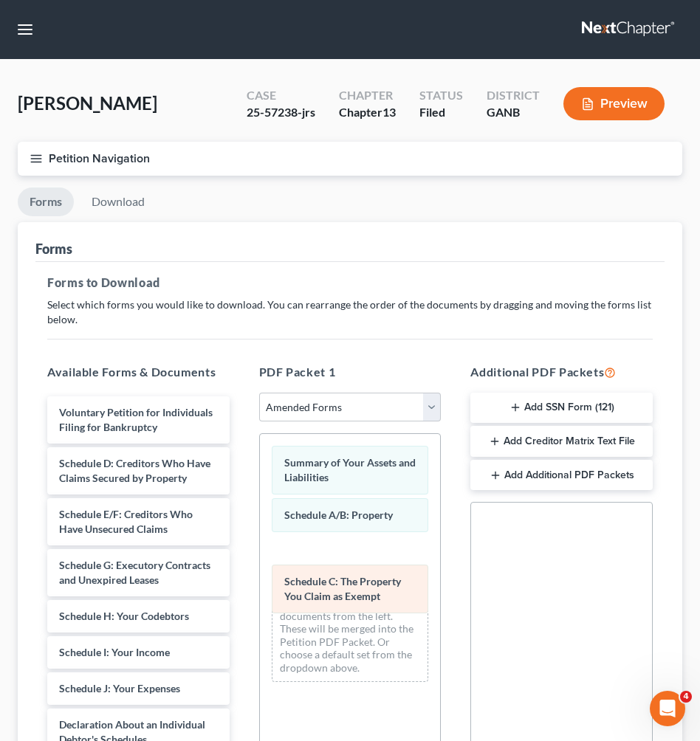
drag, startPoint x: 352, startPoint y: 513, endPoint x: 350, endPoint y: 579, distance: 65.7
click at [351, 580] on div "Schedule C: The Property You Claim as Exempt Summary of Your Assets and Liabili…" at bounding box center [350, 564] width 181 height 260
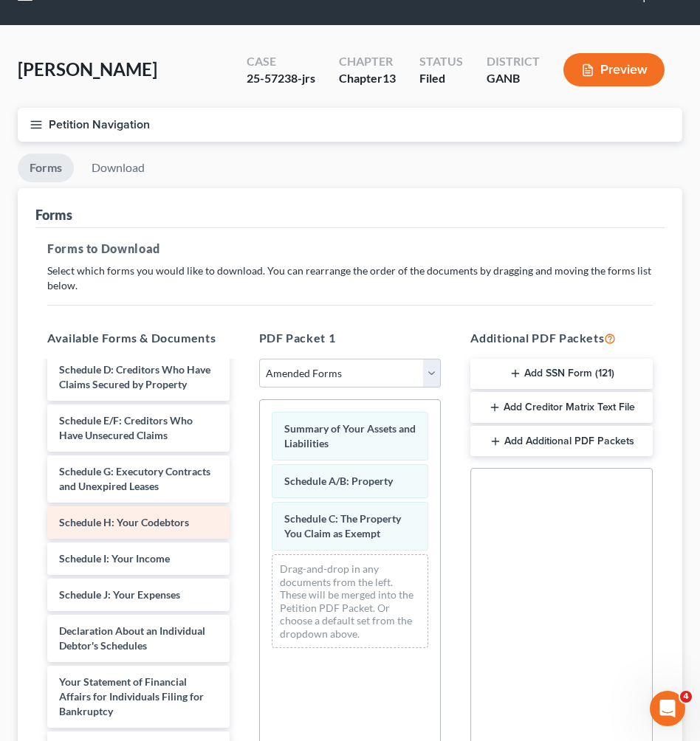
scroll to position [68, 0]
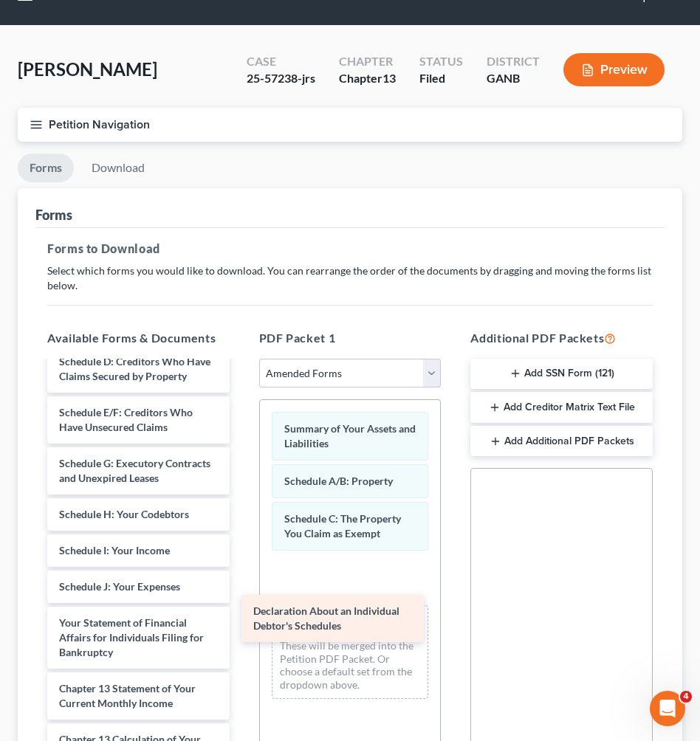
drag, startPoint x: 173, startPoint y: 619, endPoint x: 367, endPoint y: 608, distance: 194.5
click at [241, 608] on div "Declaration About an Individual Debtor's Schedules Voluntary Petition for Indiv…" at bounding box center [138, 627] width 206 height 665
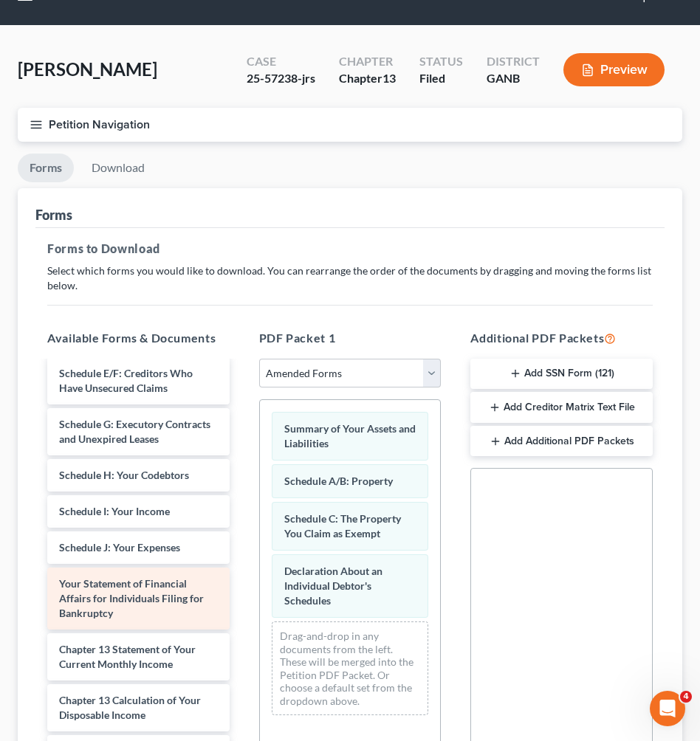
scroll to position [117, 0]
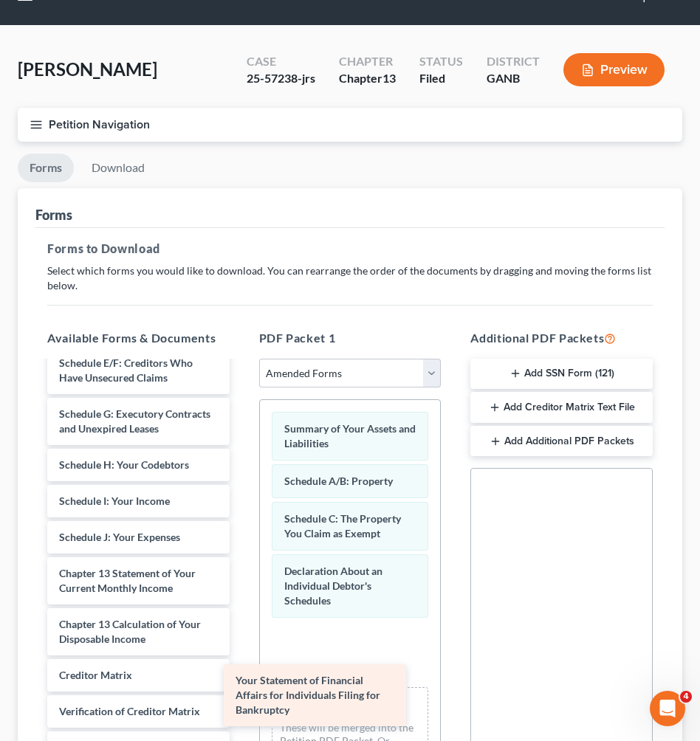
drag, startPoint x: 153, startPoint y: 573, endPoint x: 330, endPoint y: 681, distance: 207.5
click at [241, 681] on div "Your Statement of Financial Affairs for Individuals Filing for Bankruptcy Volun…" at bounding box center [138, 545] width 206 height 600
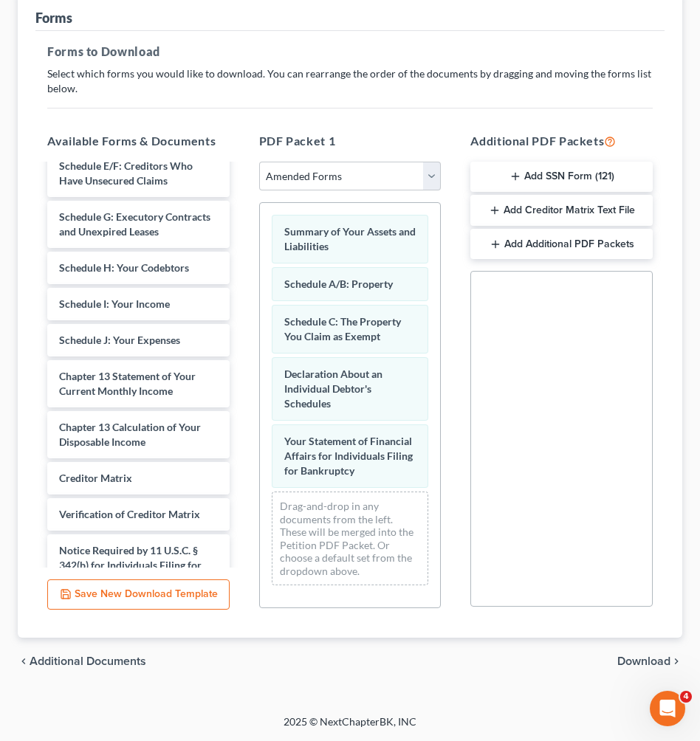
scroll to position [231, 0]
click at [648, 659] on span "Download" at bounding box center [643, 662] width 53 height 12
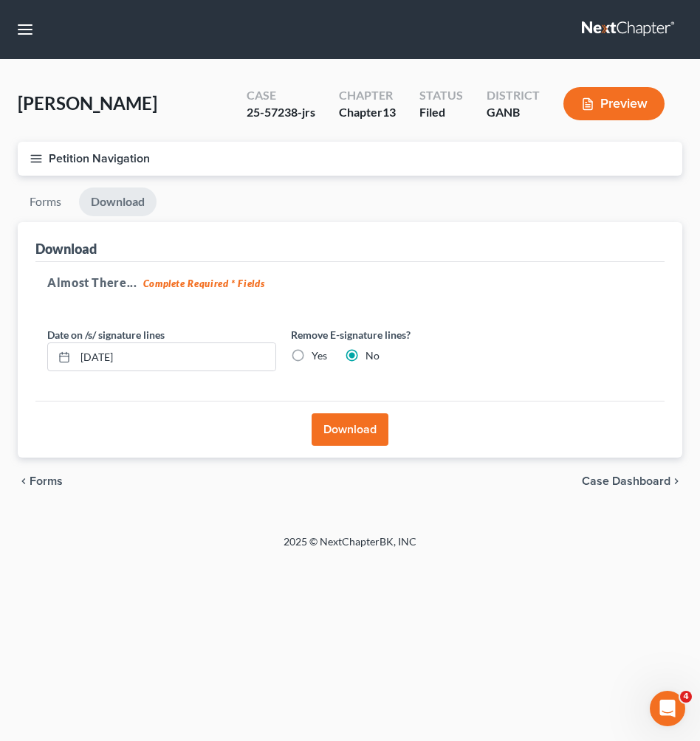
click at [349, 431] on button "Download" at bounding box center [350, 430] width 77 height 32
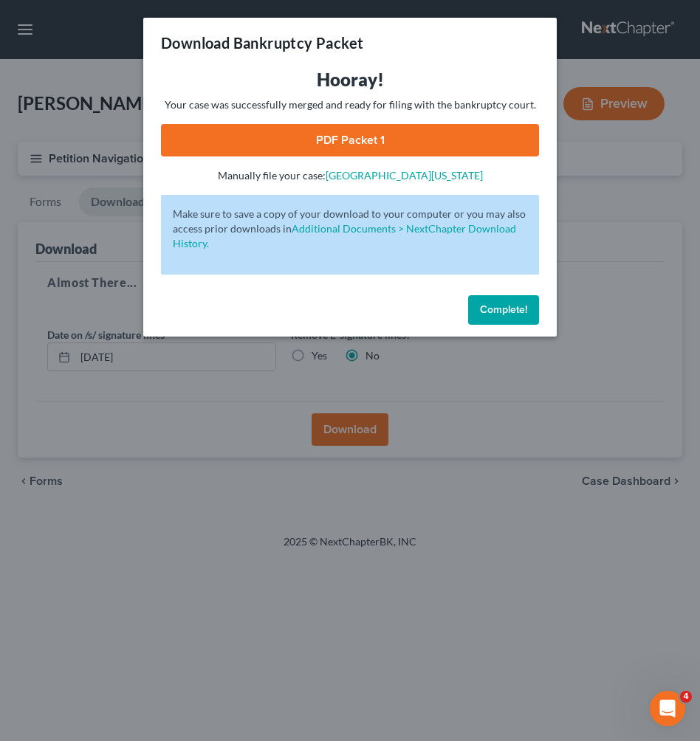
click at [368, 145] on link "PDF Packet 1" at bounding box center [350, 140] width 378 height 32
click at [504, 311] on span "Complete!" at bounding box center [503, 310] width 47 height 13
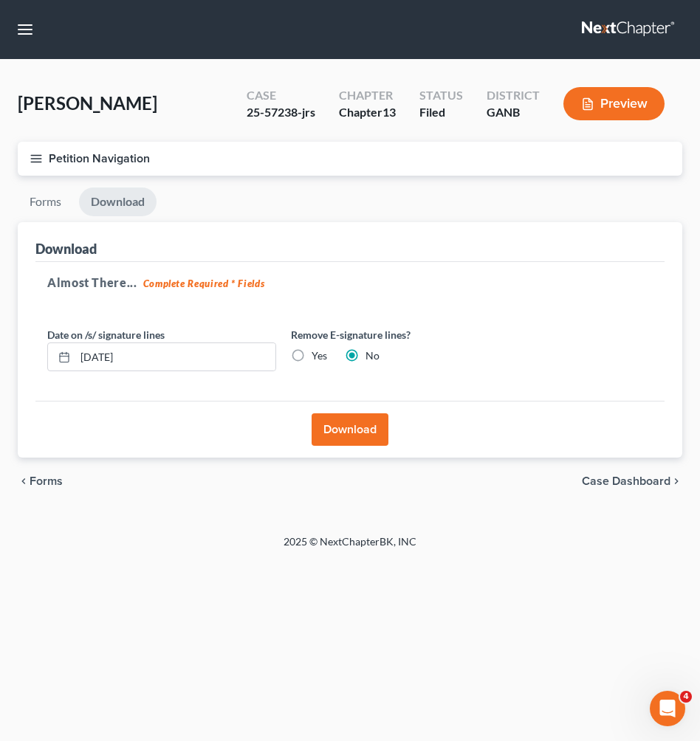
click at [72, 162] on button "Petition Navigation" at bounding box center [350, 159] width 665 height 34
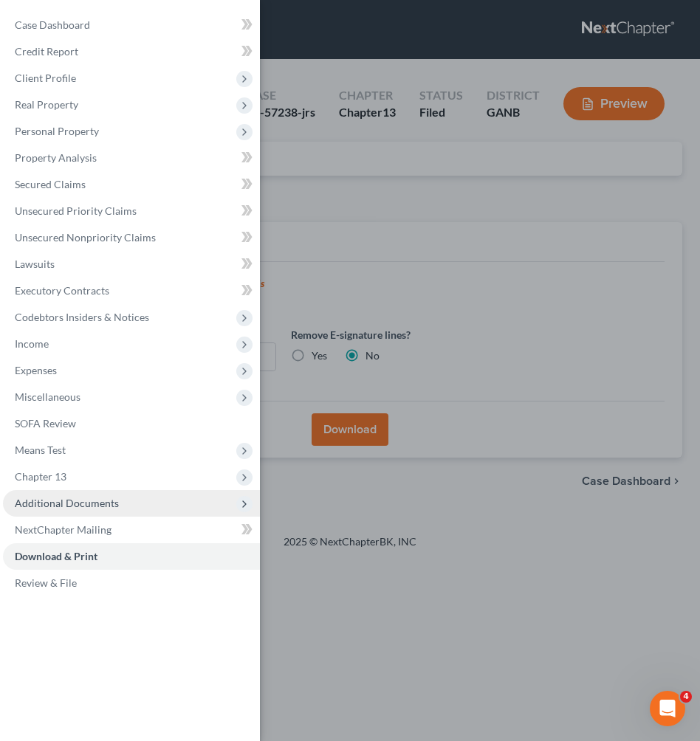
click at [52, 504] on span "Additional Documents" at bounding box center [67, 503] width 104 height 13
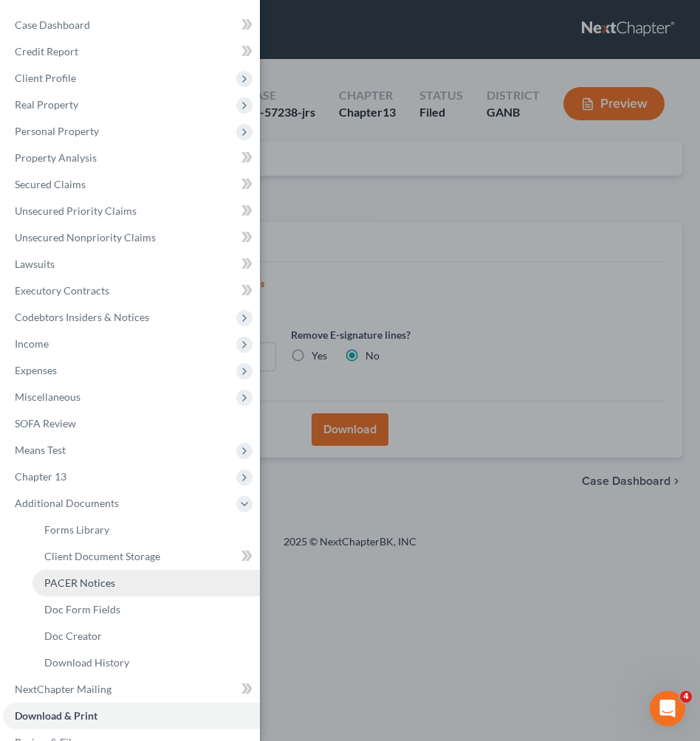
click at [75, 583] on span "PACER Notices" at bounding box center [79, 583] width 71 height 13
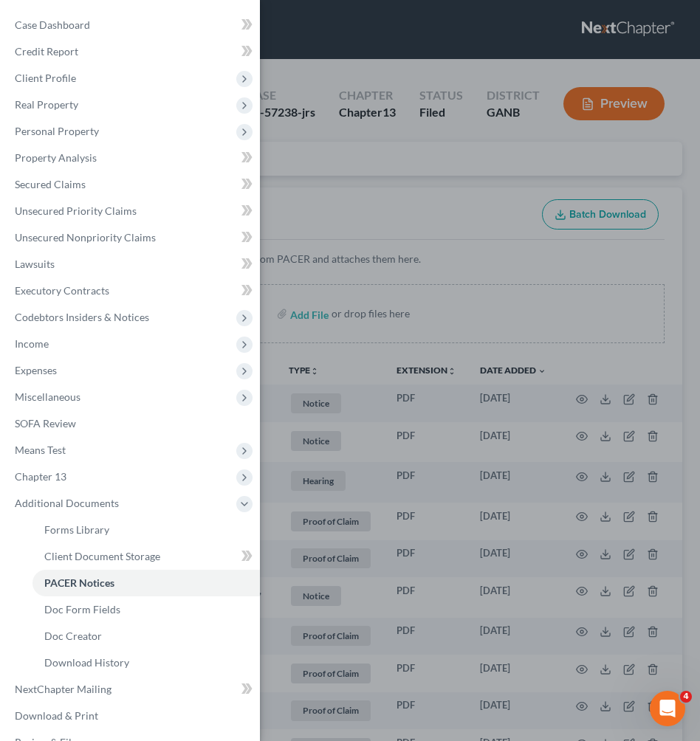
click at [395, 227] on div "Case Dashboard Payments Invoices Payments Payments Credit Report Client Profile" at bounding box center [350, 370] width 700 height 741
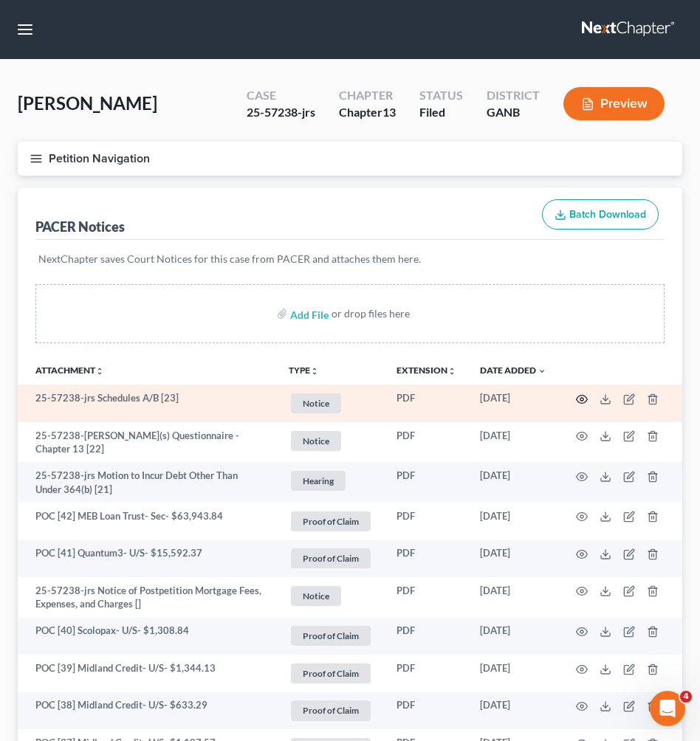
click at [583, 400] on icon "button" at bounding box center [582, 400] width 12 height 12
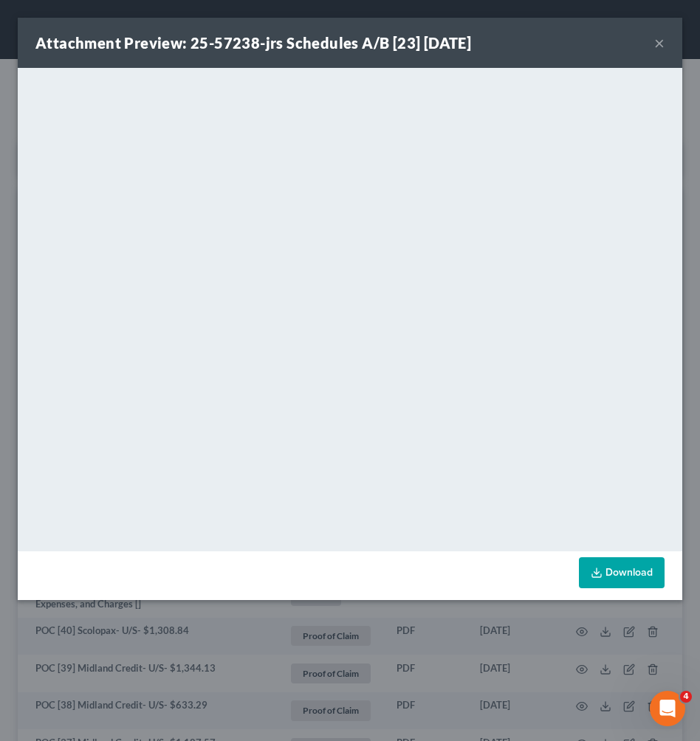
click at [662, 45] on button "×" at bounding box center [659, 43] width 10 height 18
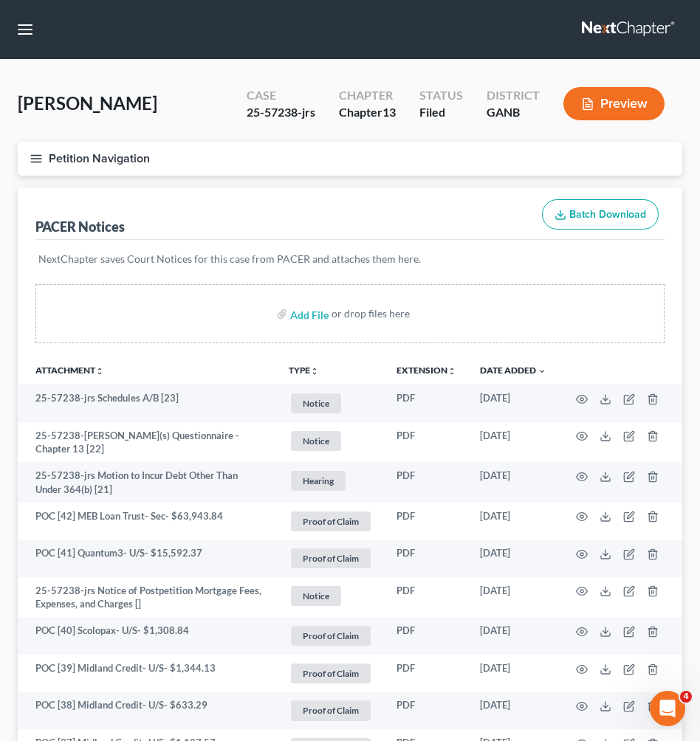
click at [284, 112] on div "25-57238-jrs" at bounding box center [281, 112] width 69 height 17
copy div "57238"
click at [46, 158] on button "Petition Navigation" at bounding box center [350, 159] width 665 height 34
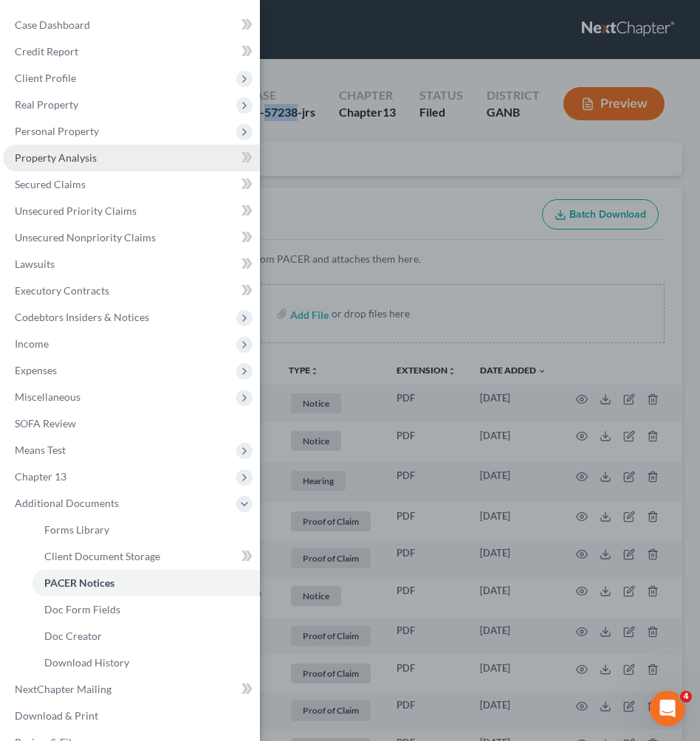
click at [44, 165] on link "Property Analysis" at bounding box center [131, 158] width 257 height 27
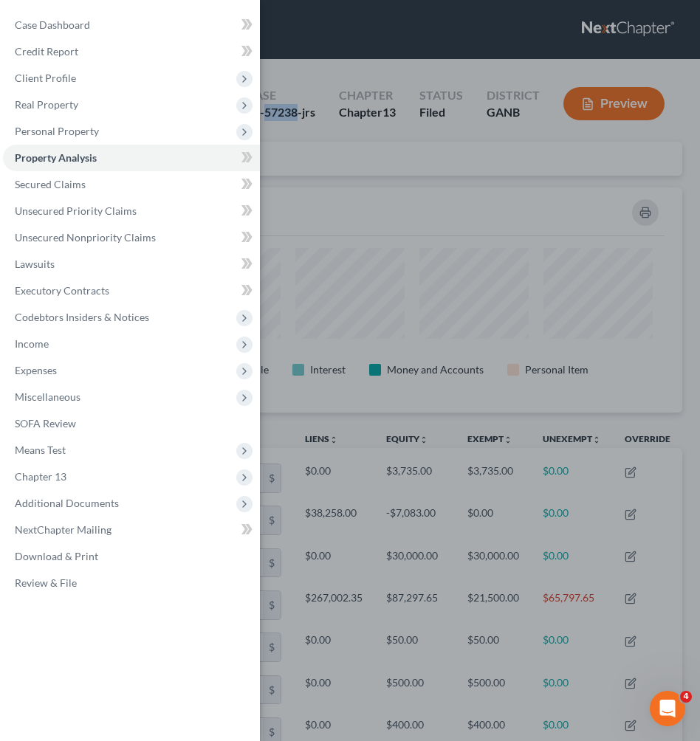
scroll to position [22, 0]
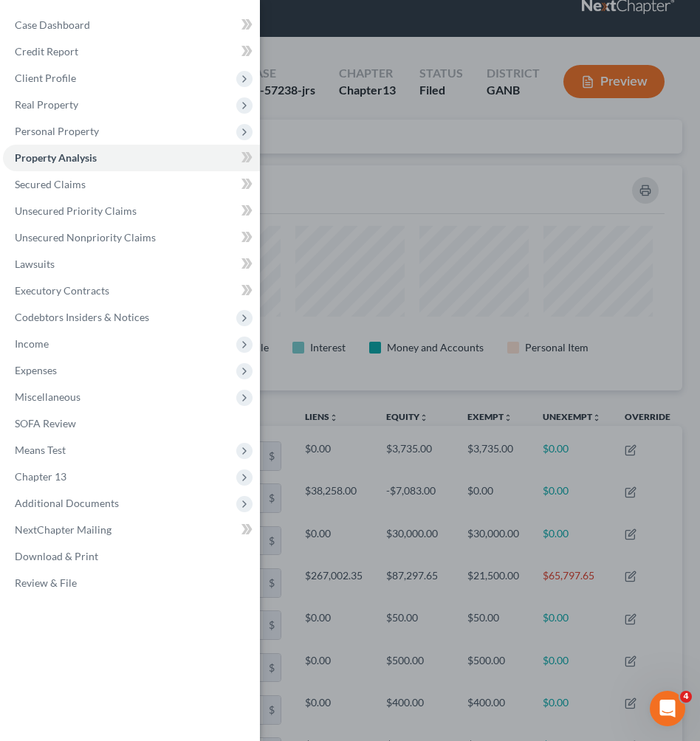
click at [364, 214] on div "Case Dashboard Payments Invoices Payments Payments Credit Report Client Profile" at bounding box center [350, 370] width 700 height 741
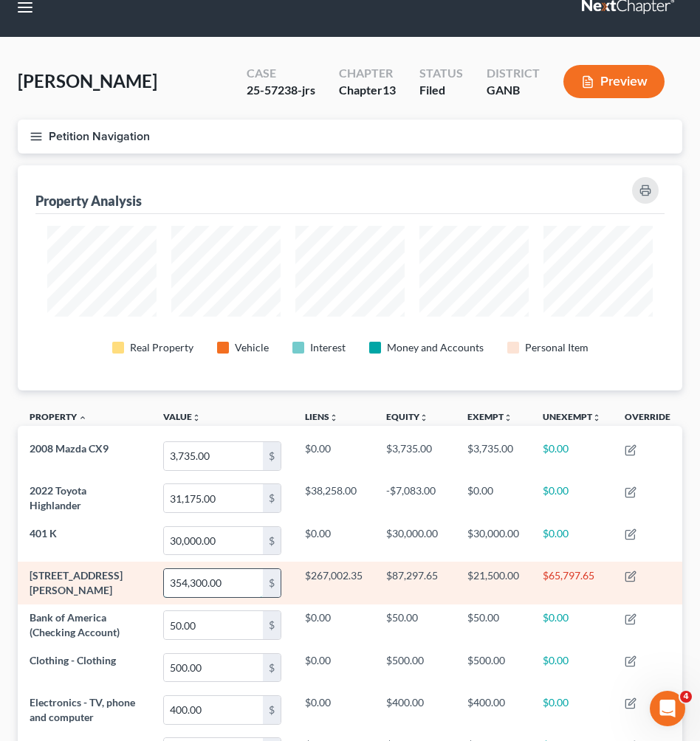
click at [222, 582] on input "354,300.00" at bounding box center [213, 583] width 99 height 28
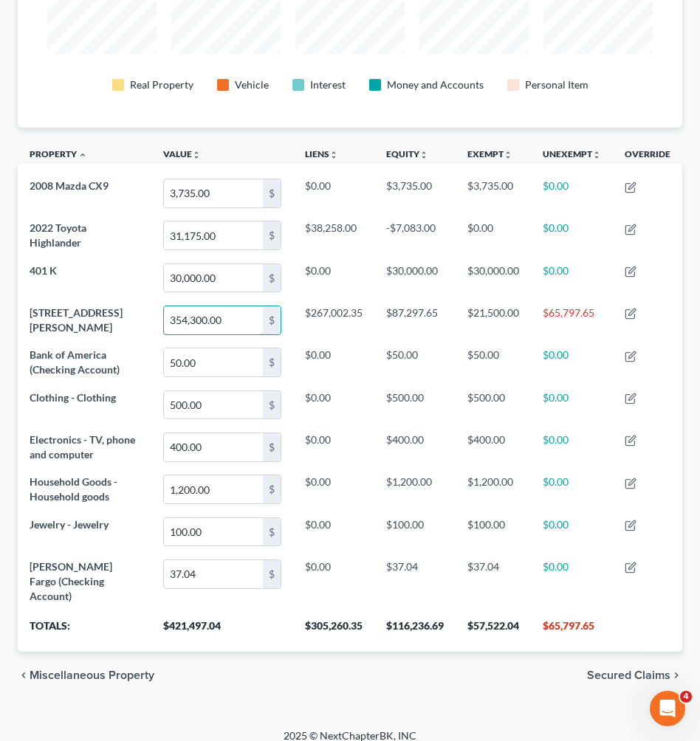
scroll to position [284, 0]
drag, startPoint x: 520, startPoint y: 611, endPoint x: 473, endPoint y: 614, distance: 47.4
click at [473, 614] on th "$57,522.04" at bounding box center [493, 631] width 75 height 41
copy th "57,522.04"
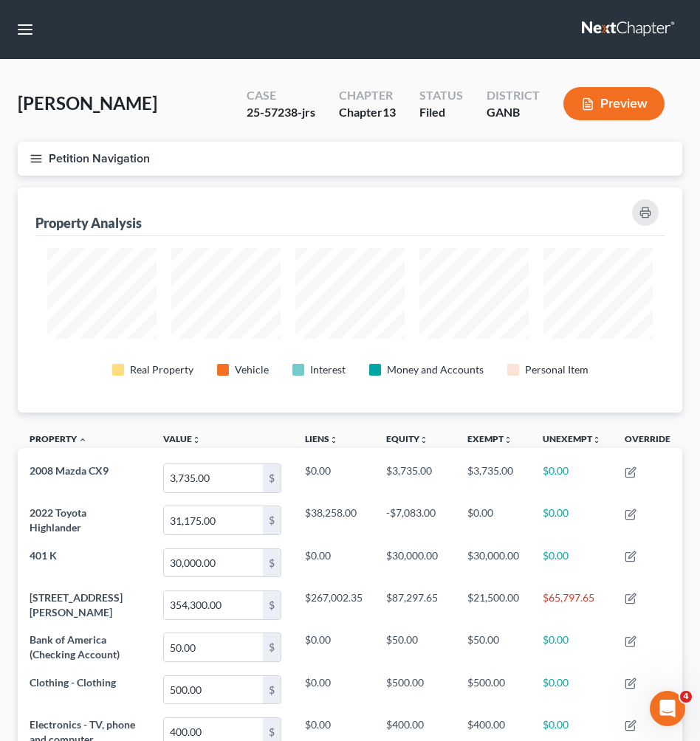
scroll to position [0, 0]
click at [27, 31] on button "button" at bounding box center [25, 29] width 27 height 27
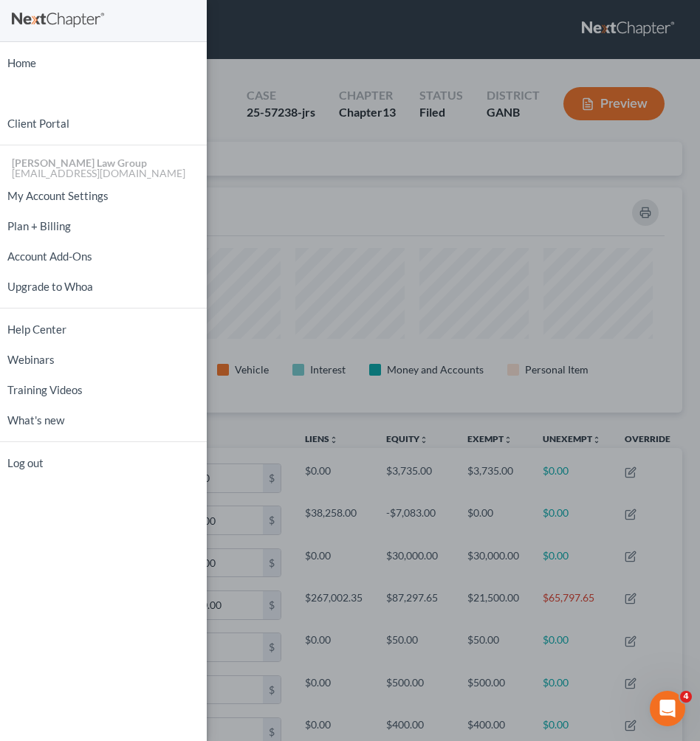
click at [240, 50] on div "Home New Case Client Portal [PERSON_NAME] Law Group [EMAIL_ADDRESS][DOMAIN_NAME…" at bounding box center [350, 370] width 700 height 741
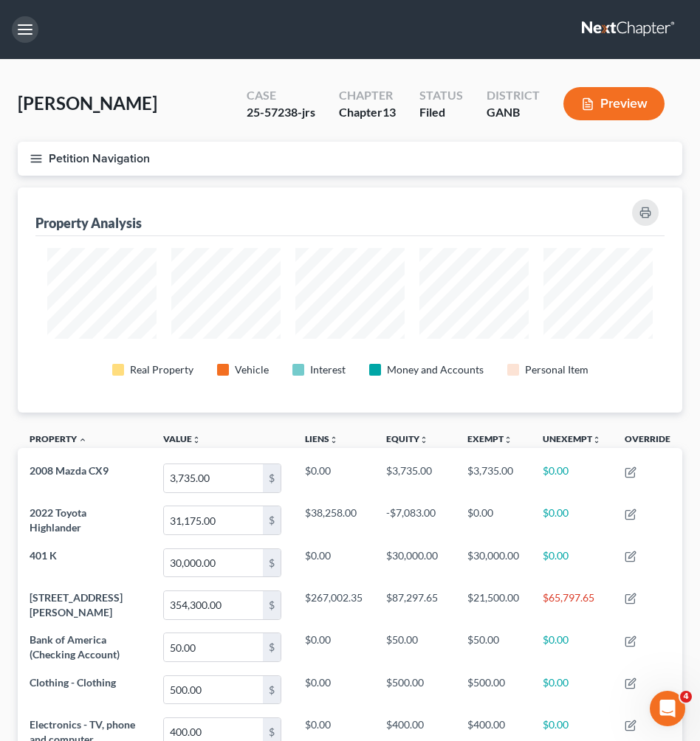
click at [31, 30] on button "button" at bounding box center [25, 29] width 27 height 27
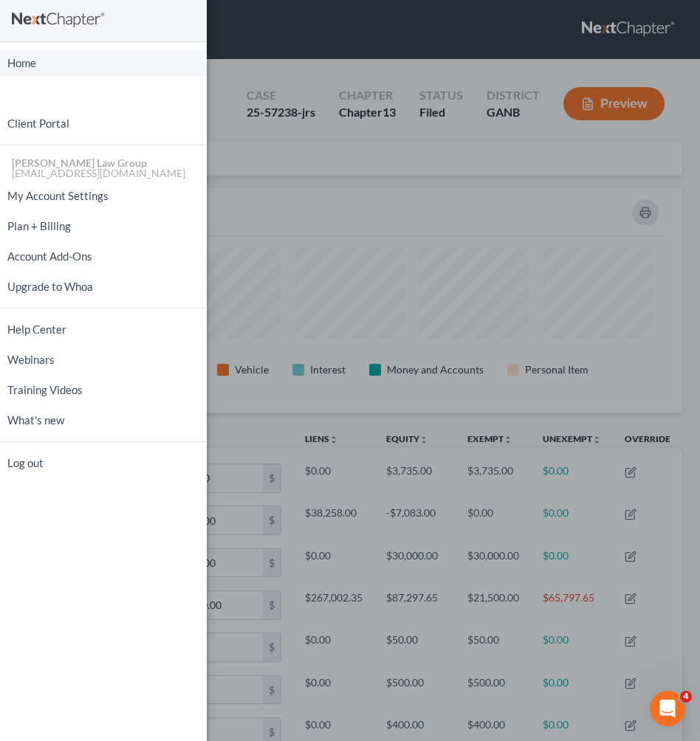
click at [32, 74] on link "Home" at bounding box center [103, 63] width 207 height 26
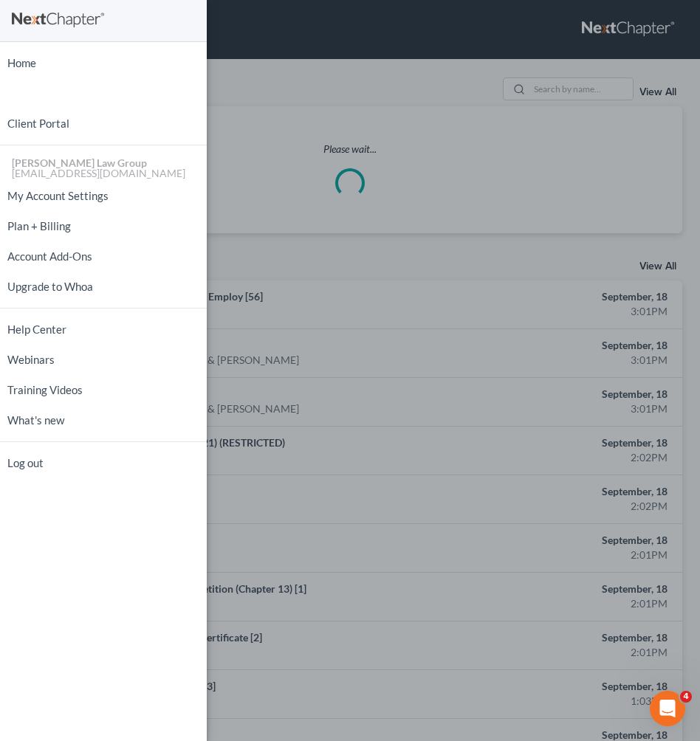
click at [321, 107] on div "Home New Case Client Portal [PERSON_NAME] Law Group [EMAIL_ADDRESS][DOMAIN_NAME…" at bounding box center [350, 370] width 700 height 741
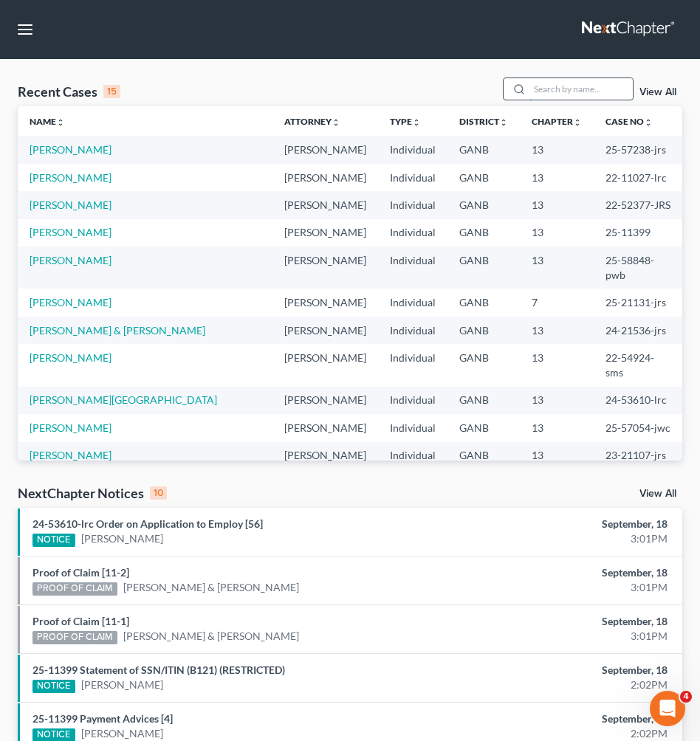
click at [552, 91] on input "search" at bounding box center [580, 88] width 103 height 21
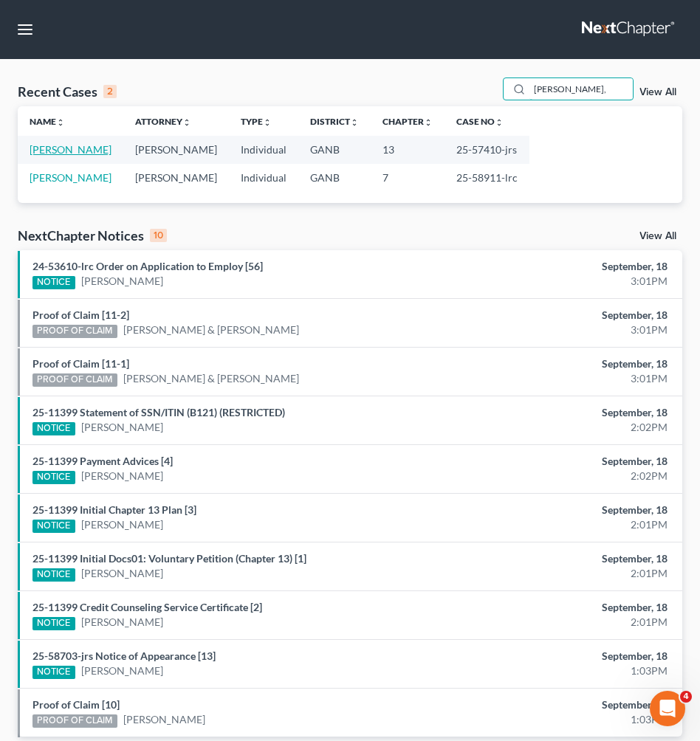
type input "[PERSON_NAME],"
click at [86, 148] on link "[PERSON_NAME]" at bounding box center [71, 149] width 82 height 13
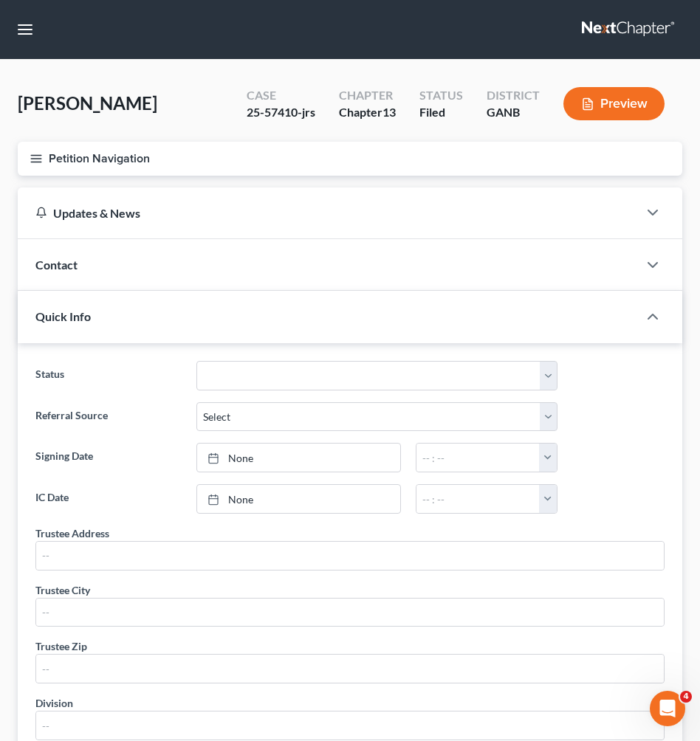
click at [86, 148] on button "Petition Navigation" at bounding box center [350, 159] width 665 height 34
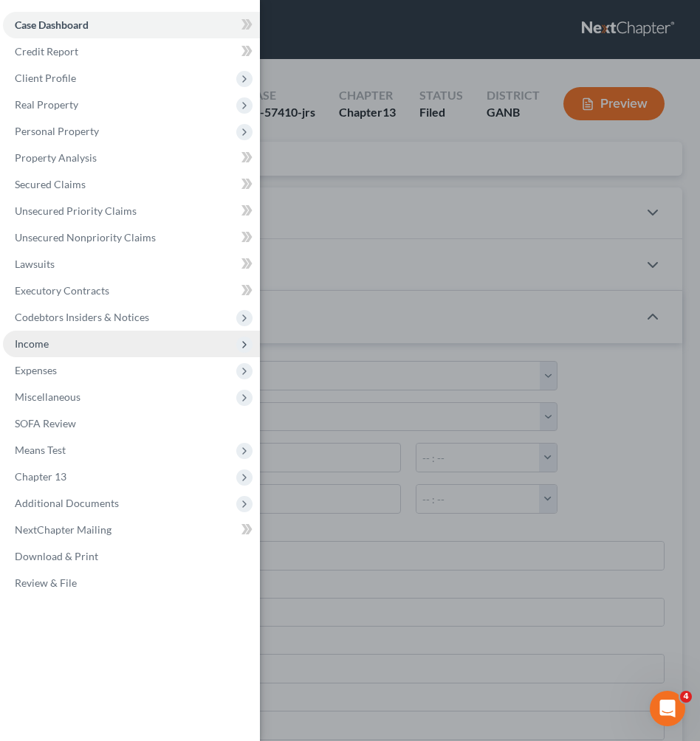
click at [61, 344] on span "Income" at bounding box center [131, 344] width 257 height 27
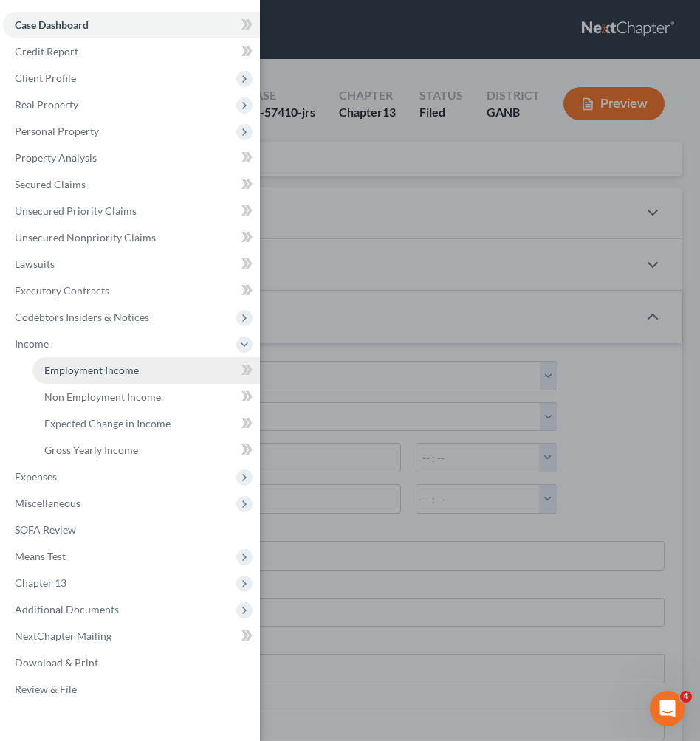
click at [75, 370] on span "Employment Income" at bounding box center [91, 370] width 95 height 13
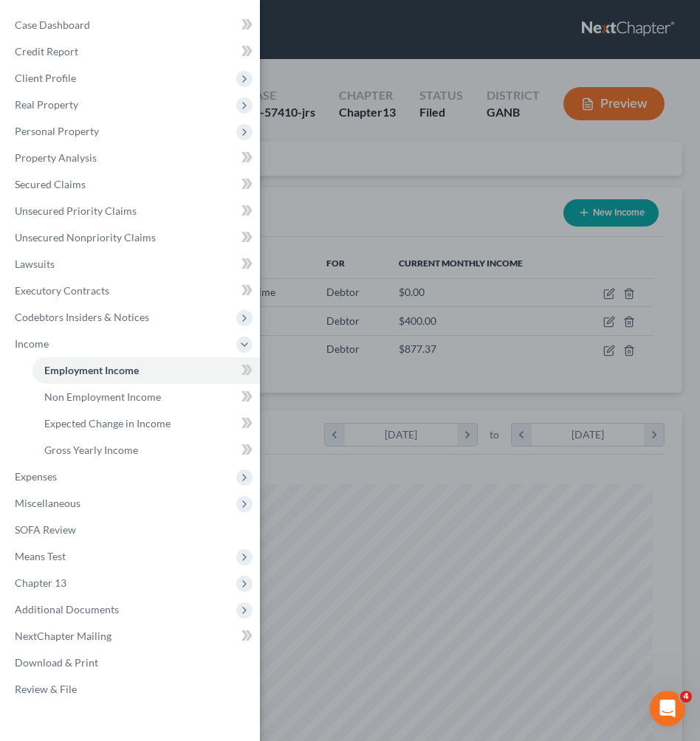
scroll to position [303, 635]
click at [411, 174] on div "Case Dashboard Payments Invoices Payments Payments Credit Report Client Profile" at bounding box center [350, 370] width 700 height 741
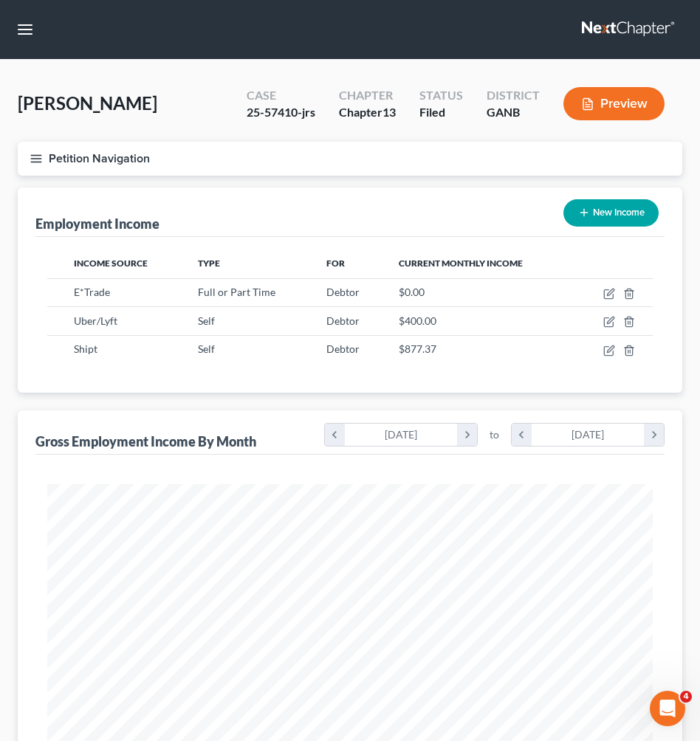
click at [600, 214] on button "New Income" at bounding box center [610, 212] width 95 height 27
select select "0"
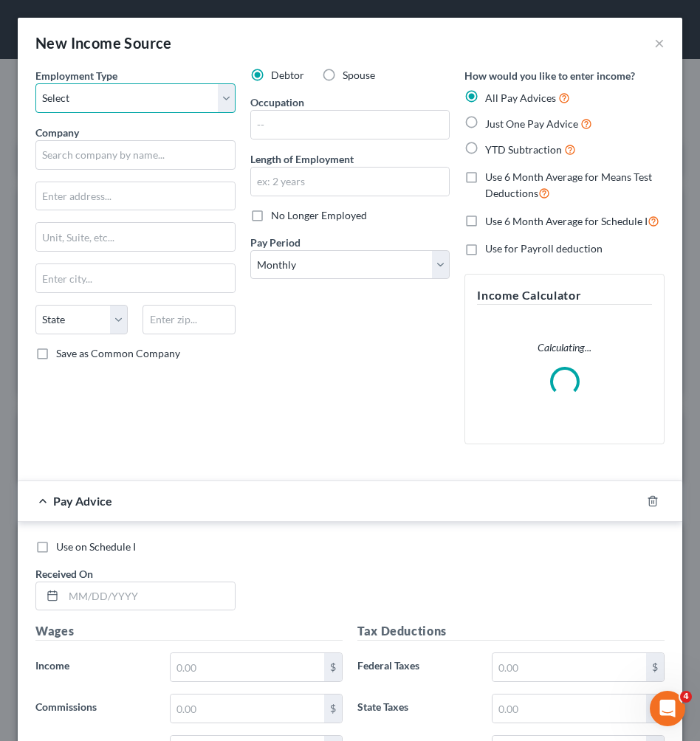
select select "0"
click at [281, 120] on input "text" at bounding box center [350, 125] width 199 height 28
type input "Administrative"
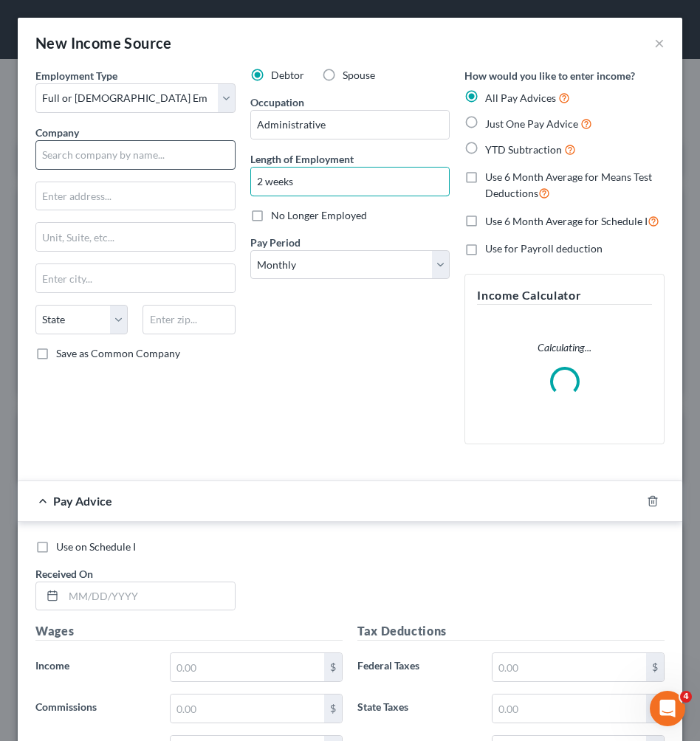
type input "2 weeks"
click at [103, 154] on input "text" at bounding box center [135, 155] width 200 height 30
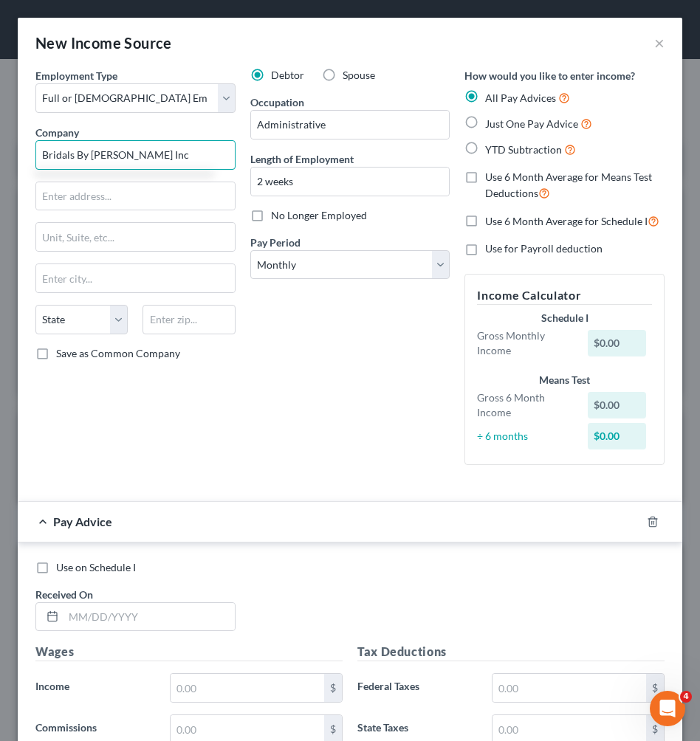
type input "Bridals By [PERSON_NAME] Inc"
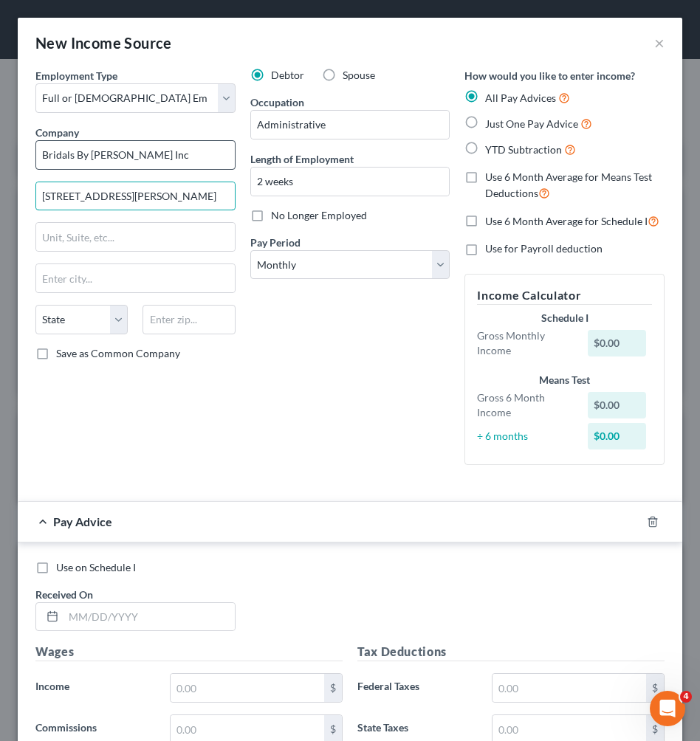
type input "[STREET_ADDRESS][PERSON_NAME]"
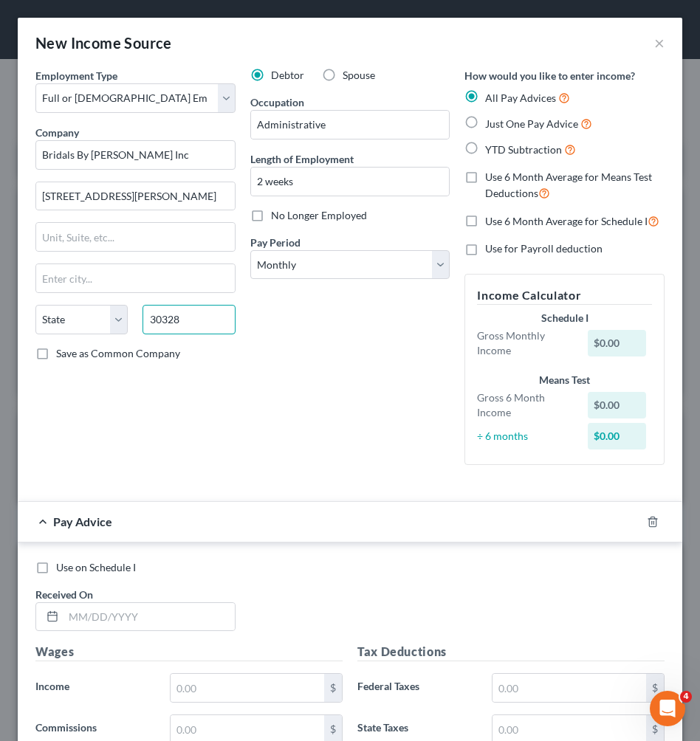
type input "30328"
type input "[GEOGRAPHIC_DATA]"
select select "10"
click at [296, 395] on div "Debtor Spouse Occupation Administrative Length of Employment 2 weeks No Longer …" at bounding box center [350, 272] width 215 height 409
click at [489, 121] on span "Just One Pay Advice" at bounding box center [531, 123] width 93 height 13
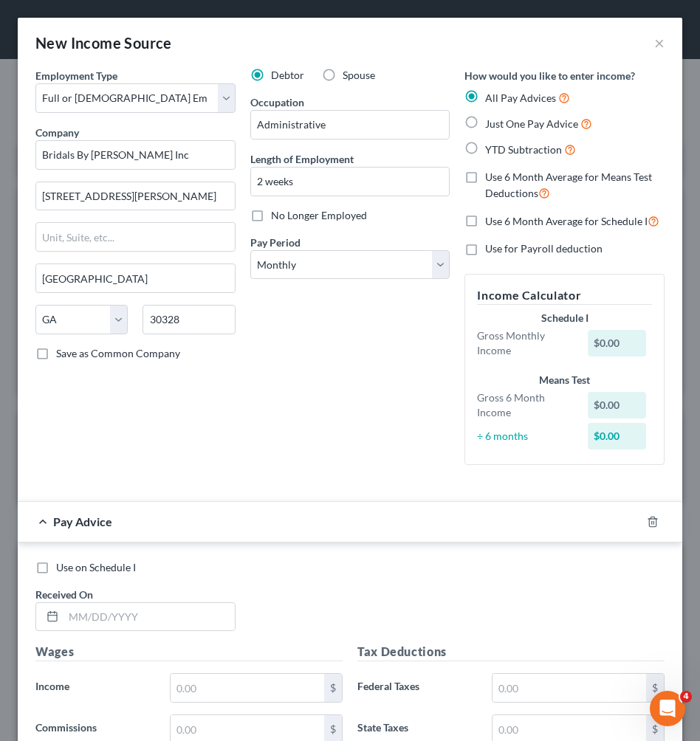
click at [491, 121] on input "Just One Pay Advice" at bounding box center [496, 120] width 10 height 10
radio input "true"
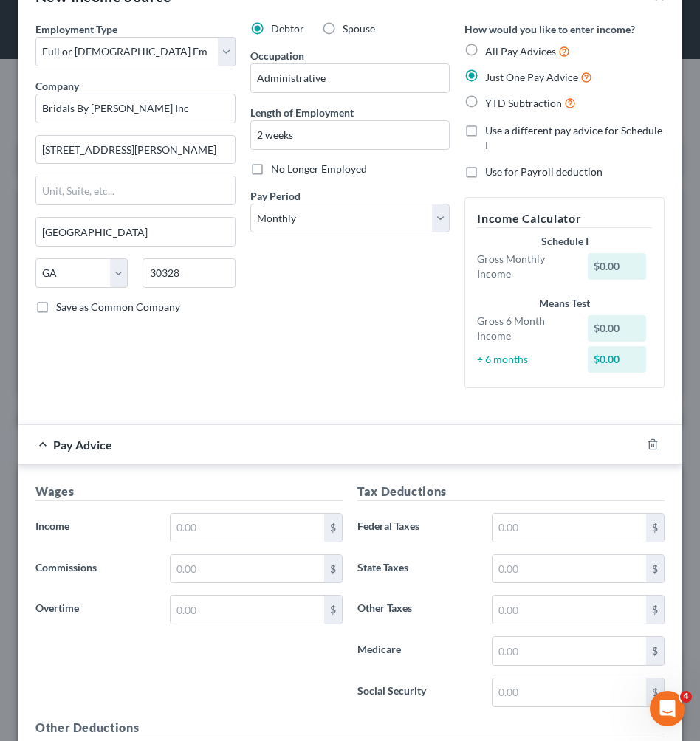
scroll to position [58, 0]
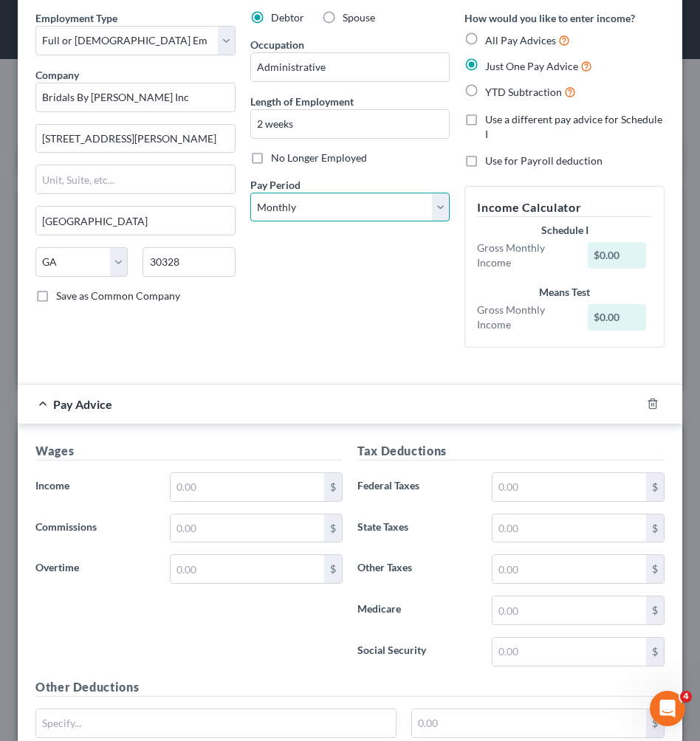
select select "2"
click at [240, 484] on input "text" at bounding box center [248, 487] width 154 height 28
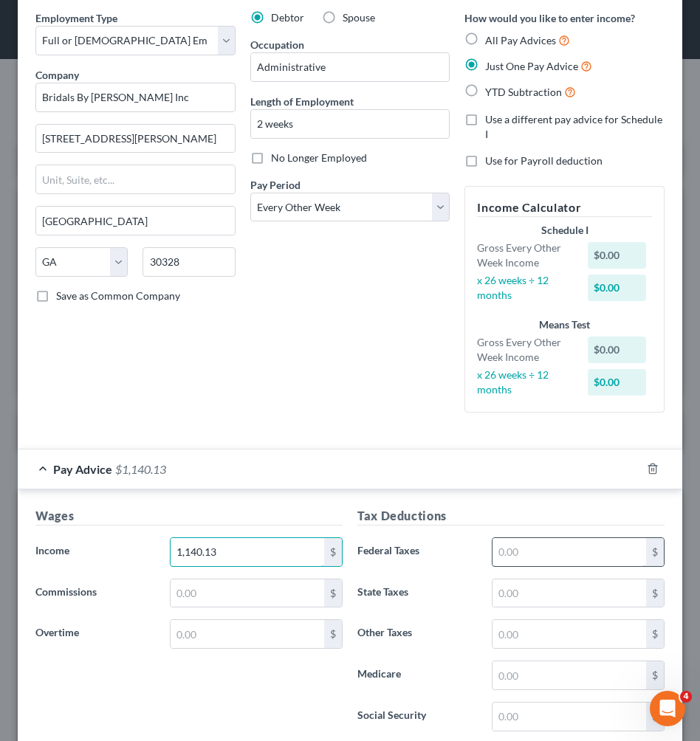
type input "1,140.13"
click at [566, 552] on input "text" at bounding box center [570, 552] width 154 height 28
type input "122.44"
drag, startPoint x: 566, startPoint y: 549, endPoint x: 424, endPoint y: 544, distance: 141.9
click at [424, 544] on div "Federal Taxes 122.44 $" at bounding box center [511, 553] width 322 height 30
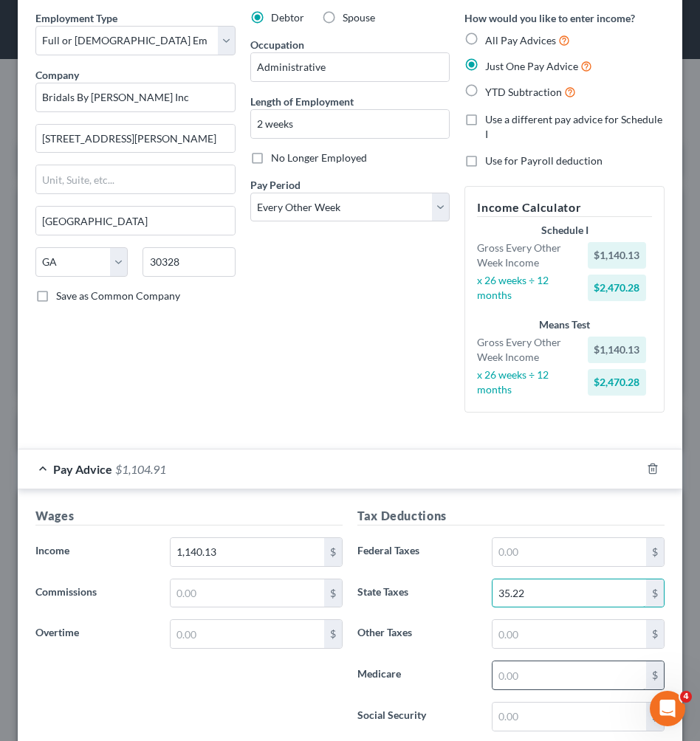
type input "35.22"
click at [561, 679] on input "text" at bounding box center [570, 676] width 154 height 28
type input "16.53"
click at [573, 713] on input "text" at bounding box center [570, 717] width 154 height 28
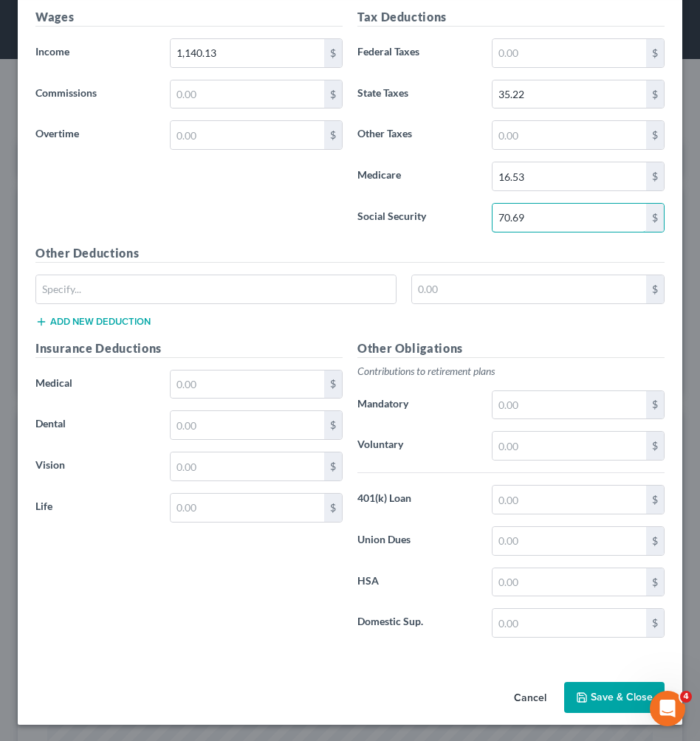
scroll to position [556, 0]
type input "70.69"
click at [592, 694] on button "Save & Close" at bounding box center [614, 698] width 100 height 31
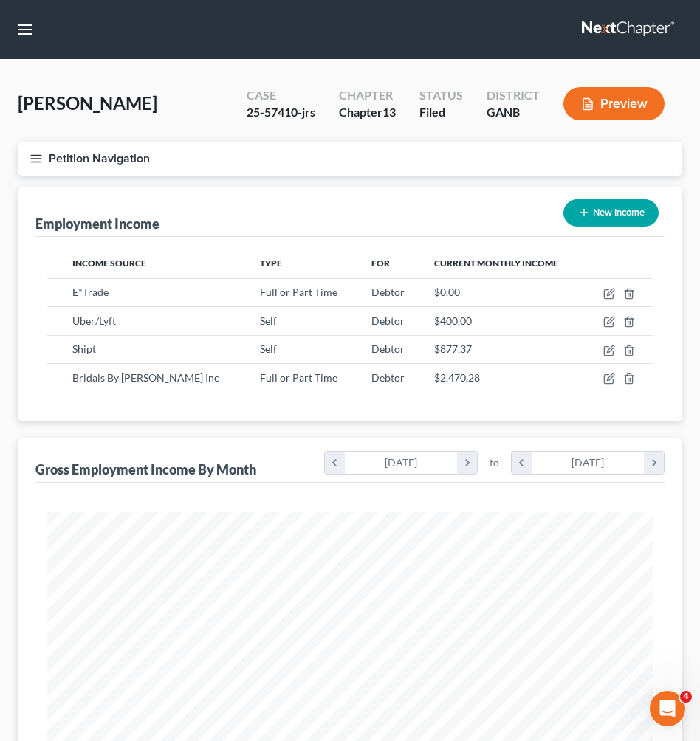
click at [105, 160] on button "Petition Navigation" at bounding box center [350, 159] width 665 height 34
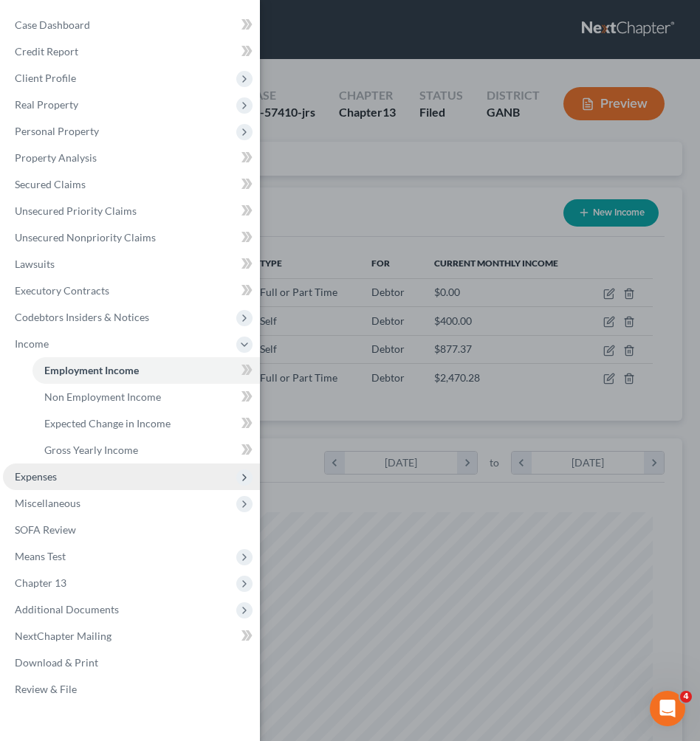
click at [72, 480] on span "Expenses" at bounding box center [131, 477] width 257 height 27
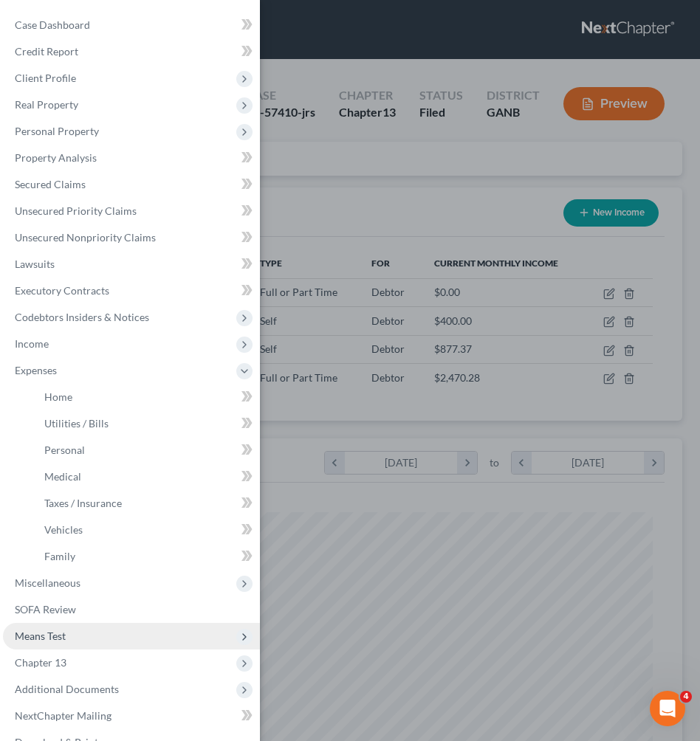
scroll to position [0, 0]
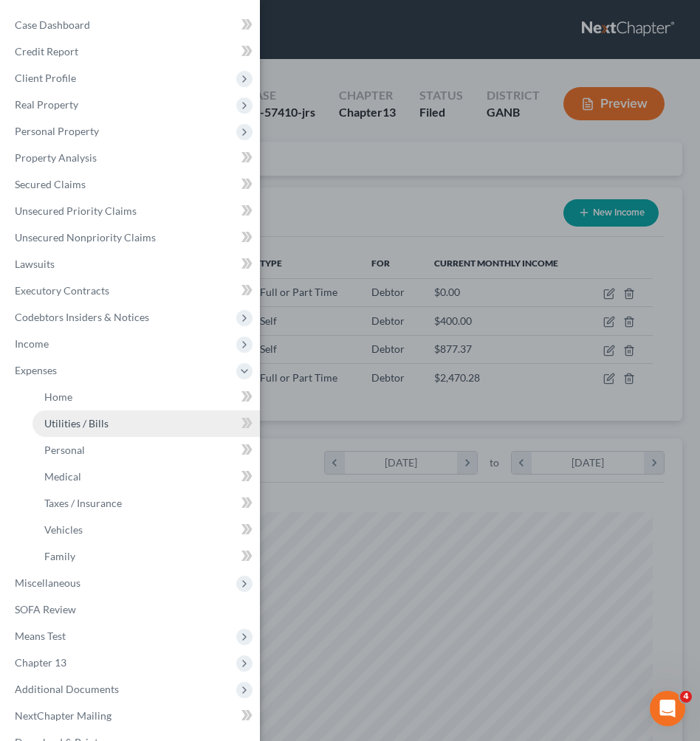
click at [134, 411] on link "Utilities / Bills" at bounding box center [145, 424] width 227 height 27
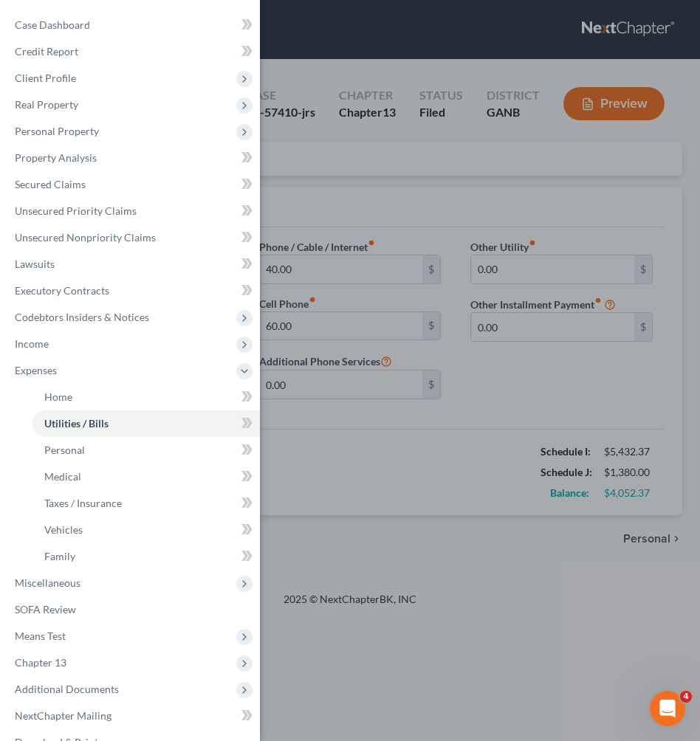
click at [345, 168] on div "Case Dashboard Payments Invoices Payments Payments Credit Report Client Profile" at bounding box center [350, 370] width 700 height 741
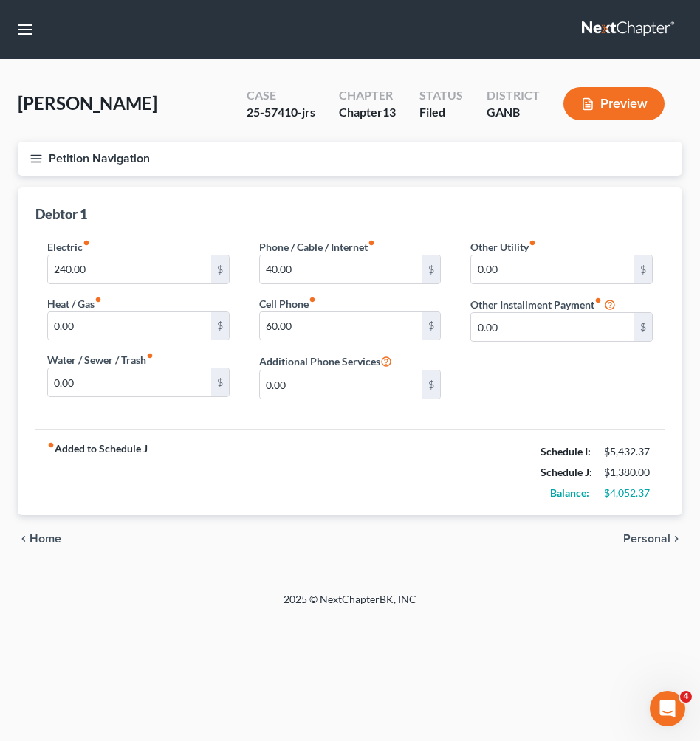
click at [282, 109] on div "25-57410-jrs" at bounding box center [281, 112] width 69 height 17
copy div "57410"
click at [78, 162] on button "Petition Navigation" at bounding box center [350, 159] width 665 height 34
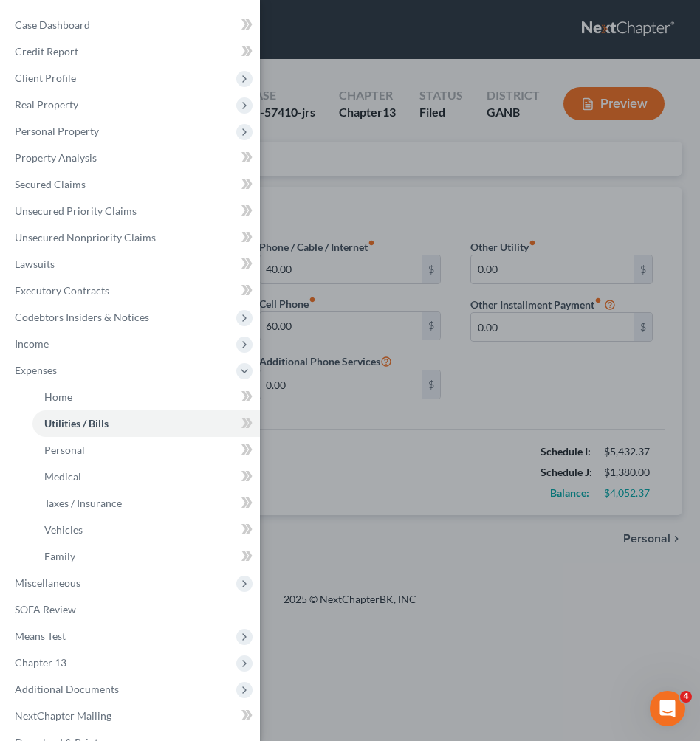
click at [523, 69] on div "Case Dashboard Payments Invoices Payments Payments Credit Report Client Profile" at bounding box center [350, 370] width 700 height 741
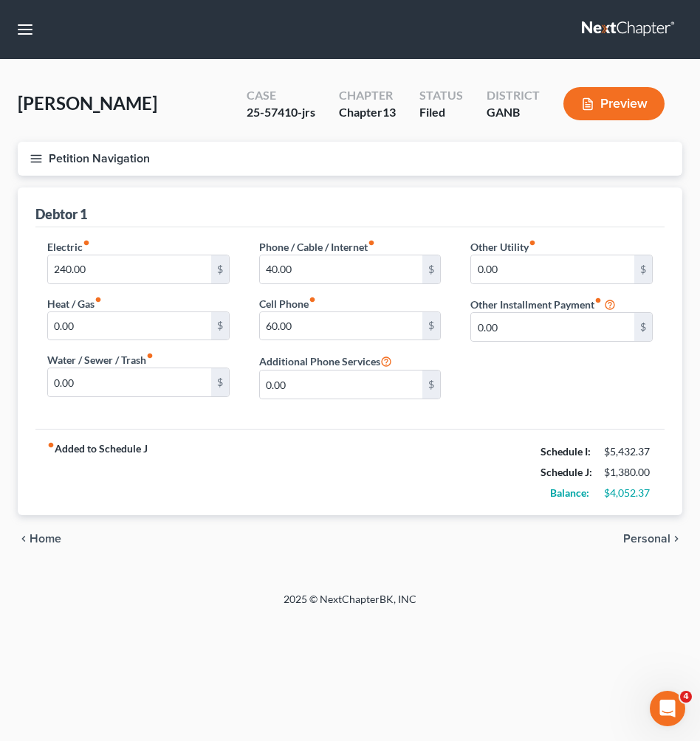
click at [114, 155] on button "Petition Navigation" at bounding box center [350, 159] width 665 height 34
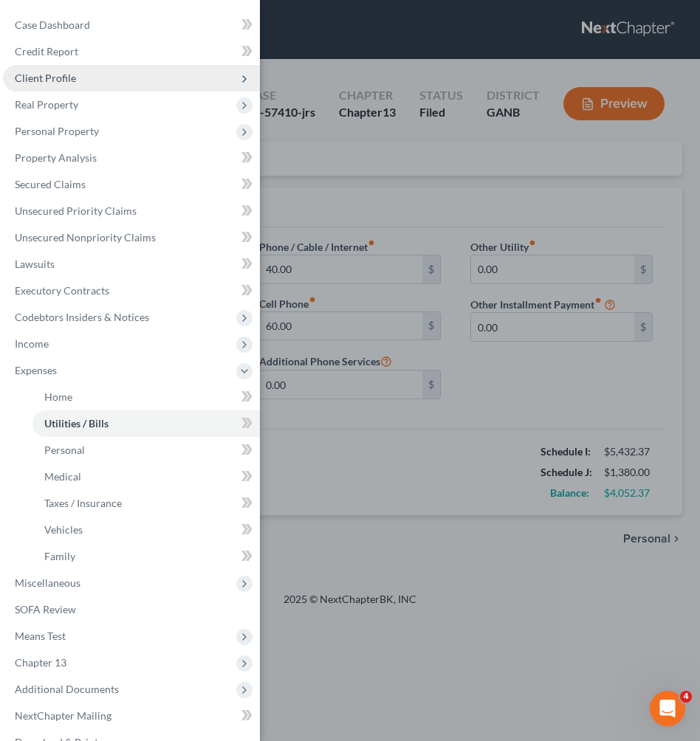
click at [109, 89] on span "Client Profile" at bounding box center [131, 78] width 257 height 27
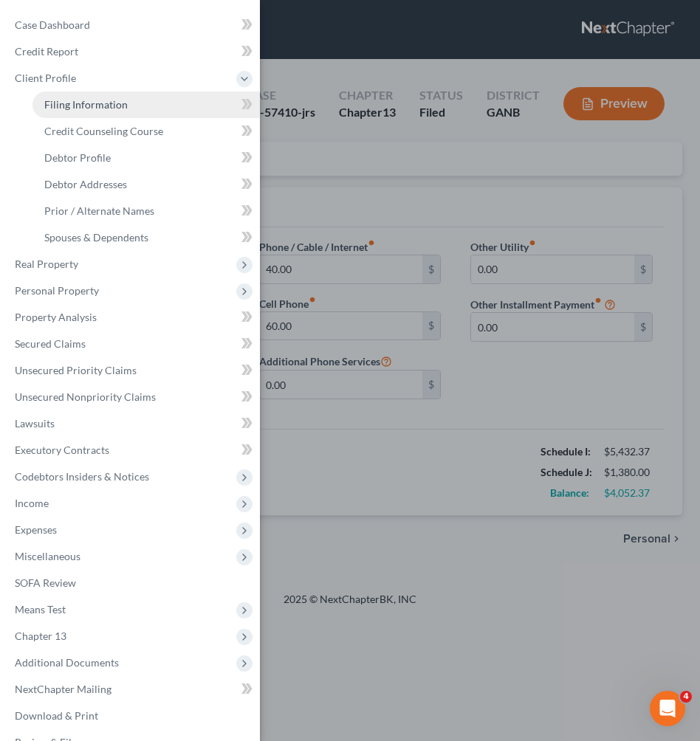
click at [109, 106] on span "Filing Information" at bounding box center [85, 104] width 83 height 13
select select "1"
select select "0"
select select "3"
select select "10"
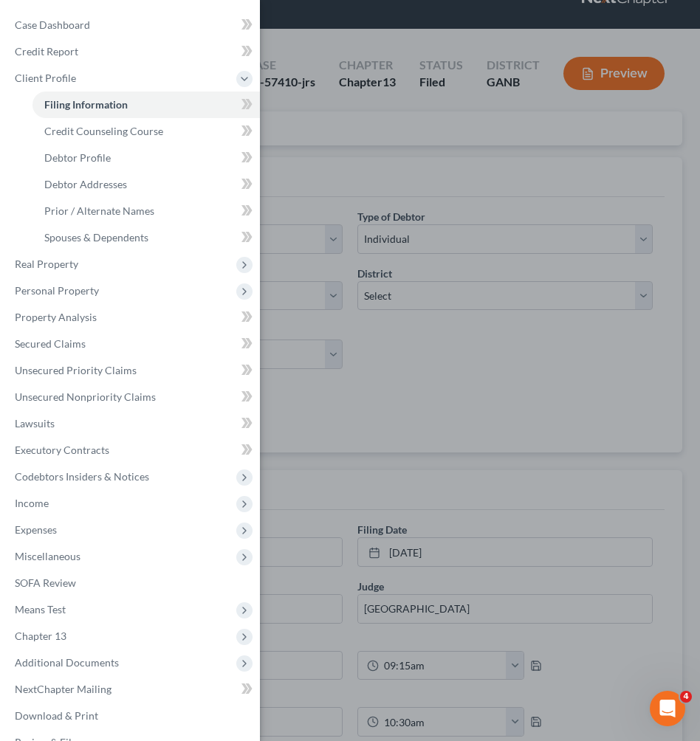
click at [464, 420] on div "Case Dashboard Payments Invoices Payments Payments Credit Report Client Profile" at bounding box center [350, 370] width 700 height 741
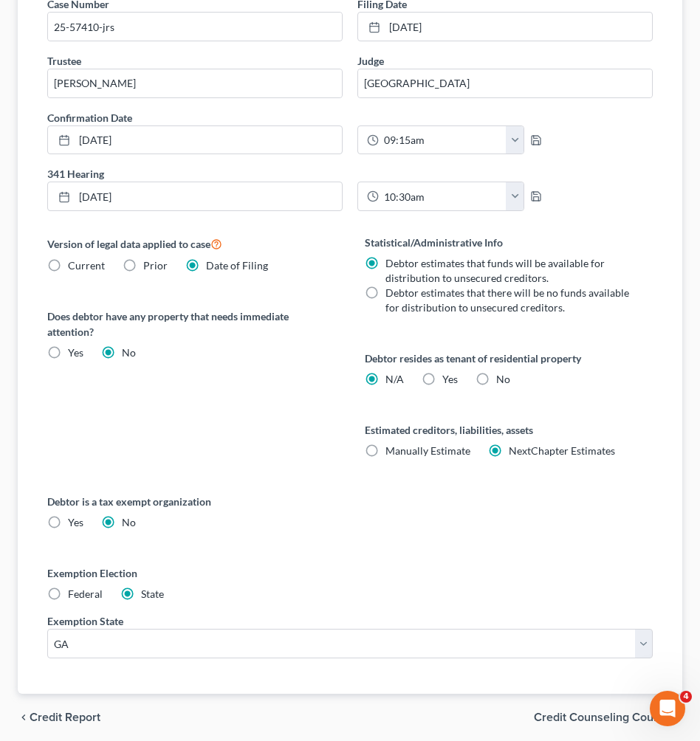
scroll to position [600, 0]
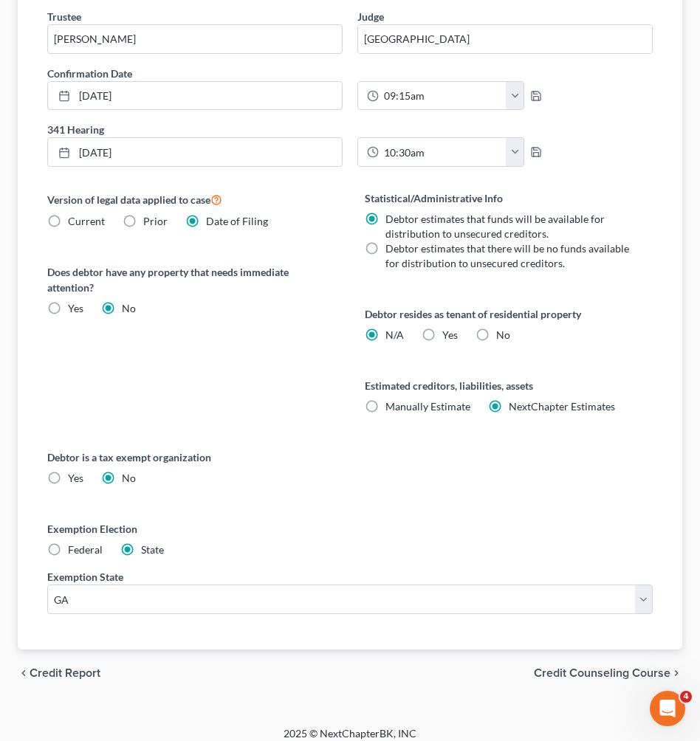
click at [563, 669] on span "Credit Counseling Course" at bounding box center [602, 674] width 137 height 12
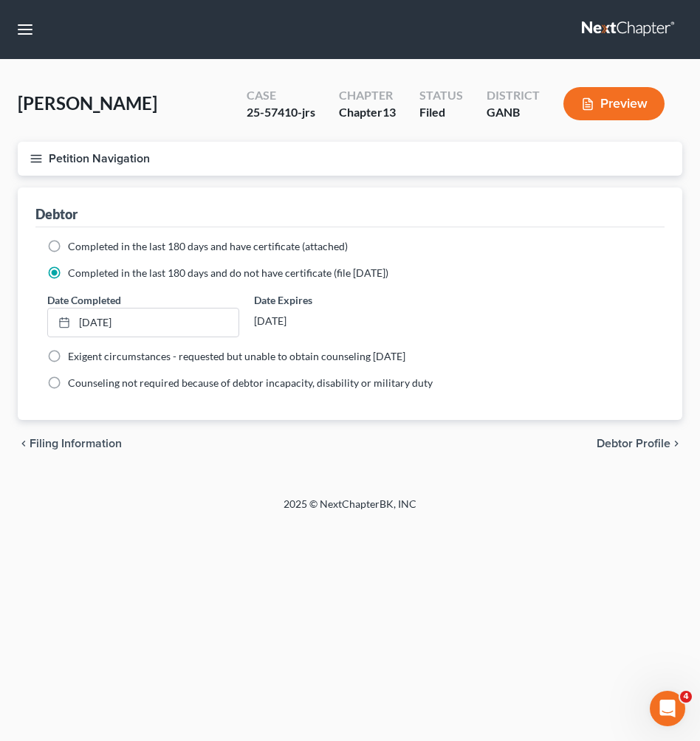
click at [614, 446] on span "Debtor Profile" at bounding box center [634, 444] width 74 height 12
select select "3"
select select "1"
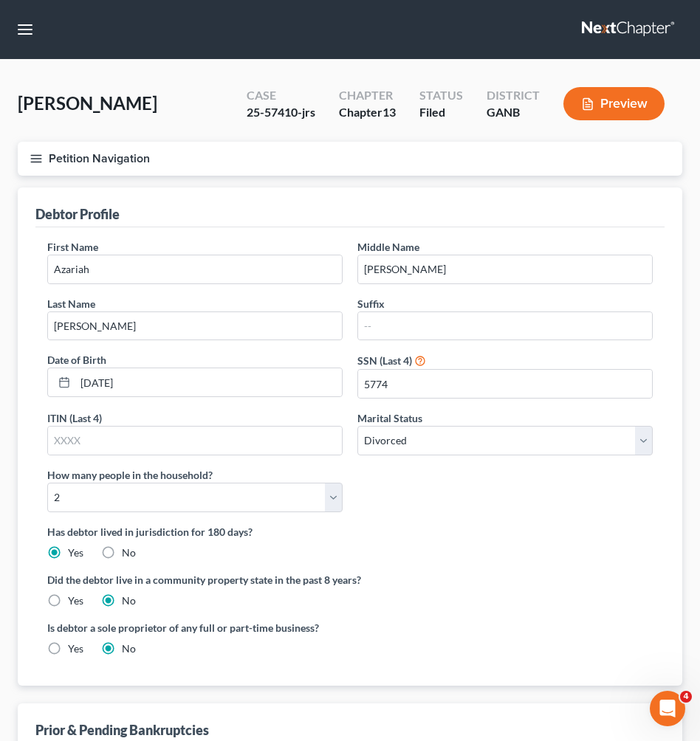
radio input "true"
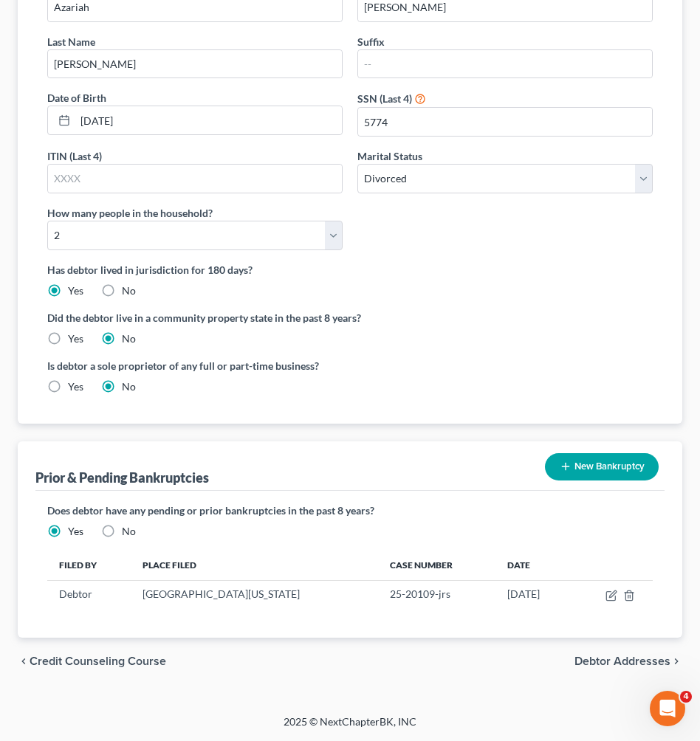
scroll to position [261, 0]
click at [589, 657] on span "Debtor Addresses" at bounding box center [623, 663] width 96 height 12
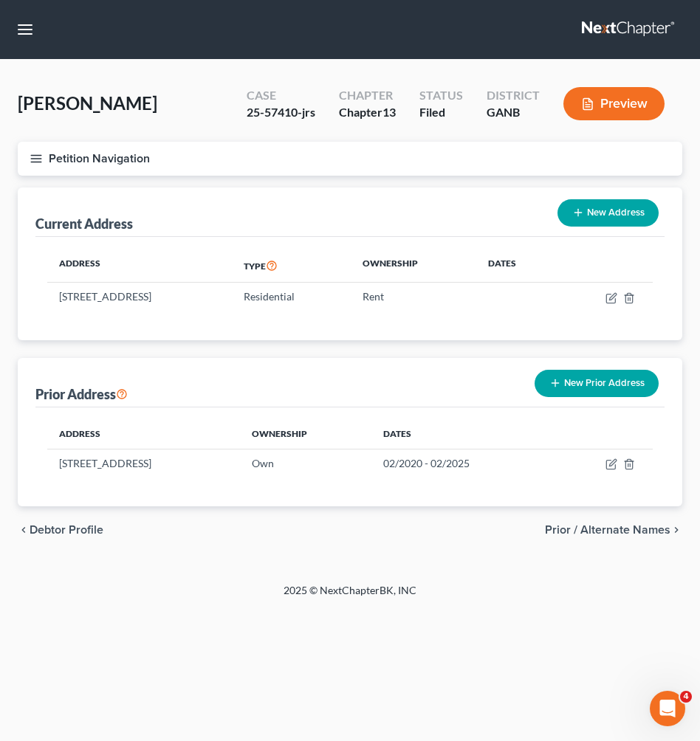
click at [620, 535] on span "Prior / Alternate Names" at bounding box center [608, 530] width 126 height 12
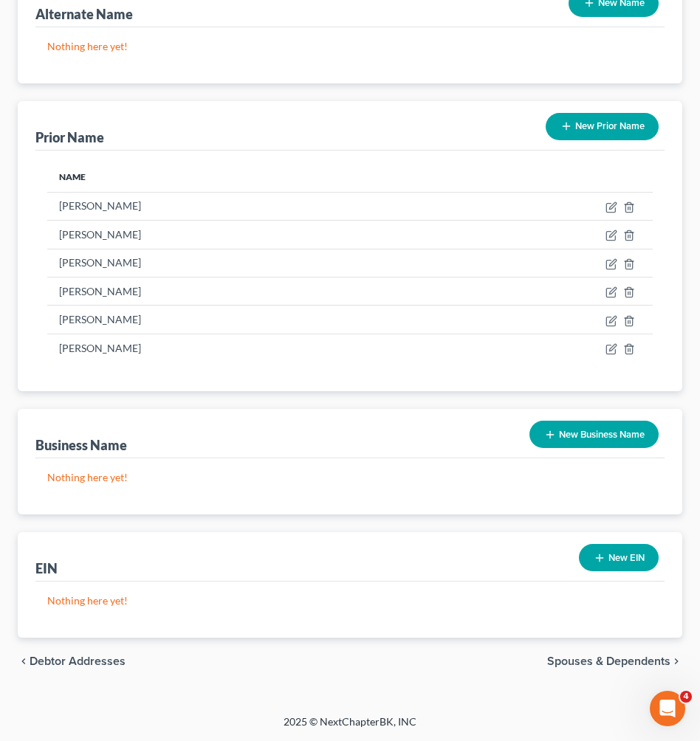
scroll to position [210, 0]
click at [614, 665] on span "Spouses & Dependents" at bounding box center [608, 662] width 123 height 12
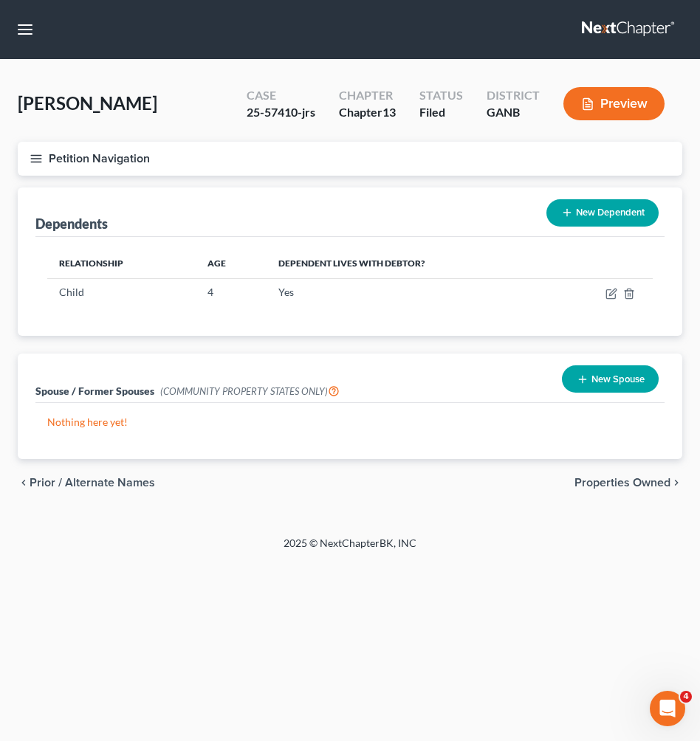
click at [122, 157] on button "Petition Navigation" at bounding box center [350, 159] width 665 height 34
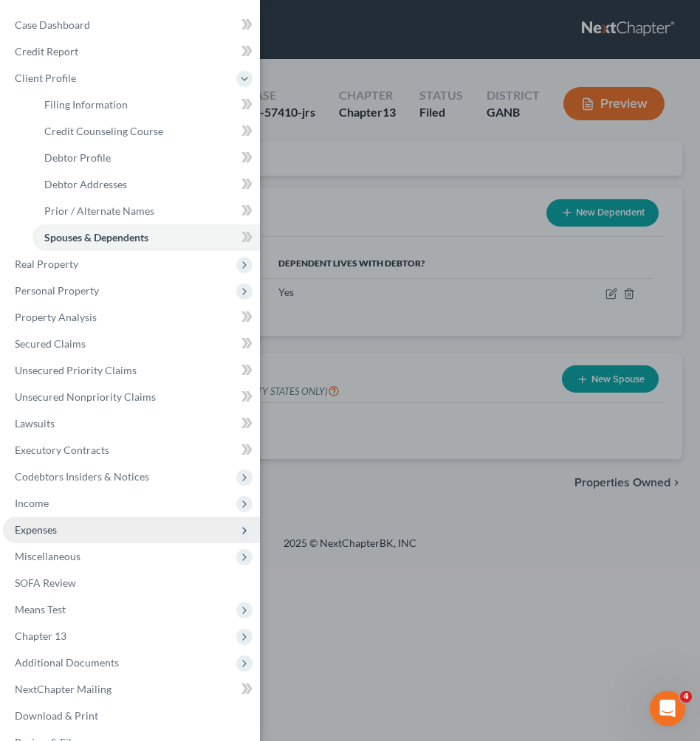
click at [83, 528] on span "Expenses" at bounding box center [131, 530] width 257 height 27
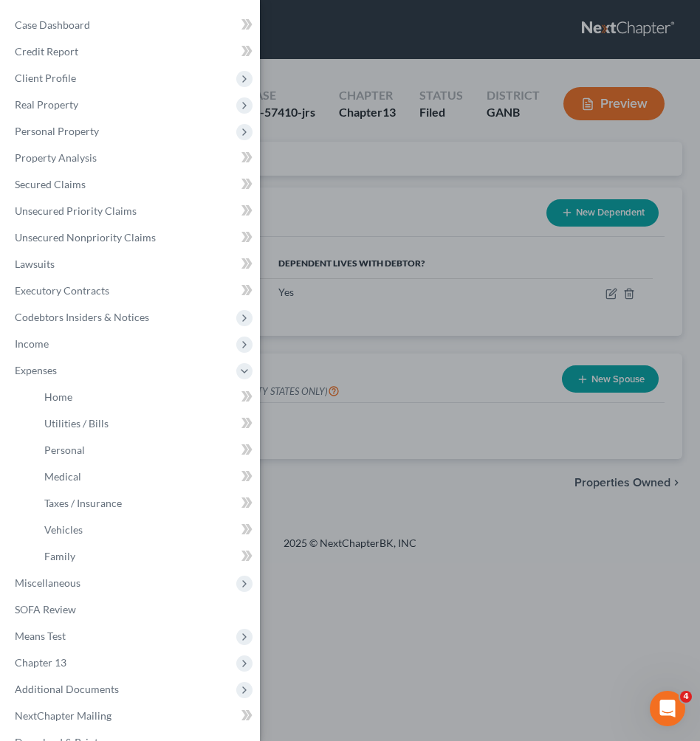
click at [365, 411] on div "Case Dashboard Payments Invoices Payments Payments Credit Report Client Profile" at bounding box center [350, 370] width 700 height 741
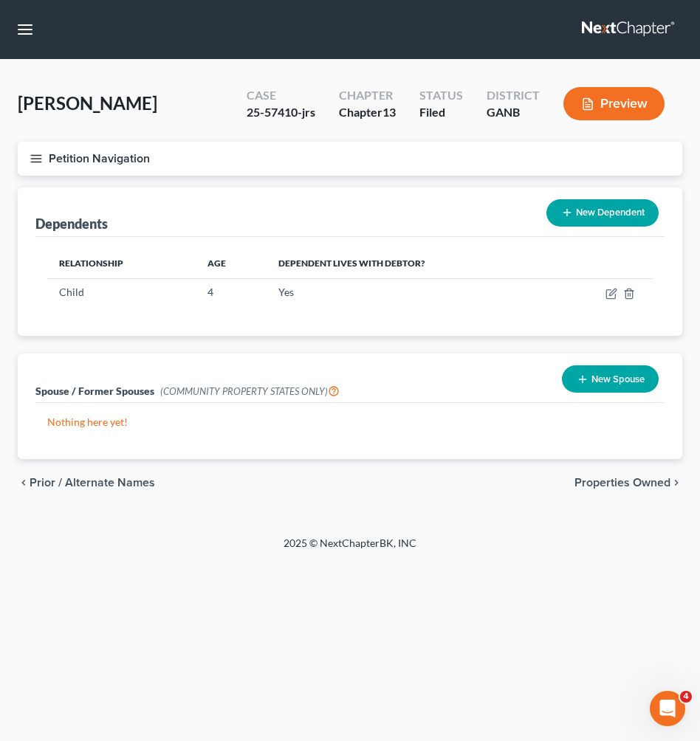
click at [136, 165] on button "Petition Navigation" at bounding box center [350, 159] width 665 height 34
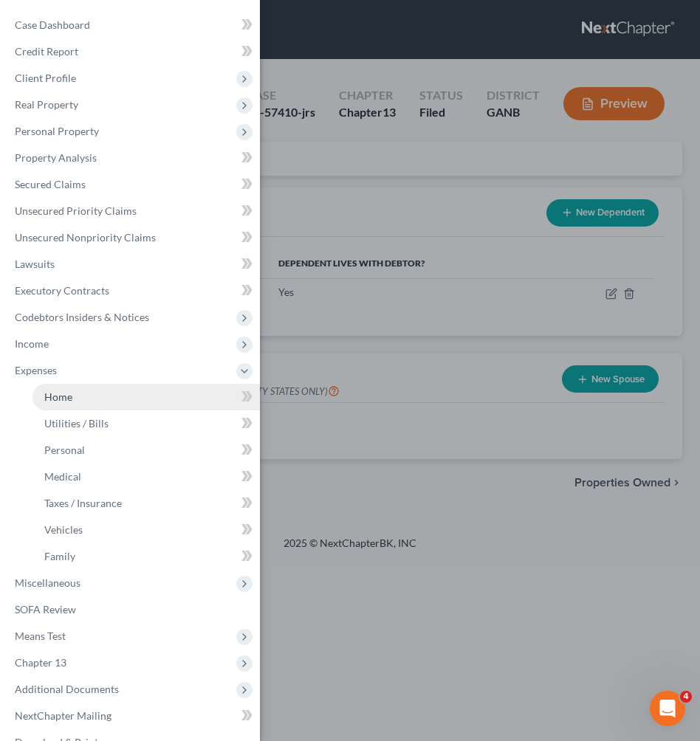
click at [87, 396] on link "Home" at bounding box center [145, 397] width 227 height 27
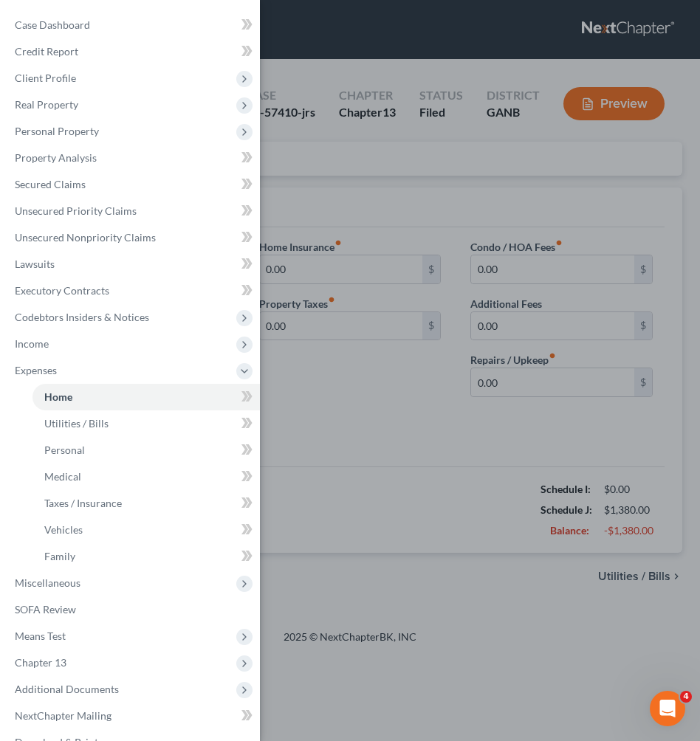
click at [409, 435] on div "Case Dashboard Payments Invoices Payments Payments Credit Report Client Profile" at bounding box center [350, 370] width 700 height 741
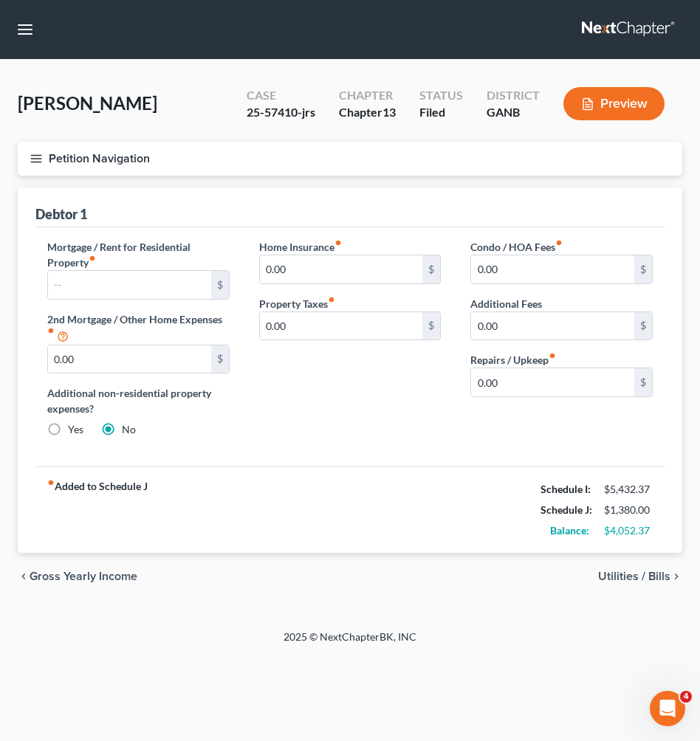
click at [621, 577] on span "Utilities / Bills" at bounding box center [634, 577] width 72 height 12
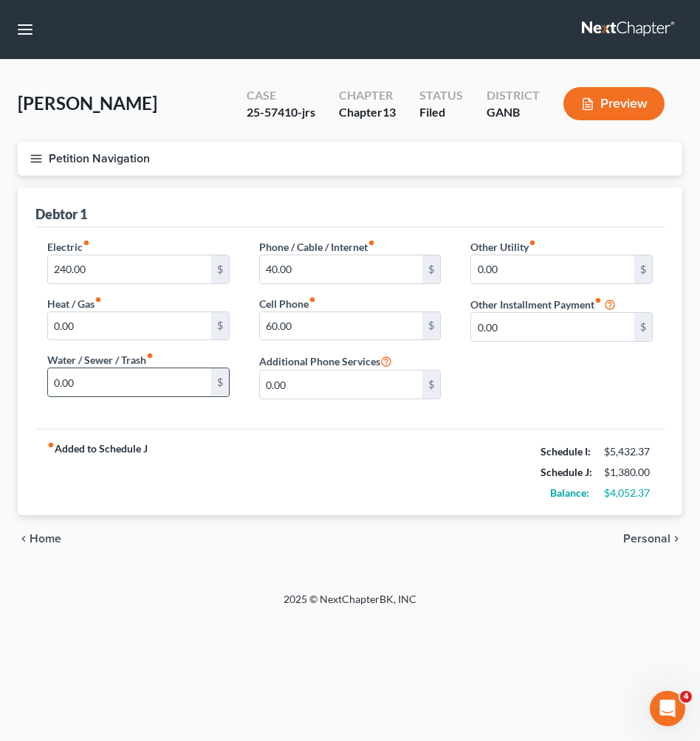
click at [52, 377] on input "0.00" at bounding box center [129, 383] width 163 height 28
type input "100"
drag, startPoint x: 306, startPoint y: 332, endPoint x: 236, endPoint y: 331, distance: 70.9
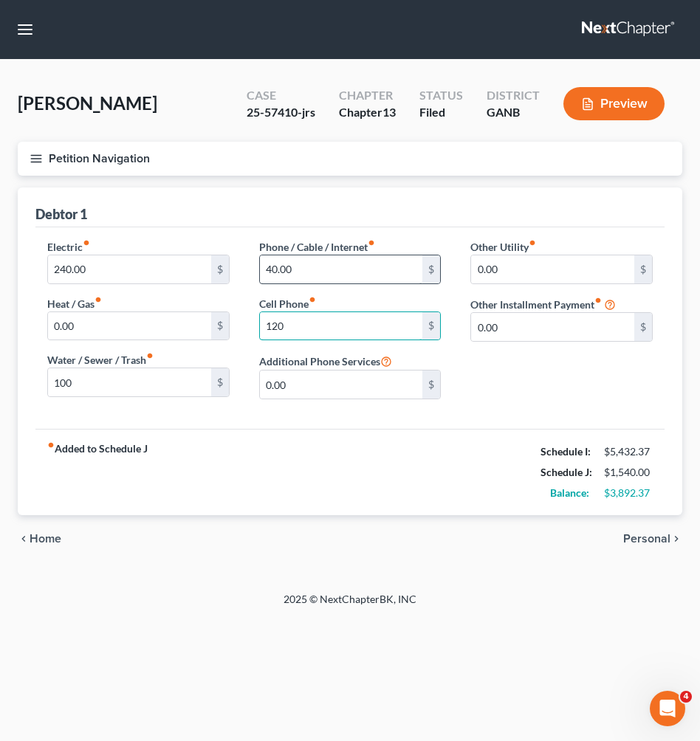
type input "120"
drag, startPoint x: 317, startPoint y: 271, endPoint x: 222, endPoint y: 268, distance: 94.6
type input "100"
click at [650, 537] on span "Personal" at bounding box center [646, 539] width 47 height 12
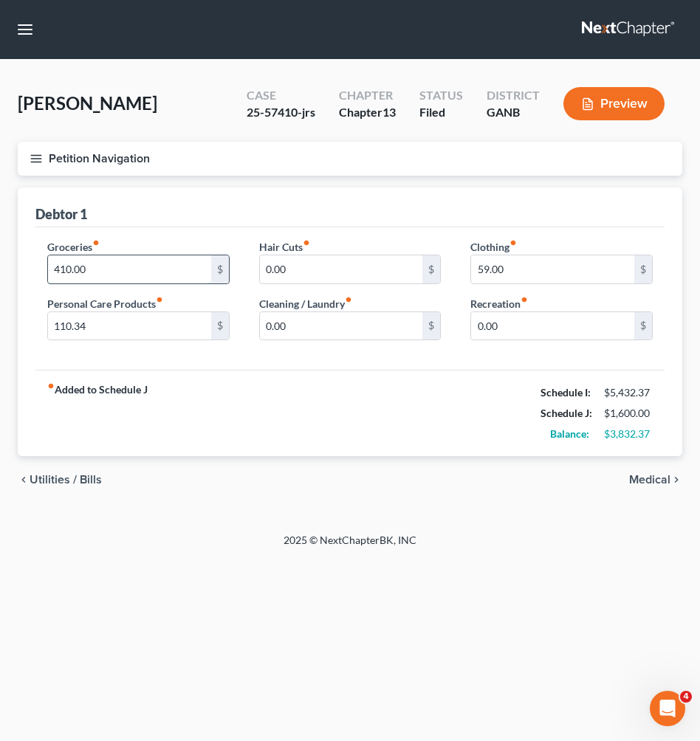
click at [163, 268] on input "410.00" at bounding box center [129, 270] width 163 height 28
type input "900"
click at [166, 323] on input "110.34" at bounding box center [129, 326] width 163 height 28
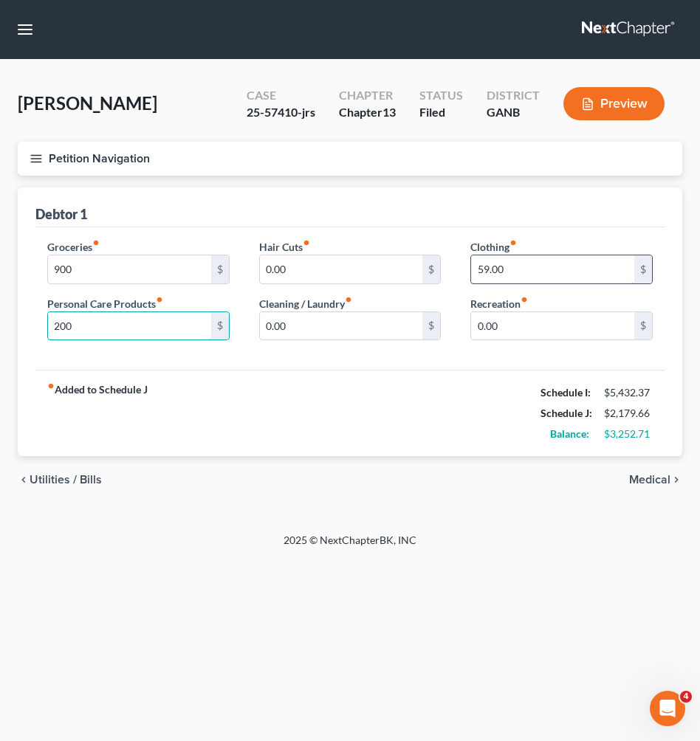
type input "200"
drag, startPoint x: 520, startPoint y: 272, endPoint x: 489, endPoint y: 272, distance: 31.0
click at [489, 272] on input "59.00" at bounding box center [552, 270] width 163 height 28
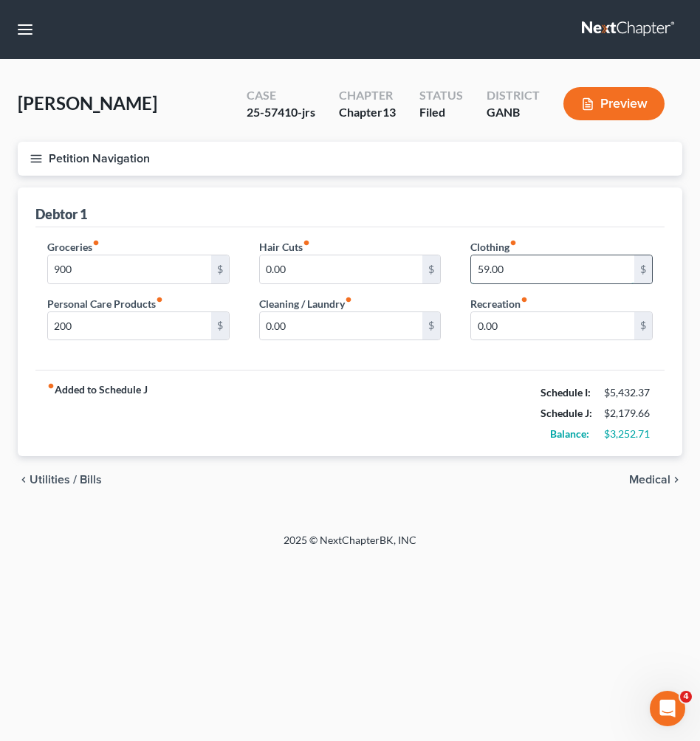
click at [489, 272] on input "59.00" at bounding box center [552, 270] width 163 height 28
type input "200"
click at [663, 478] on span "Medical" at bounding box center [649, 480] width 41 height 12
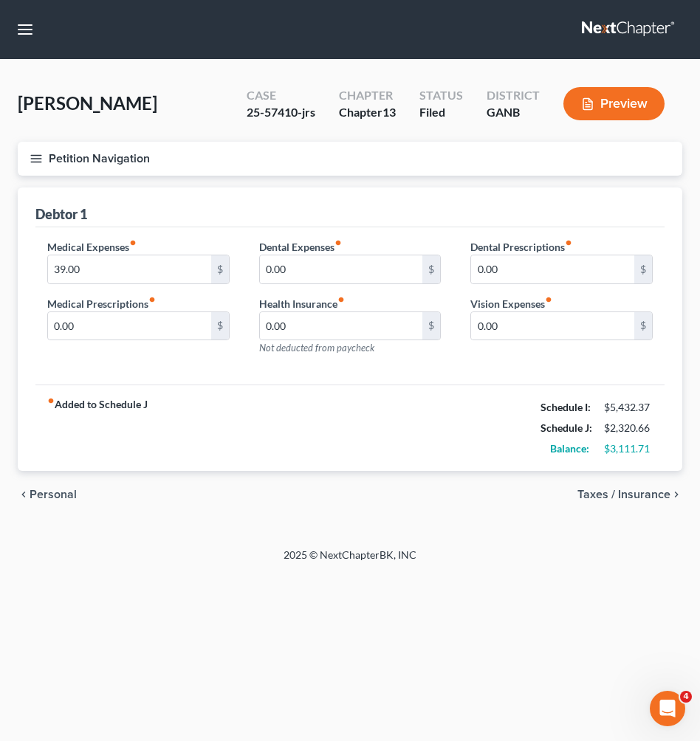
click at [655, 493] on span "Taxes / Insurance" at bounding box center [623, 495] width 93 height 12
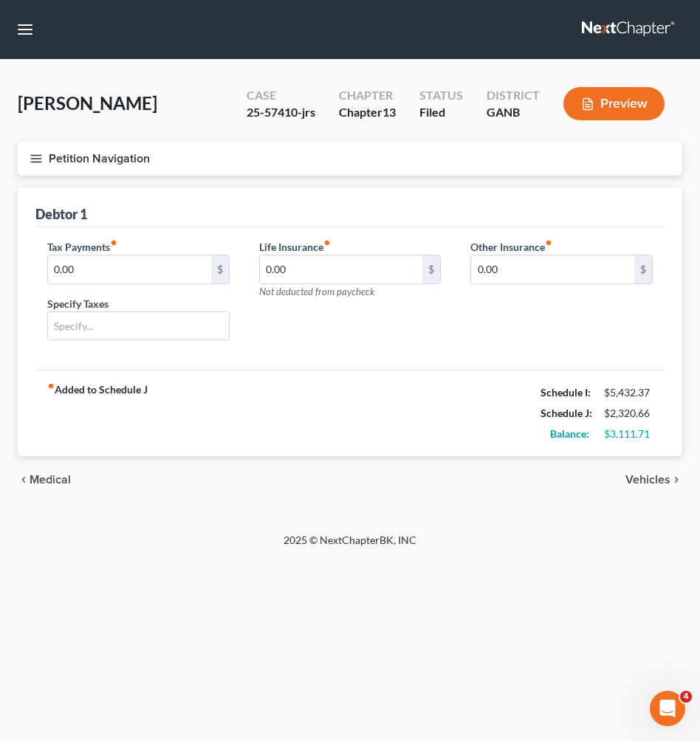
click at [652, 479] on span "Vehicles" at bounding box center [647, 480] width 45 height 12
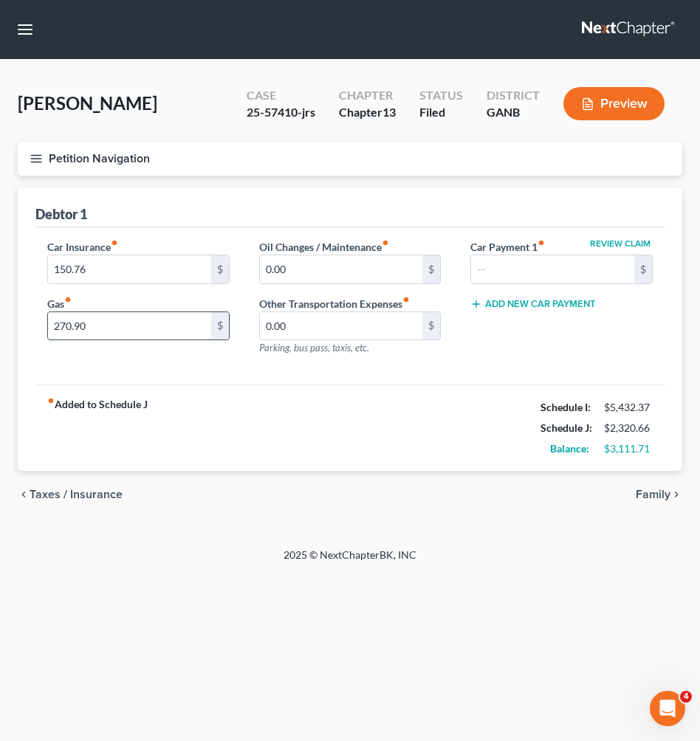
click at [176, 329] on input "270.90" at bounding box center [129, 326] width 163 height 28
type input "350"
click at [648, 498] on span "Family" at bounding box center [653, 495] width 35 height 12
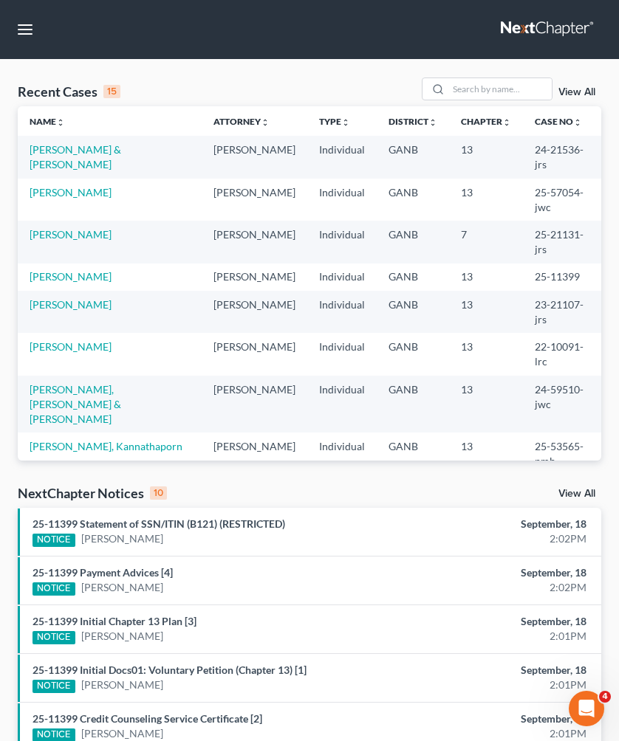
click at [74, 610] on link "[PERSON_NAME][GEOGRAPHIC_DATA]" at bounding box center [83, 623] width 106 height 27
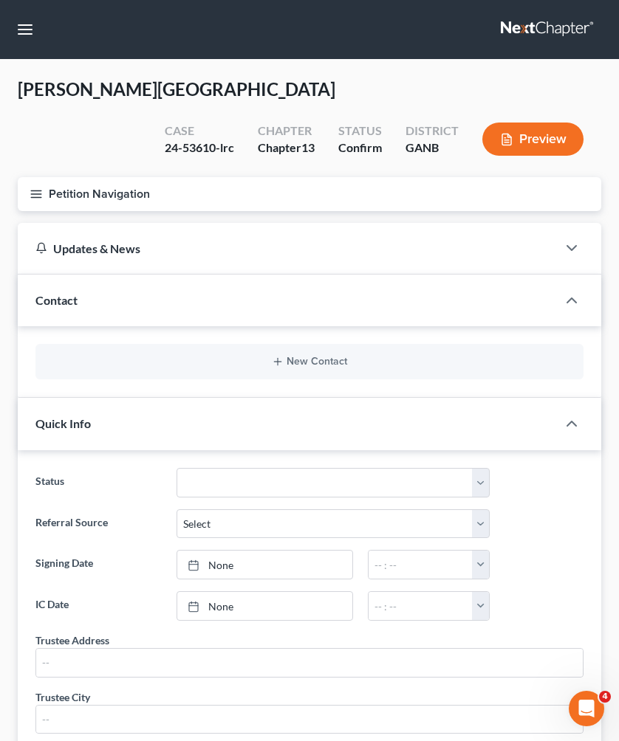
click at [69, 177] on button "Petition Navigation" at bounding box center [309, 194] width 583 height 34
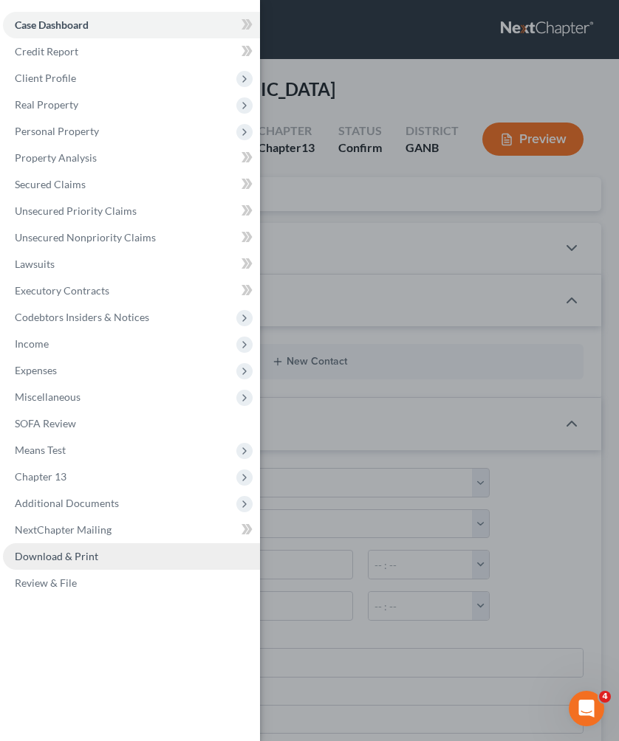
click at [55, 558] on span "Download & Print" at bounding box center [56, 556] width 83 height 13
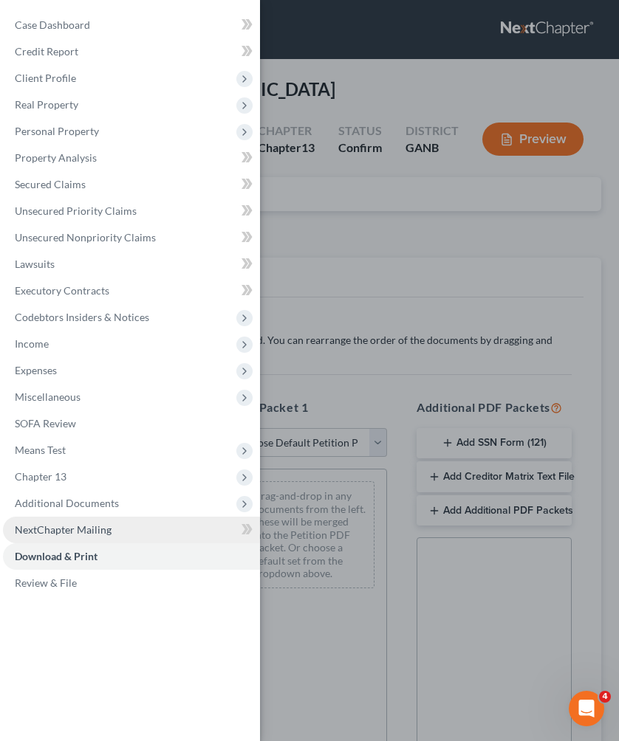
click at [53, 529] on span "NextChapter Mailing" at bounding box center [63, 530] width 97 height 13
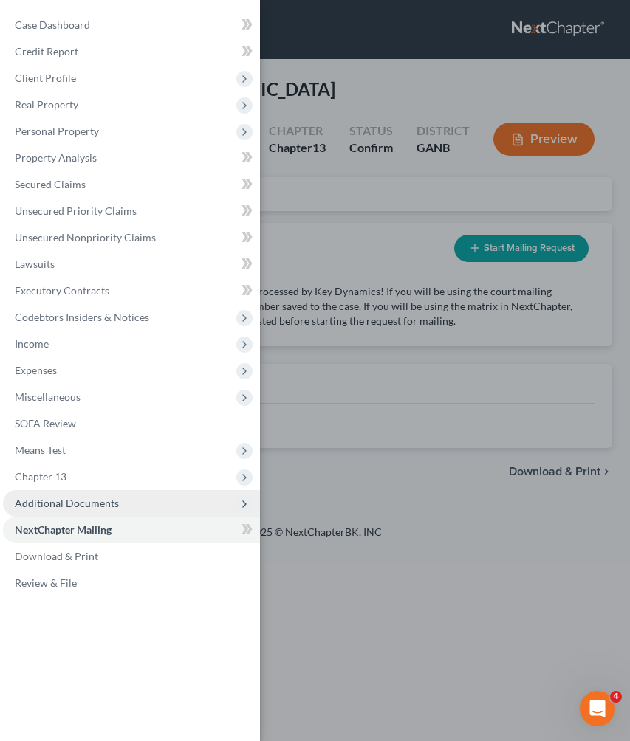
click at [54, 510] on span "Additional Documents" at bounding box center [131, 503] width 257 height 27
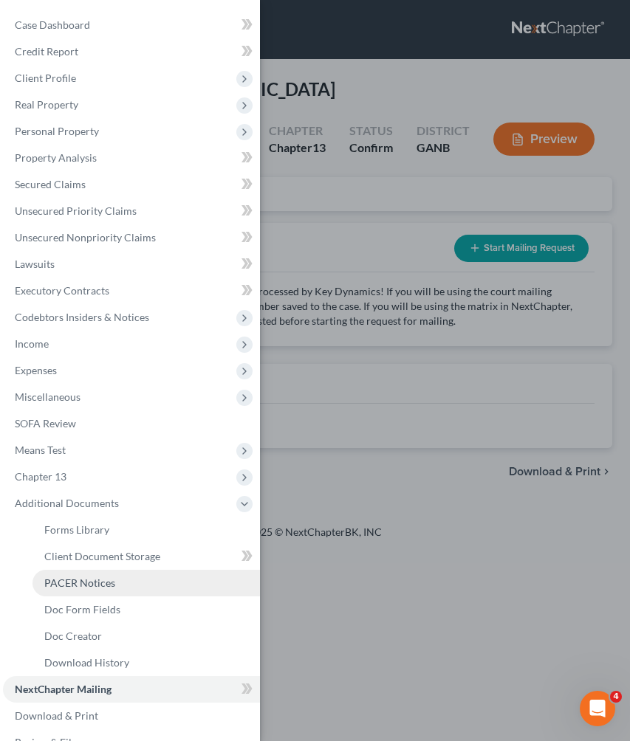
click at [61, 585] on span "PACER Notices" at bounding box center [79, 583] width 71 height 13
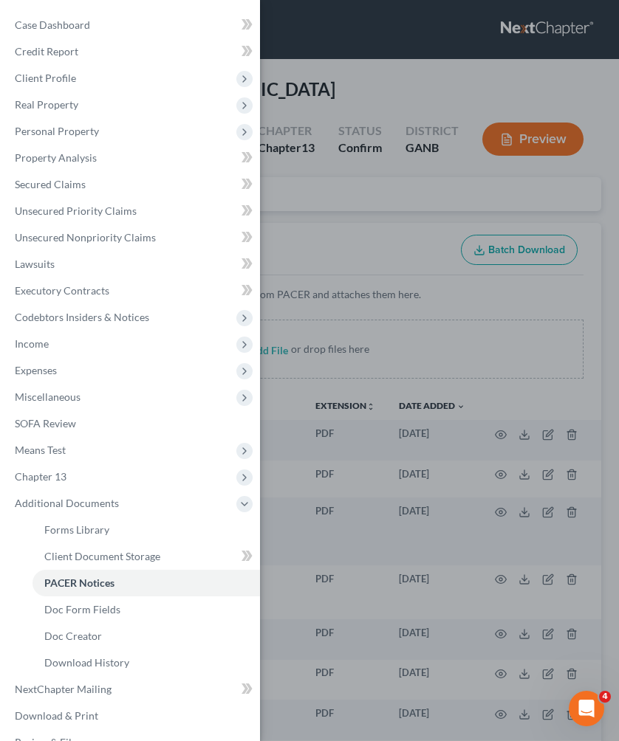
click at [411, 169] on div "Case Dashboard Payments Invoices Payments Payments Credit Report Client Profile" at bounding box center [309, 370] width 619 height 741
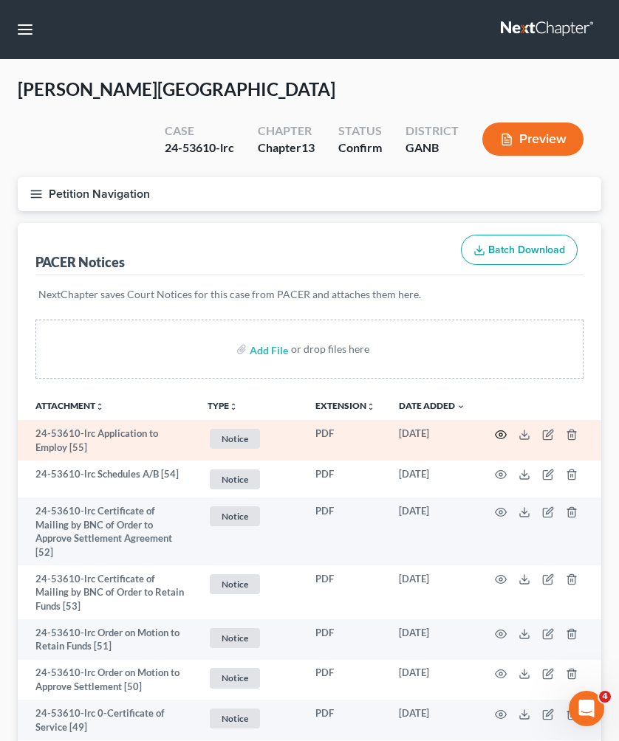
click at [504, 429] on icon "button" at bounding box center [501, 435] width 12 height 12
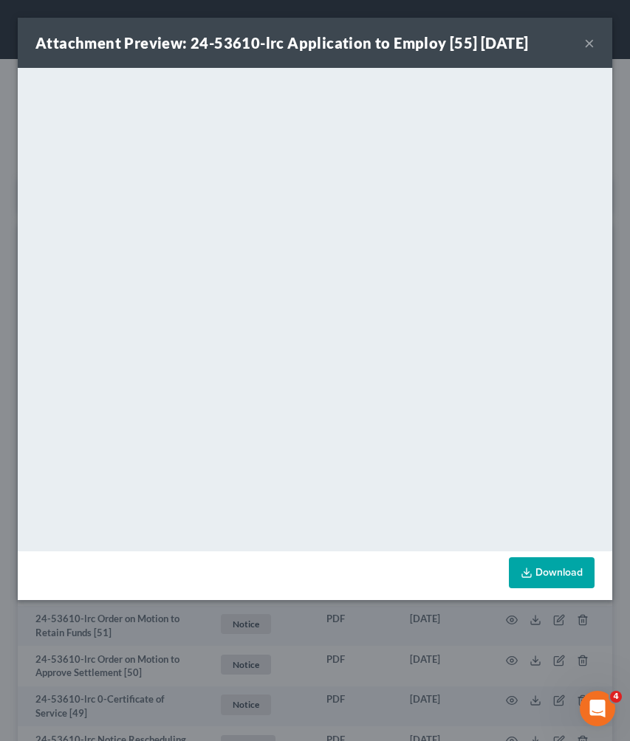
click at [586, 44] on button "×" at bounding box center [589, 43] width 10 height 18
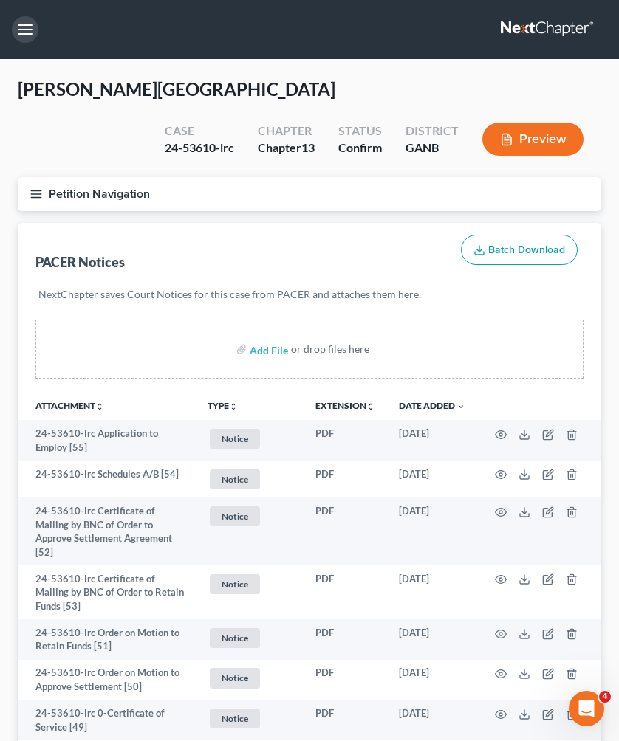
click at [30, 22] on button "button" at bounding box center [25, 29] width 27 height 27
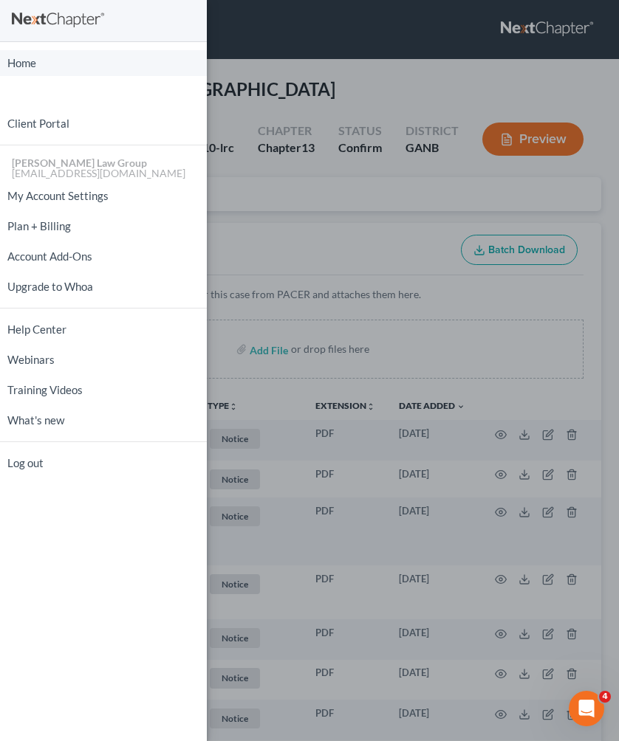
click at [34, 62] on link "Home" at bounding box center [103, 63] width 207 height 26
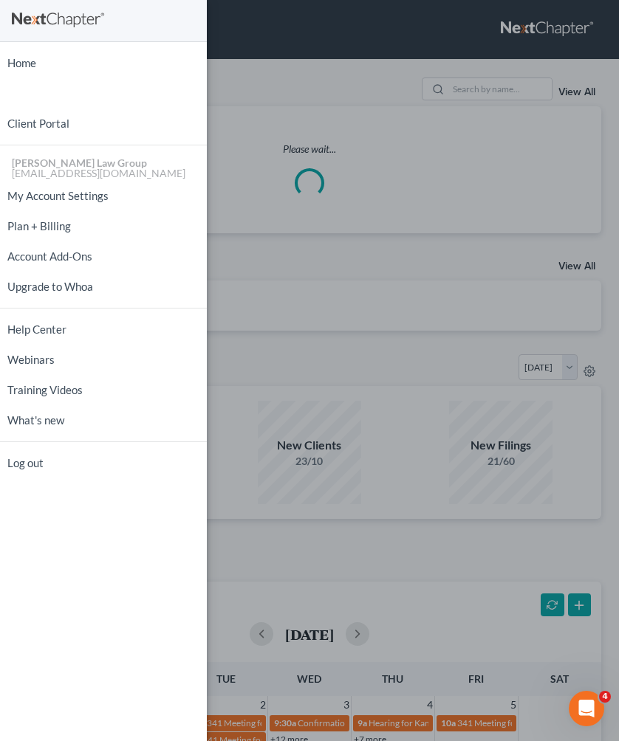
click at [488, 89] on div "Home New Case Client Portal [PERSON_NAME] Law Group [EMAIL_ADDRESS][DOMAIN_NAME…" at bounding box center [309, 370] width 619 height 741
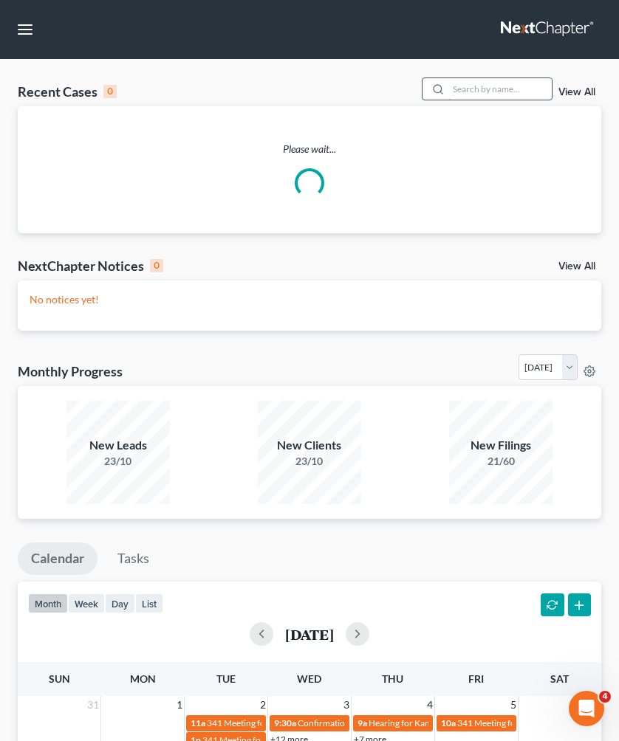
click at [481, 88] on input "search" at bounding box center [499, 88] width 103 height 21
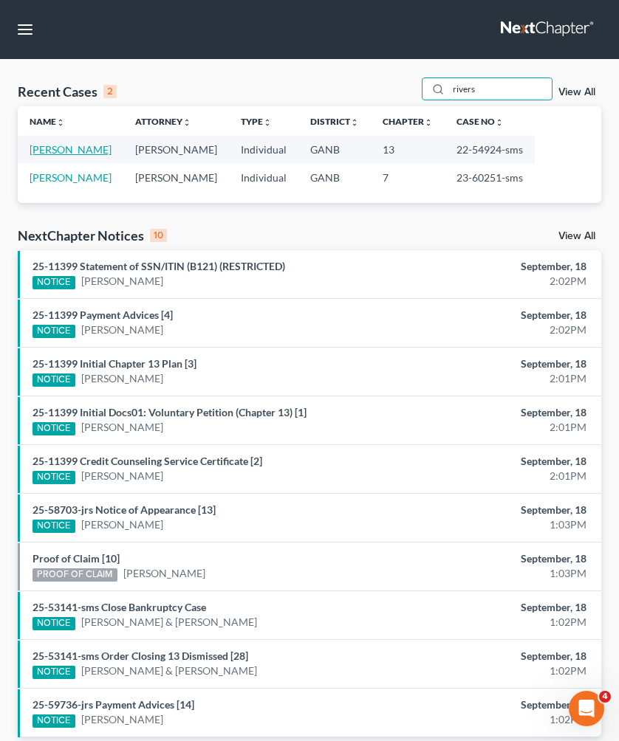
type input "rivers"
click at [73, 149] on link "[PERSON_NAME]" at bounding box center [71, 149] width 82 height 13
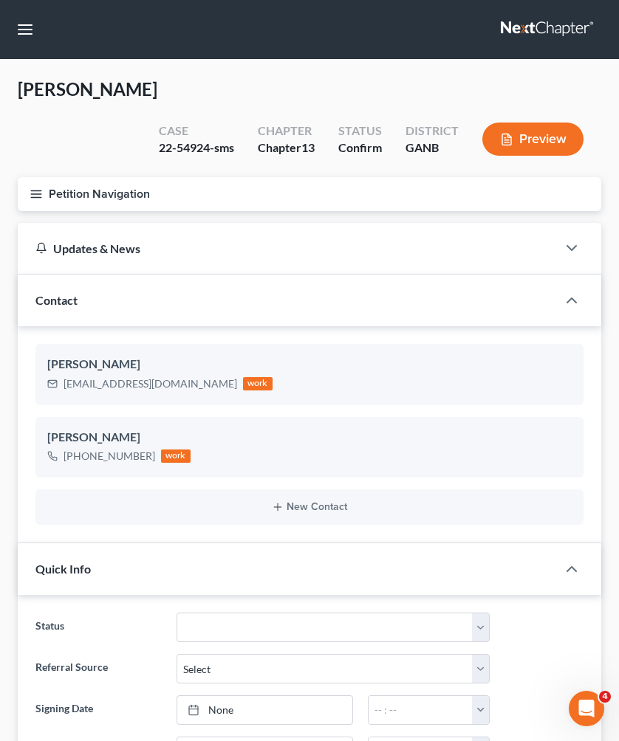
click at [73, 177] on button "Petition Navigation" at bounding box center [309, 194] width 583 height 34
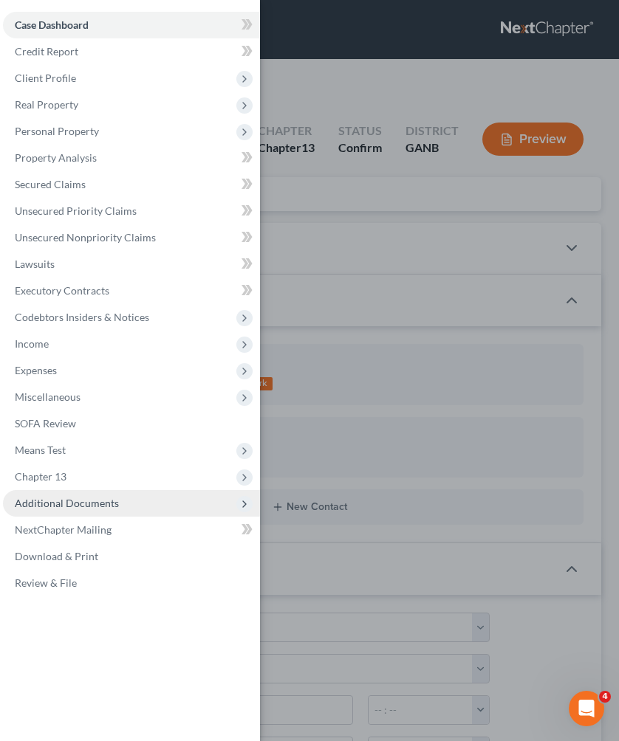
click at [74, 504] on span "Additional Documents" at bounding box center [67, 503] width 104 height 13
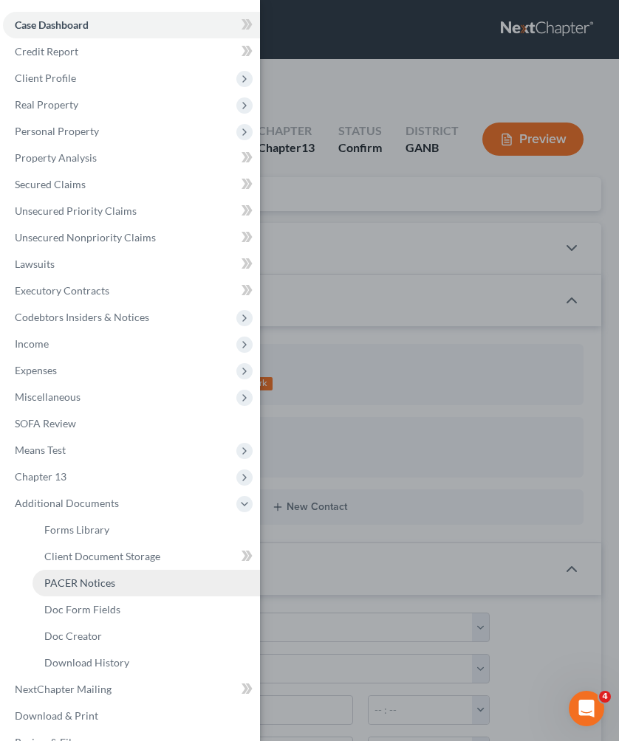
click at [80, 583] on span "PACER Notices" at bounding box center [79, 583] width 71 height 13
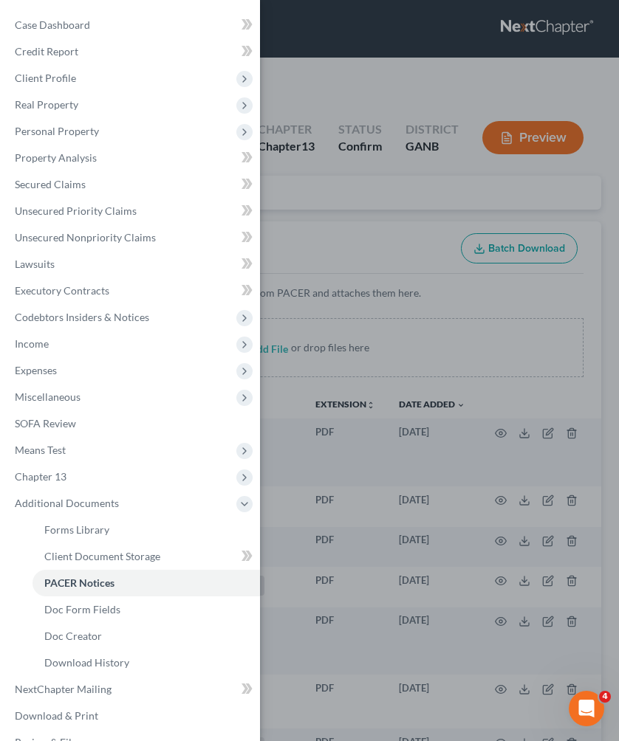
scroll to position [1, 0]
click at [380, 254] on div "Case Dashboard Payments Invoices Payments Payments Credit Report Client Profile" at bounding box center [309, 370] width 619 height 741
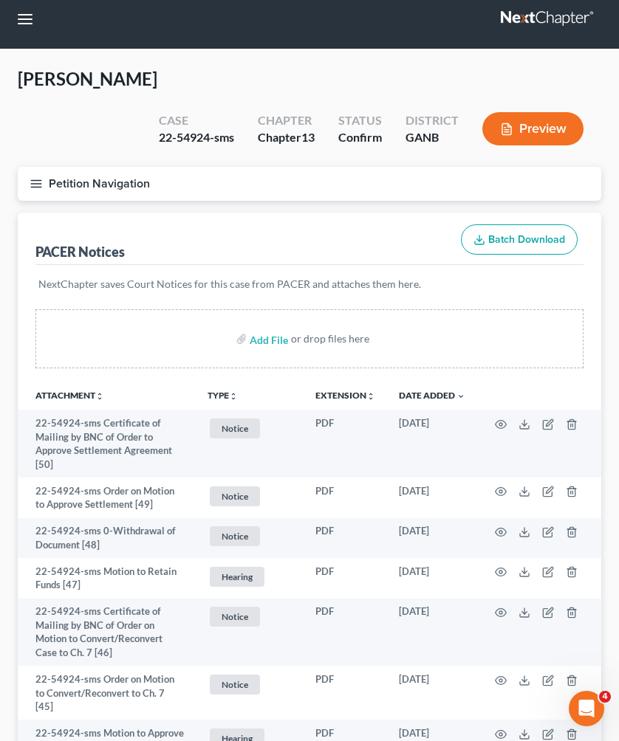
scroll to position [10, 0]
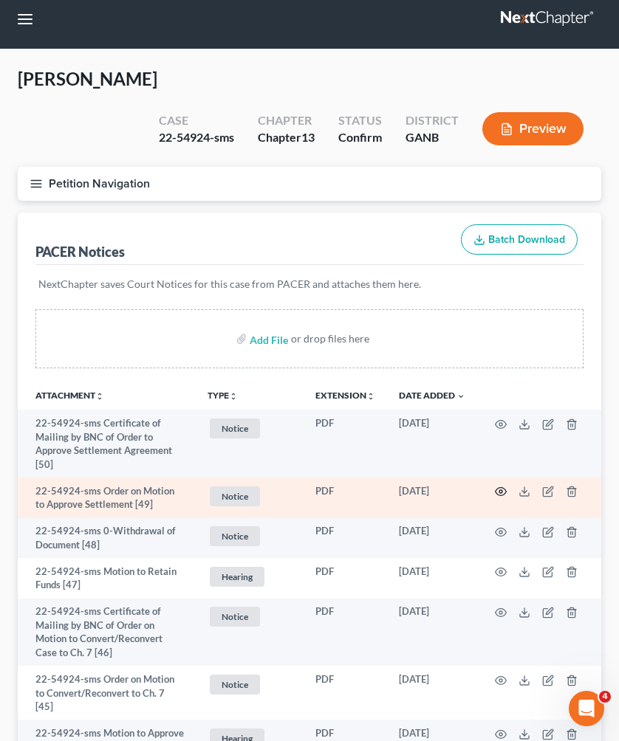
click at [498, 488] on icon "button" at bounding box center [501, 492] width 11 height 8
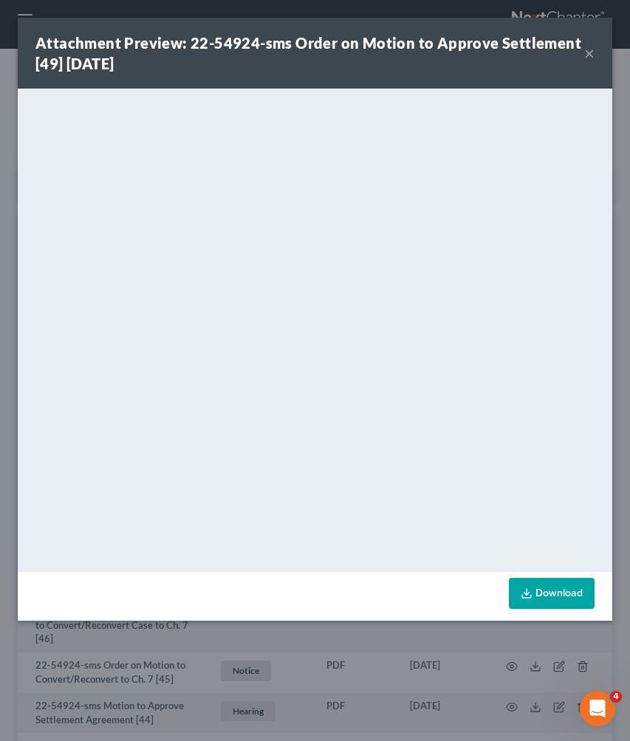
click at [585, 57] on button "×" at bounding box center [589, 53] width 10 height 18
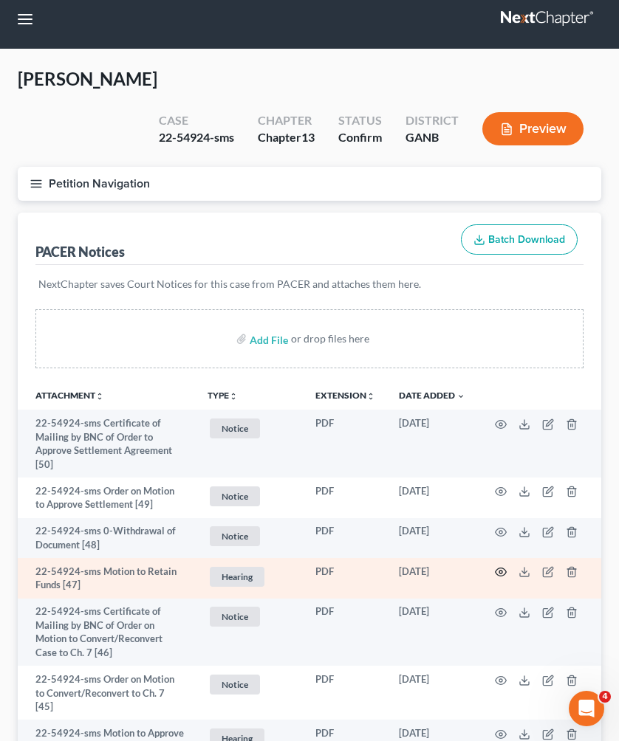
click at [501, 571] on circle "button" at bounding box center [500, 572] width 3 height 3
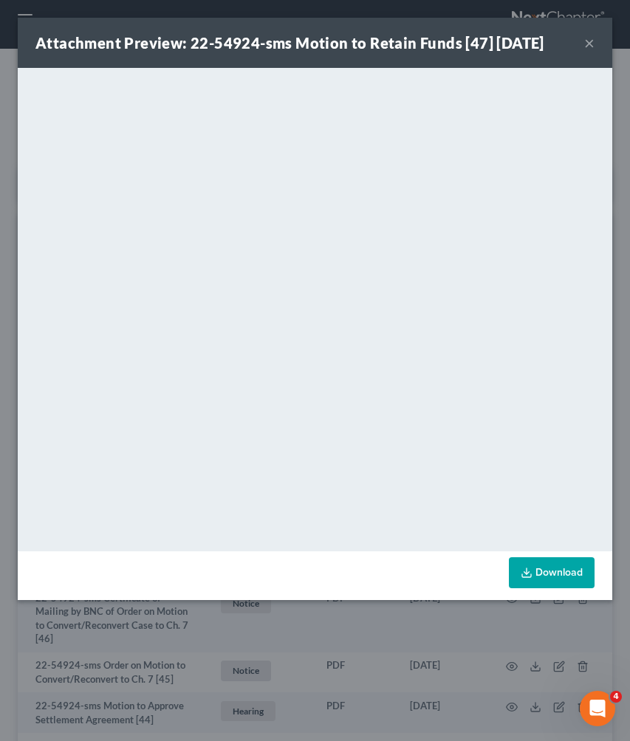
click at [590, 45] on button "×" at bounding box center [589, 43] width 10 height 18
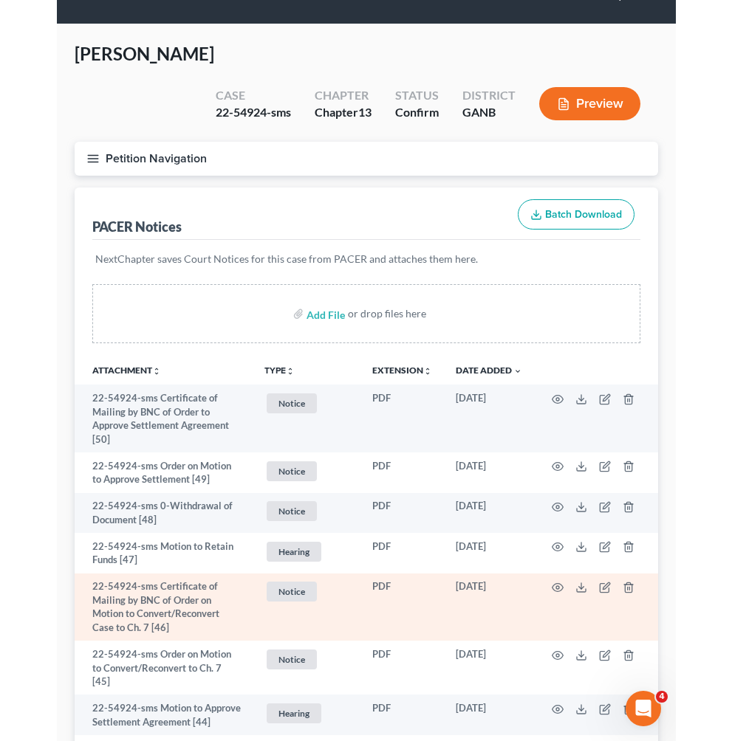
scroll to position [47, 0]
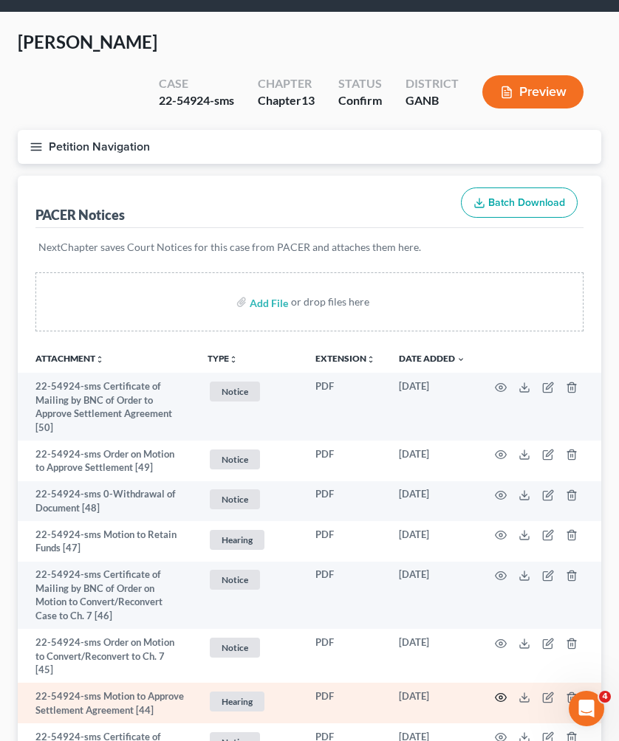
click at [504, 693] on icon "button" at bounding box center [501, 697] width 11 height 8
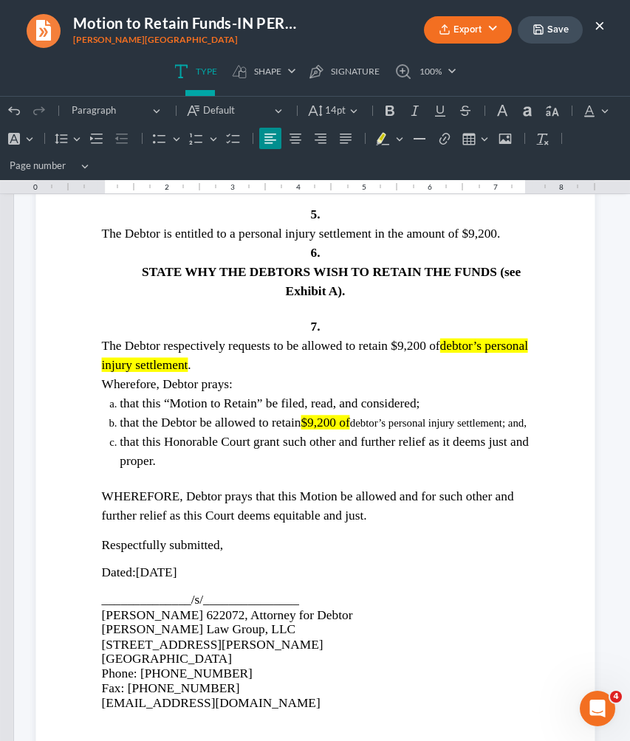
scroll to position [2339, 0]
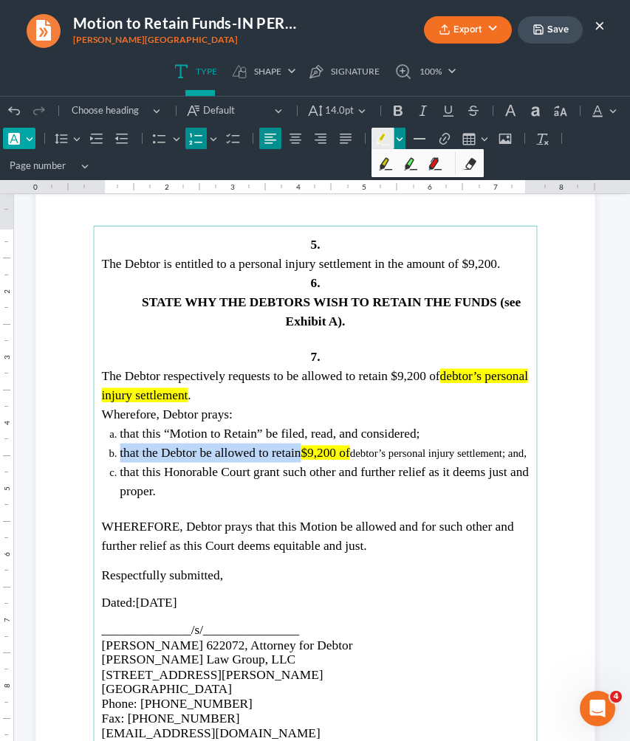
click at [35, 138] on button "Font Background Color Font Background Color" at bounding box center [19, 139] width 32 height 22
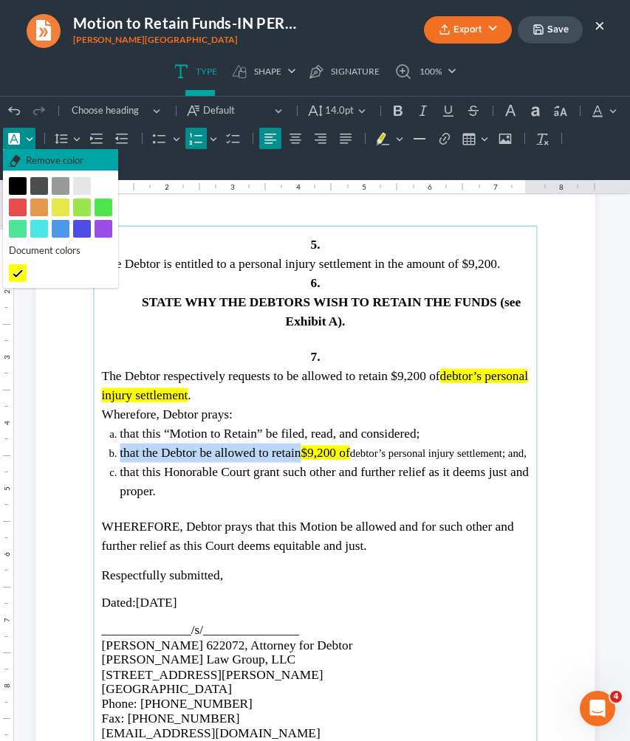
click at [67, 163] on span "Remove color" at bounding box center [55, 161] width 58 height 15
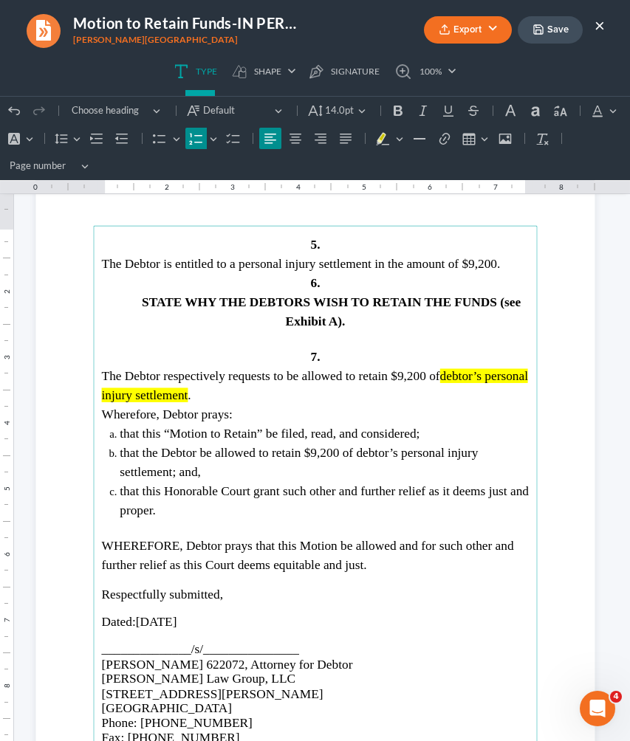
click at [439, 391] on span "debtor’s personal injury settlement" at bounding box center [314, 385] width 426 height 33
drag, startPoint x: 436, startPoint y: 391, endPoint x: 436, endPoint y: 401, distance: 9.6
click at [436, 401] on p "The Debtor respectively requests to be allowed to retain $9,200 of debtor’s per…" at bounding box center [315, 386] width 428 height 38
click at [21, 140] on icon "Editor toolbar" at bounding box center [14, 138] width 15 height 15
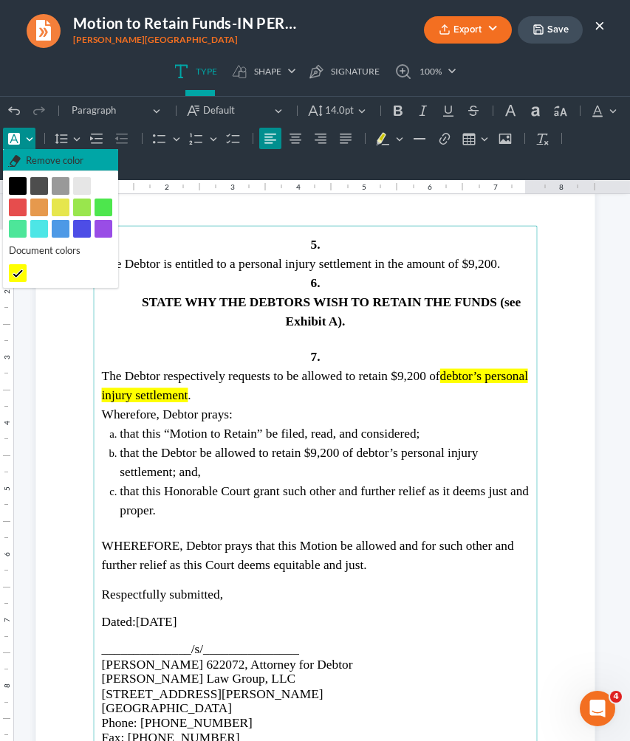
click at [65, 161] on span "Remove color" at bounding box center [55, 161] width 58 height 15
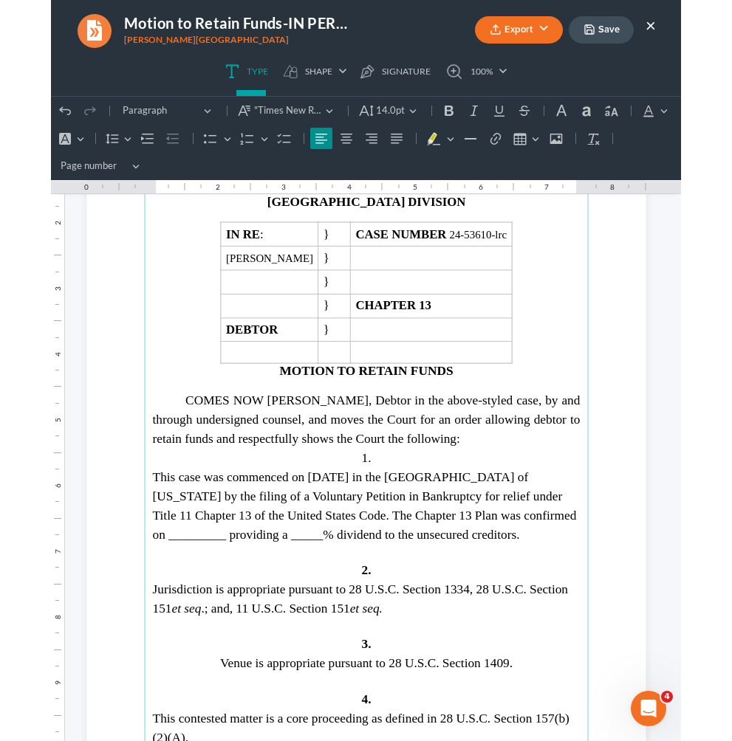
scroll to position [1630, 0]
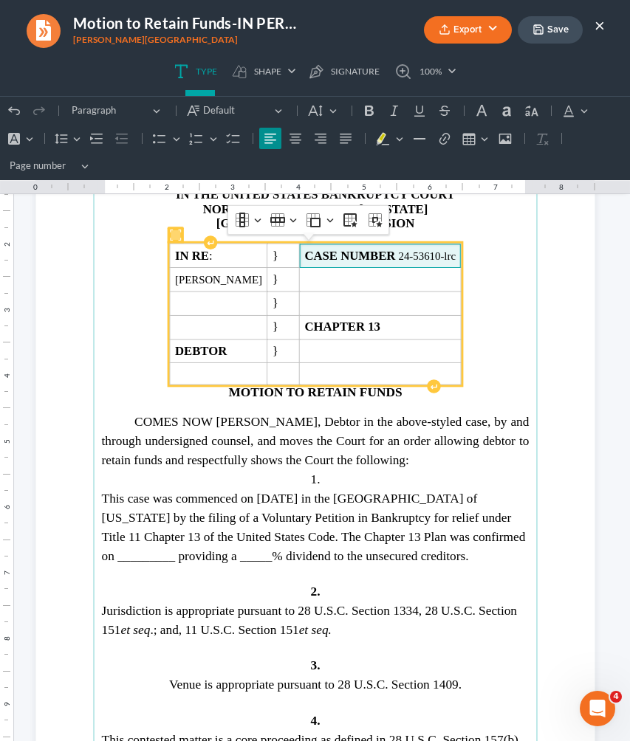
click at [447, 256] on span "CASE NUMBER 24-53610-lrc" at bounding box center [379, 256] width 151 height 14
copy span "53610"
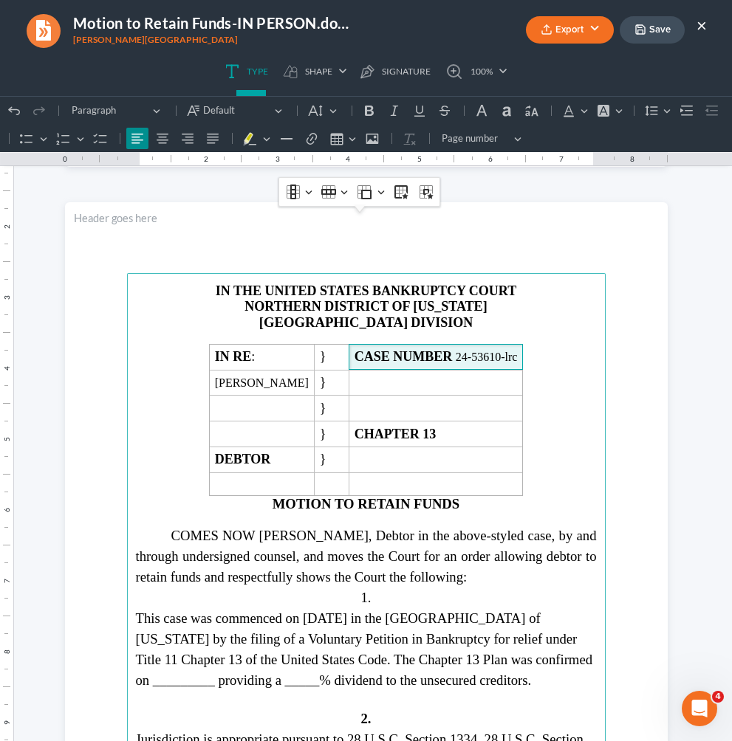
click at [168, 668] on span "This case was commenced on April 9, 2024 in the Northern District of Georgia by…" at bounding box center [364, 650] width 457 height 78
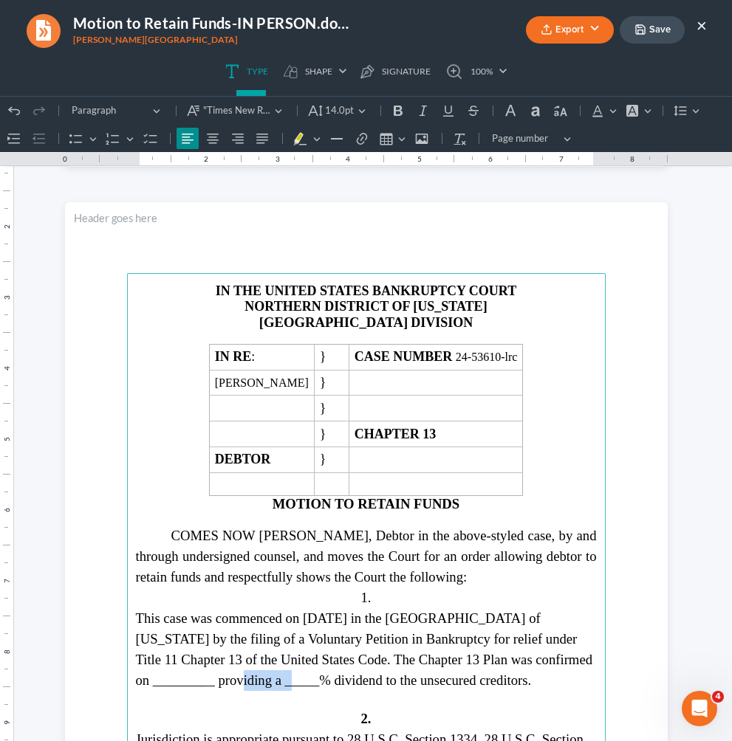
click at [168, 668] on span "This case was commenced on April 9, 2024 in the Northern District of Georgia by…" at bounding box center [364, 650] width 457 height 78
click at [310, 678] on span "This case was commenced on April 9, 2024 in the Northern District of Georgia by…" at bounding box center [364, 650] width 457 height 78
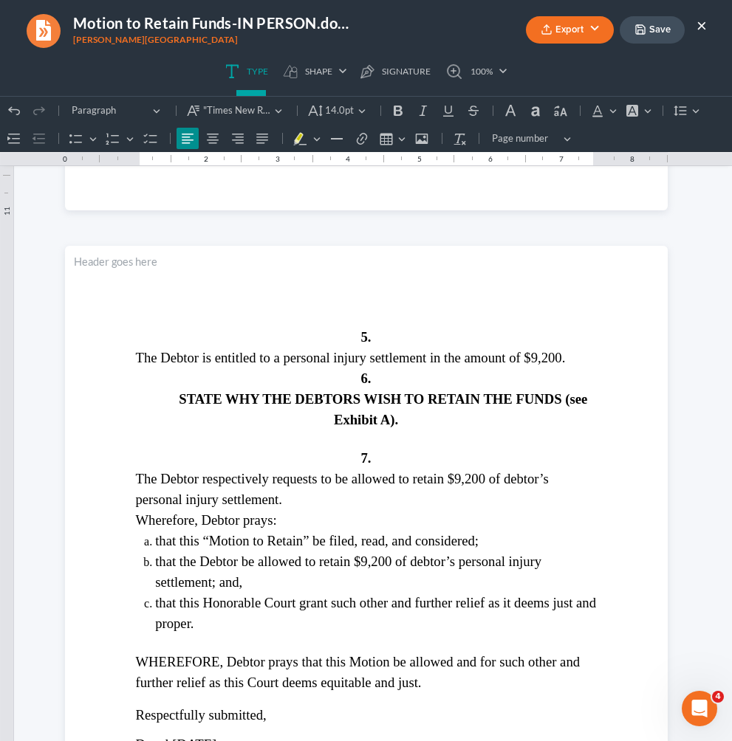
scroll to position [2424, 0]
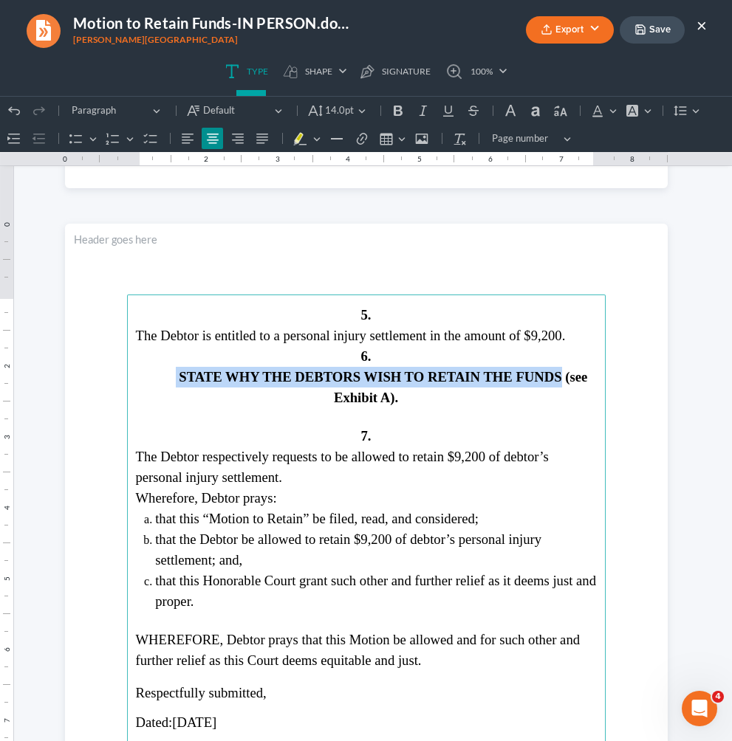
drag, startPoint x: 552, startPoint y: 396, endPoint x: 165, endPoint y: 395, distance: 387.0
click at [165, 395] on span "STATE WHY THE DEBTORS WISH TO RETAIN THE FUNDS (see Exhibit A)." at bounding box center [366, 387] width 443 height 36
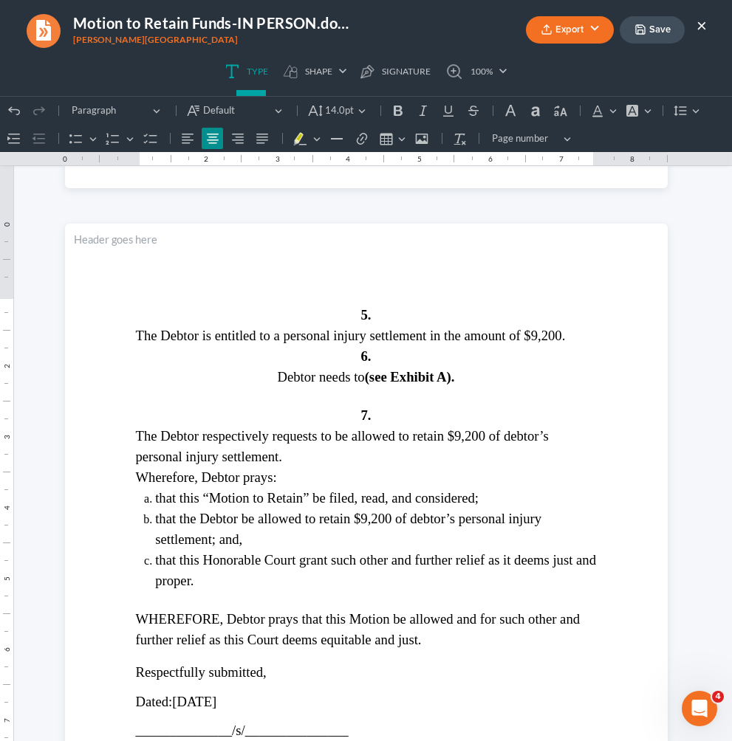
click at [629, 26] on icon "button" at bounding box center [640, 30] width 12 height 12
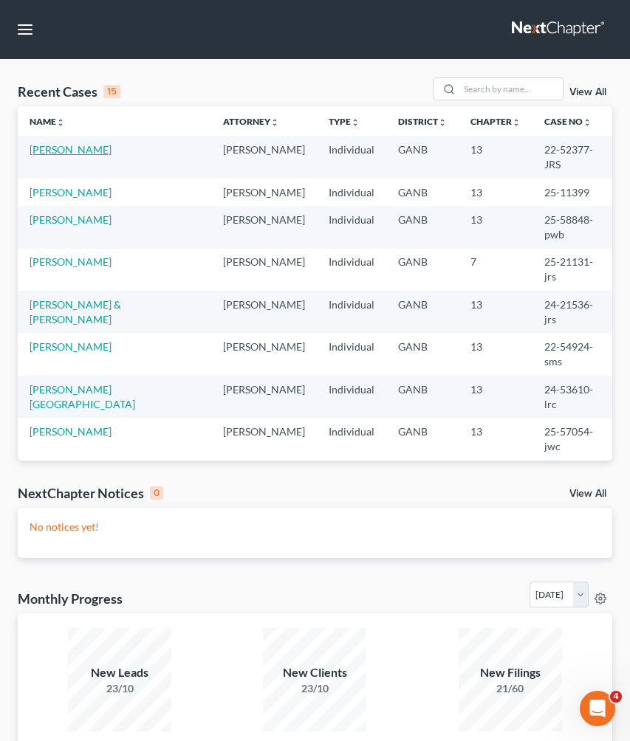
click at [72, 146] on link "Lamantia, Richard" at bounding box center [71, 149] width 82 height 13
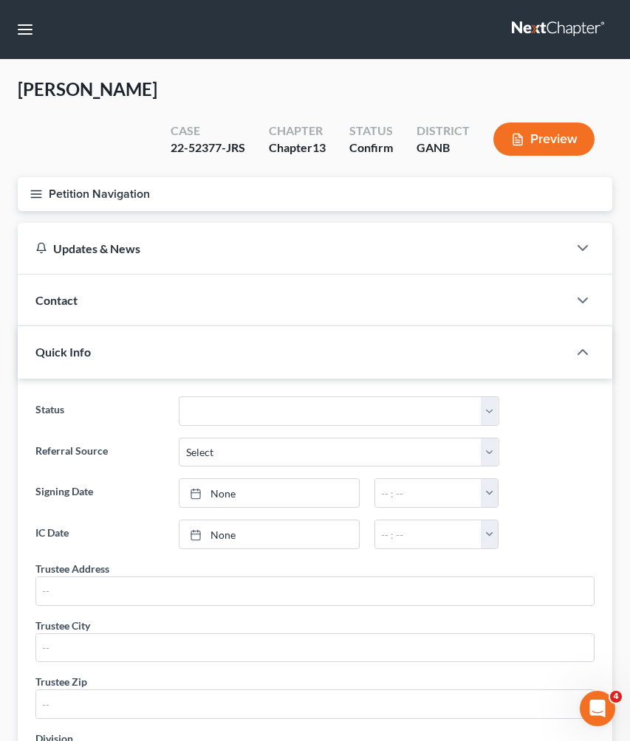
click at [66, 187] on button "Petition Navigation" at bounding box center [315, 194] width 594 height 34
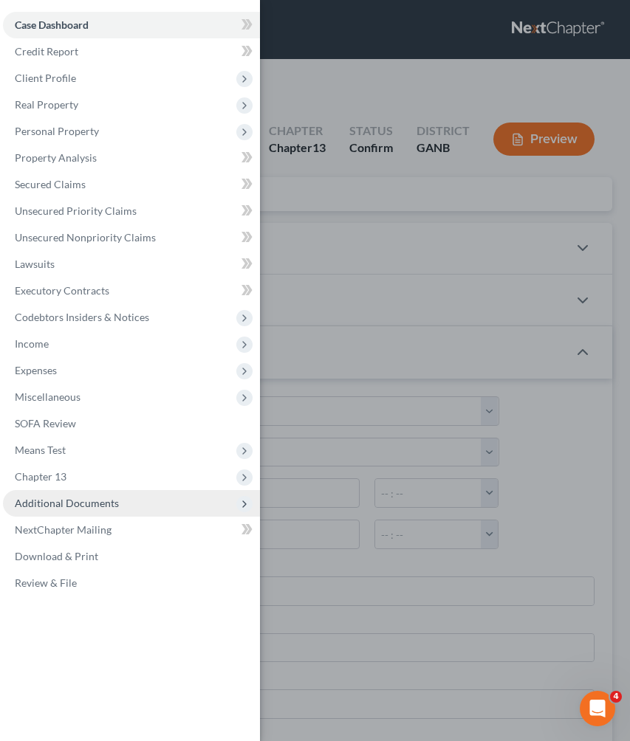
click at [73, 511] on span "Additional Documents" at bounding box center [131, 503] width 257 height 27
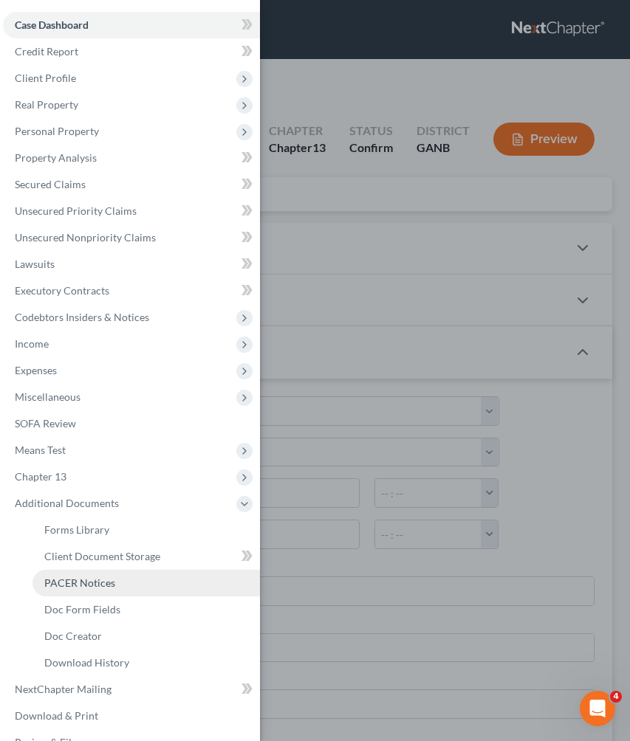
click at [86, 583] on span "PACER Notices" at bounding box center [79, 583] width 71 height 13
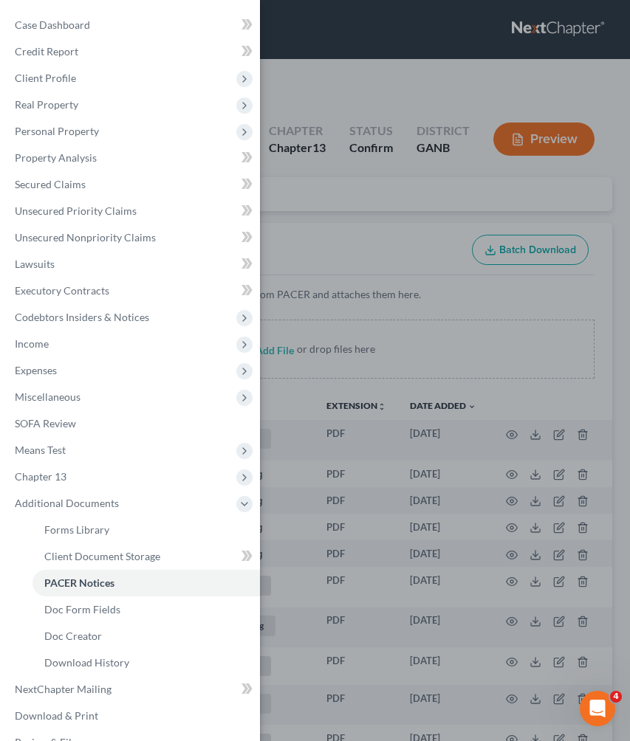
click at [315, 373] on div "Case Dashboard Payments Invoices Payments Payments Credit Report Client Profile" at bounding box center [315, 370] width 630 height 741
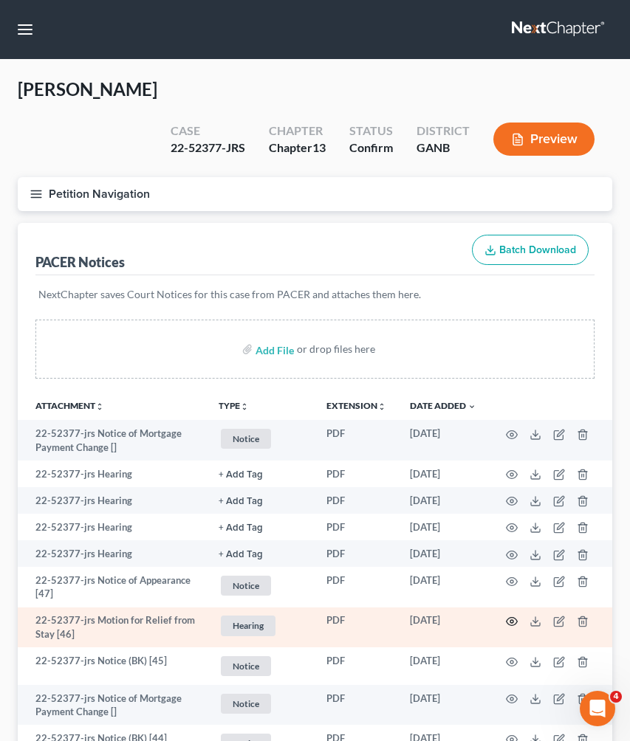
click at [508, 618] on icon "button" at bounding box center [512, 622] width 11 height 8
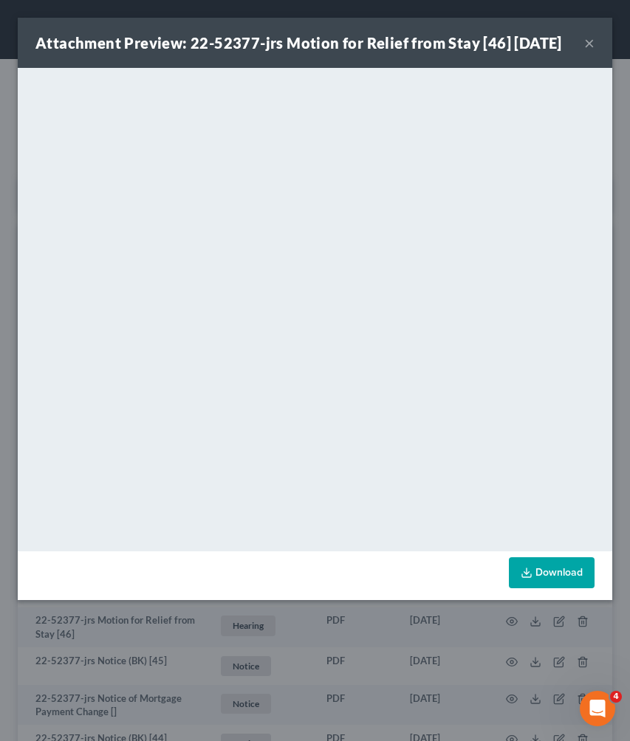
click at [584, 52] on button "×" at bounding box center [589, 43] width 10 height 18
